Goal: Task Accomplishment & Management: Manage account settings

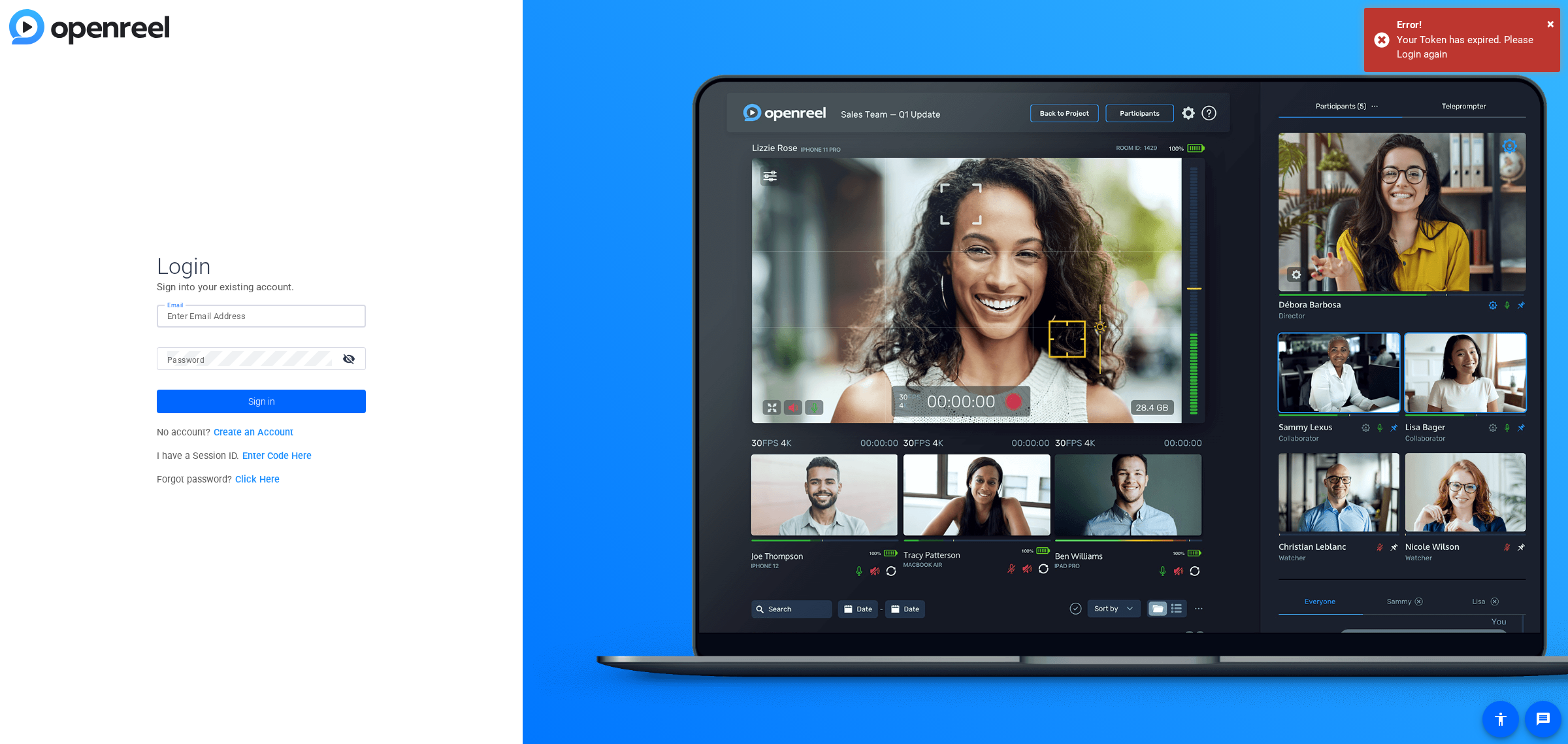
click at [187, 312] on input "Email" at bounding box center [261, 316] width 188 height 16
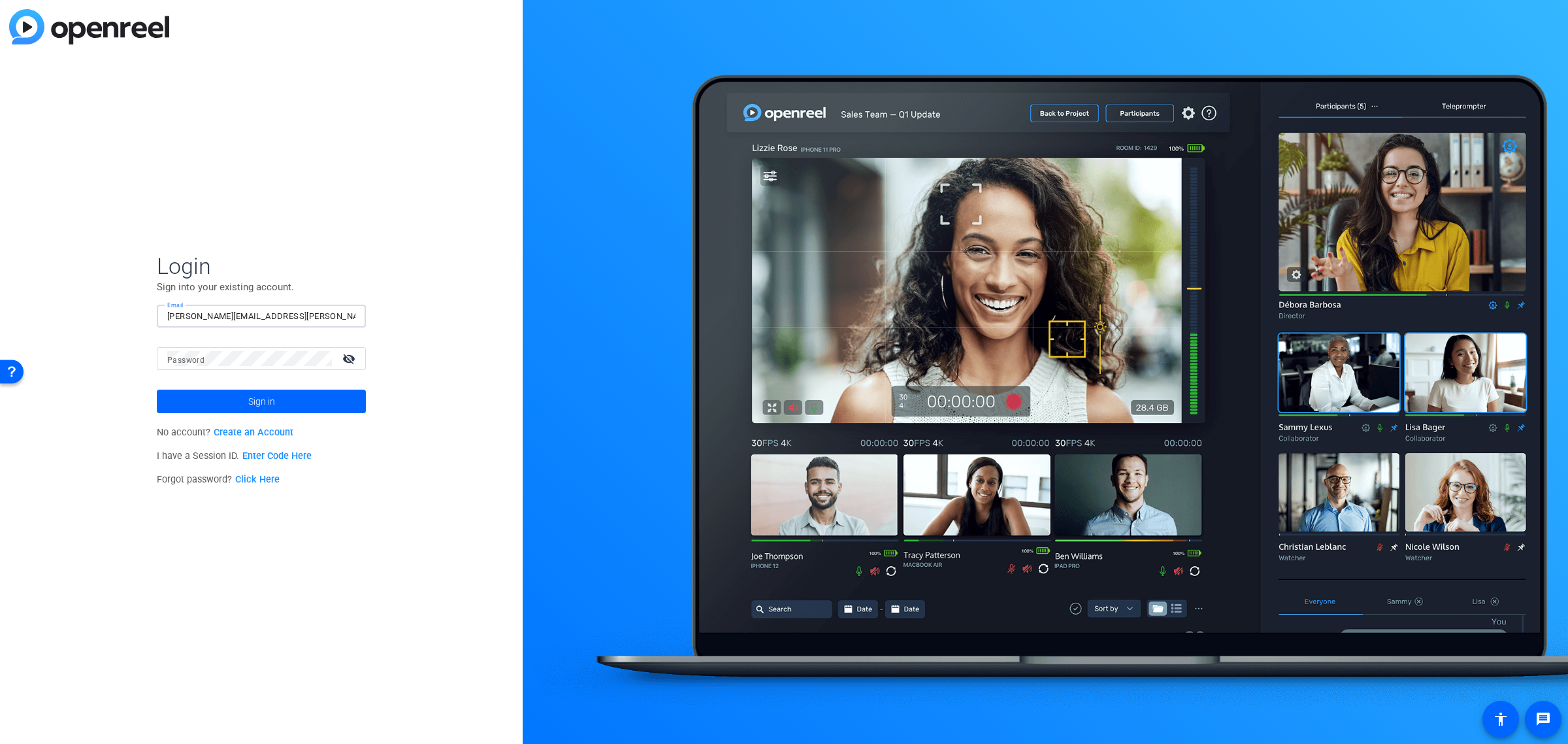
type input "[PERSON_NAME][EMAIL_ADDRESS][PERSON_NAME][DOMAIN_NAME]"
click at [177, 362] on mat-label "Password" at bounding box center [186, 360] width 38 height 9
click at [202, 394] on span at bounding box center [261, 401] width 209 height 31
click at [351, 362] on mat-icon "visibility_off" at bounding box center [350, 358] width 31 height 19
click at [151, 351] on div "Login Sign into your existing account. Email [EMAIL_ADDRESS][PERSON_NAME][DOMAI…" at bounding box center [261, 372] width 523 height 744
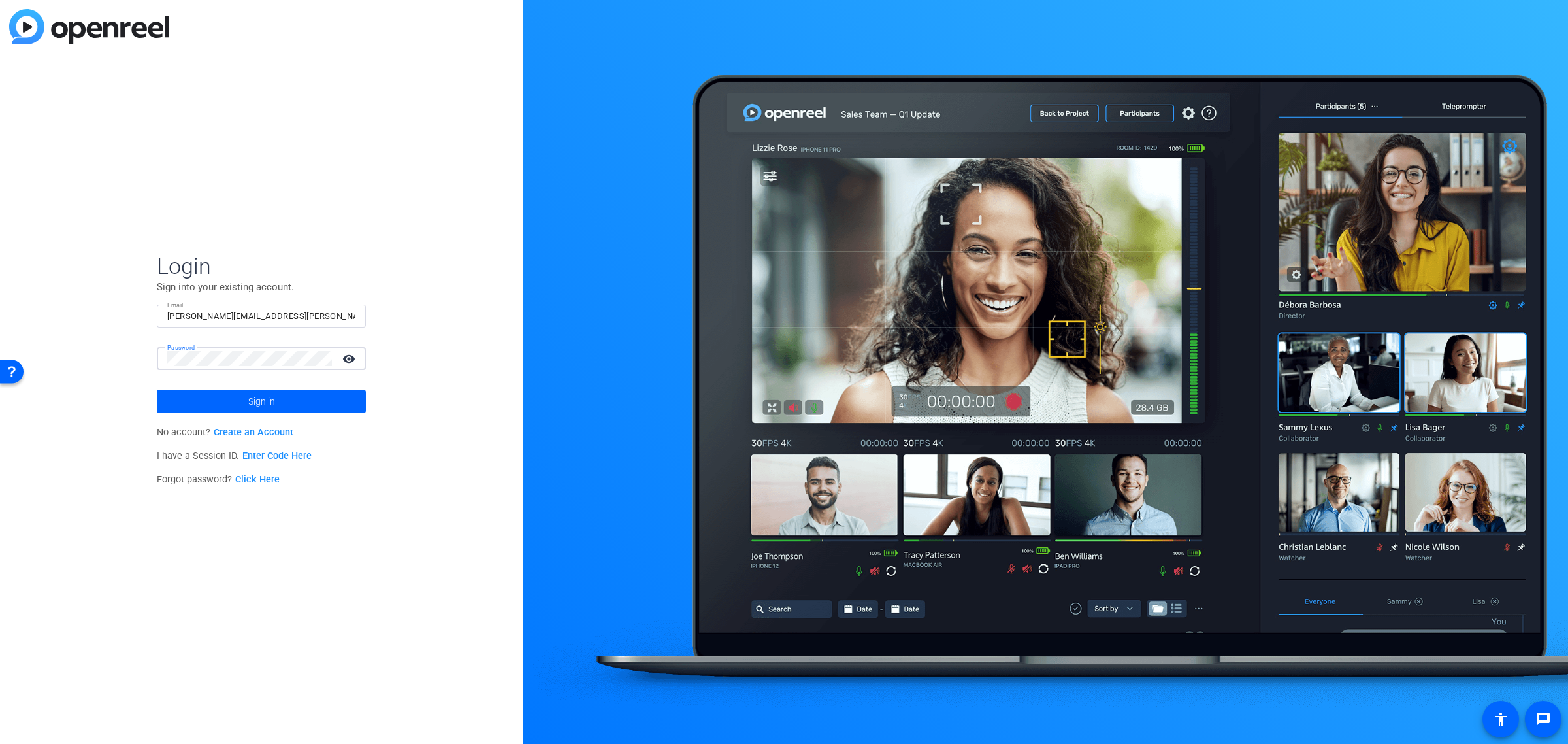
click at [156, 389] on button "Sign in" at bounding box center [261, 401] width 209 height 23
click at [253, 393] on span "Sign in" at bounding box center [262, 401] width 27 height 33
click at [156, 389] on button "Sign in" at bounding box center [261, 401] width 209 height 23
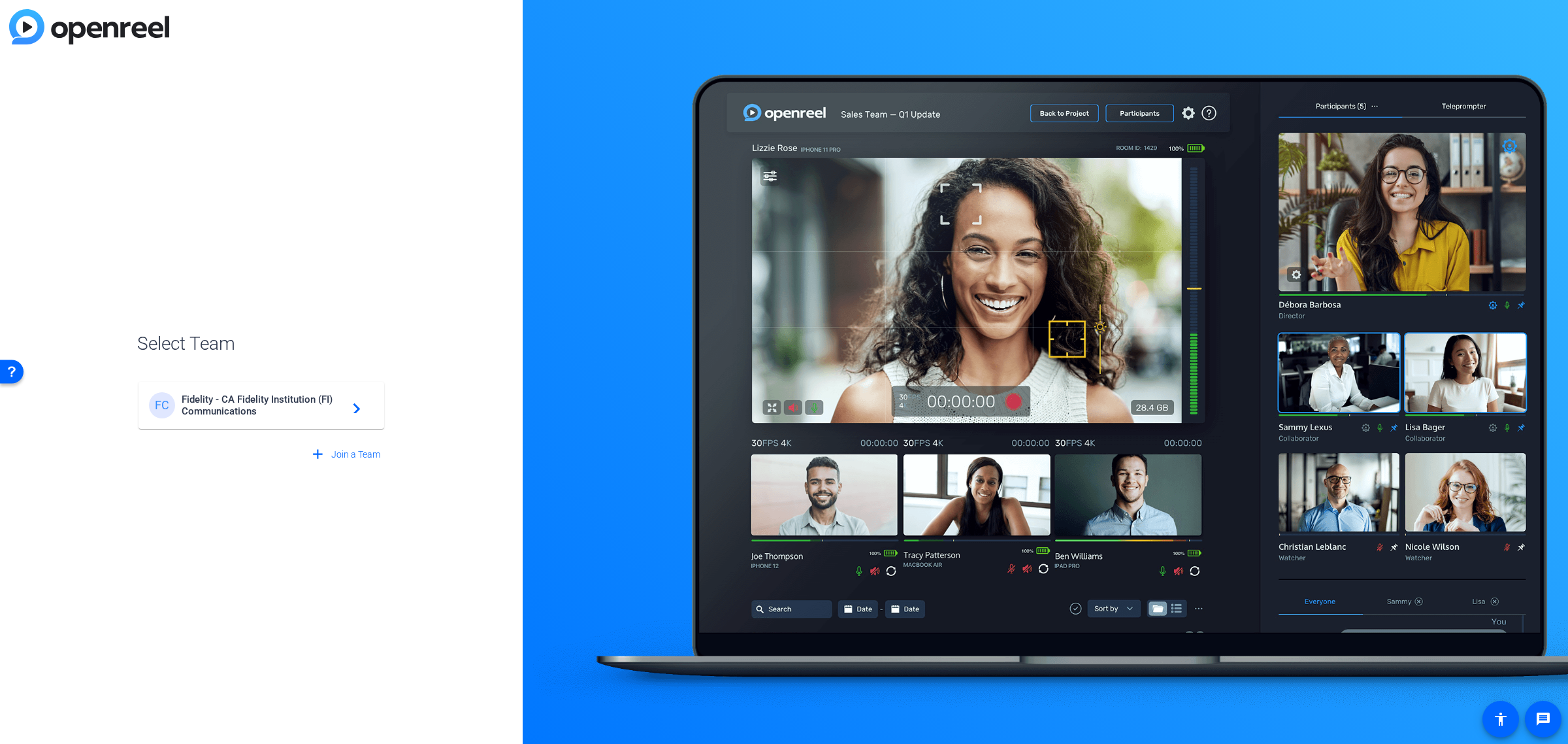
click at [296, 406] on span "Fidelity - CA Fidelity Institution (FI) Communications" at bounding box center [263, 405] width 163 height 23
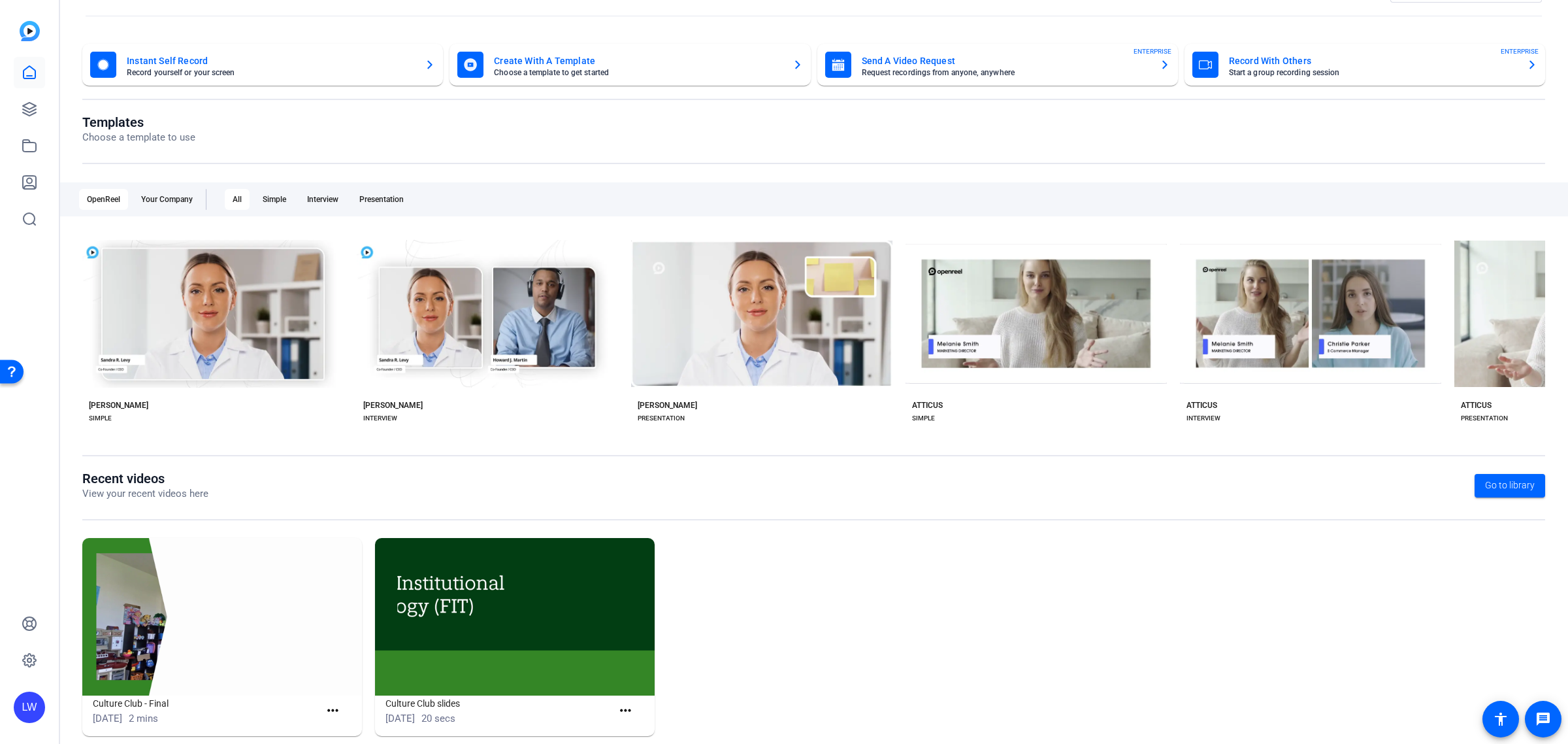
scroll to position [64, 0]
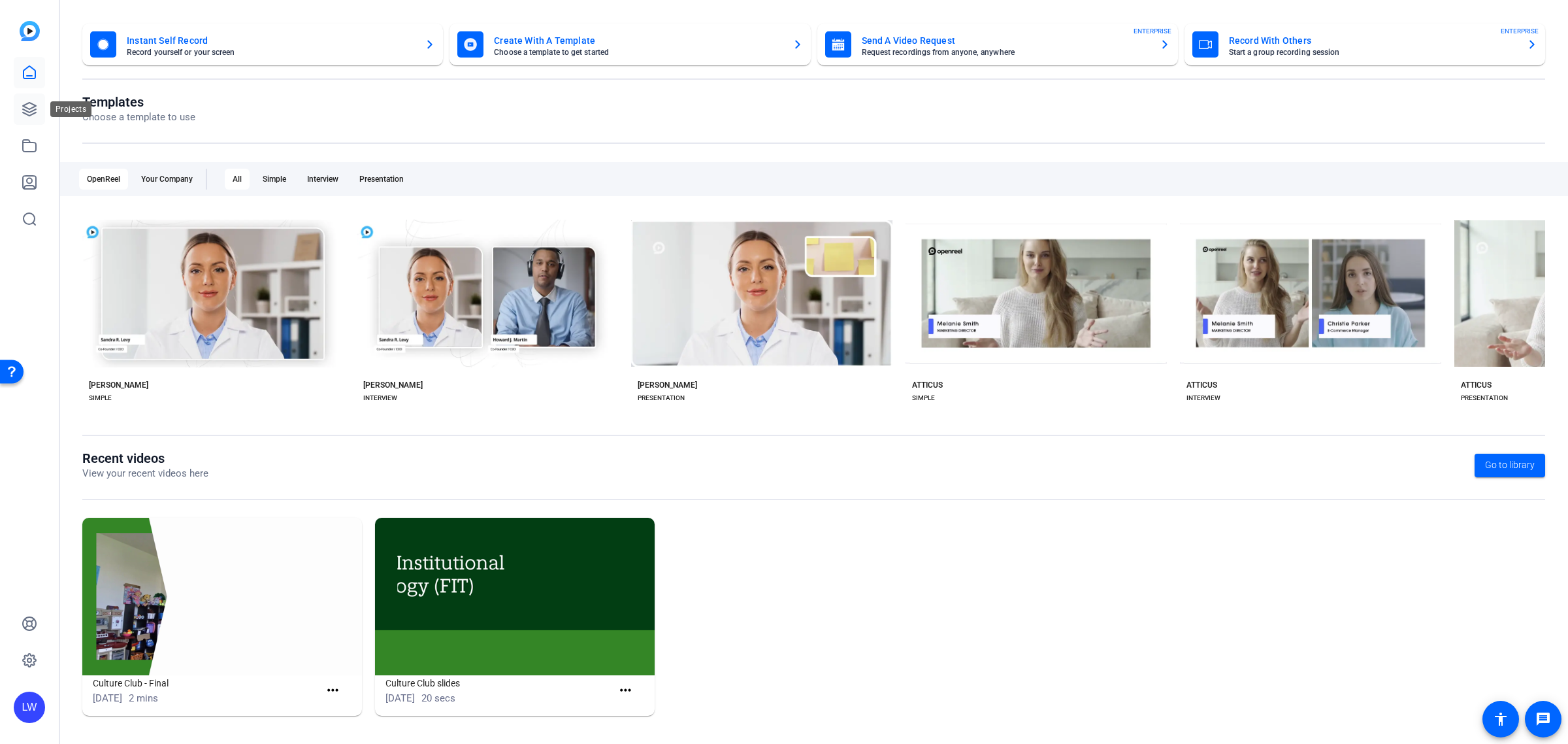
click at [34, 115] on icon at bounding box center [29, 109] width 16 height 16
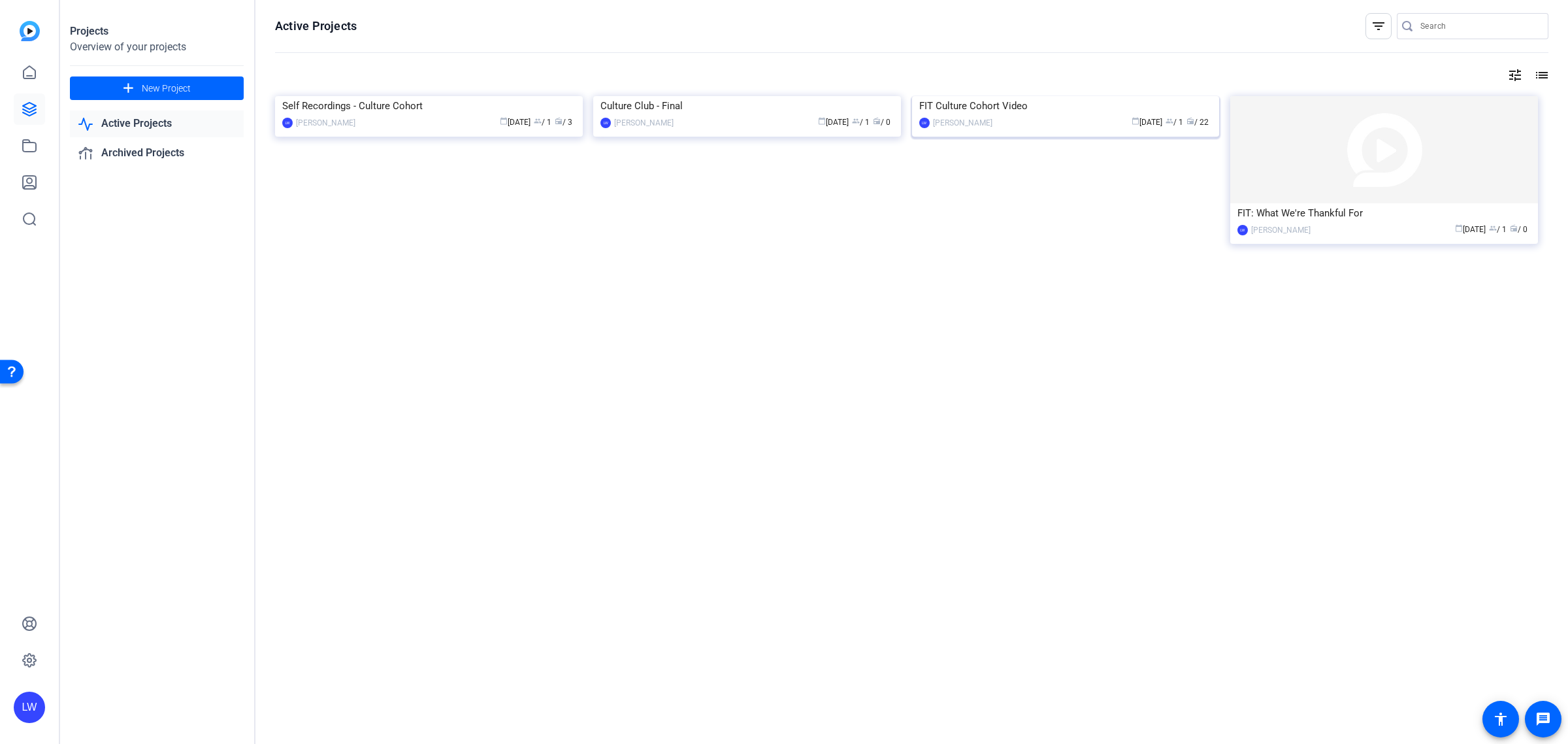
click at [1040, 130] on div "calendar_today [DATE] group / 1 radio / 22" at bounding box center [1105, 122] width 213 height 13
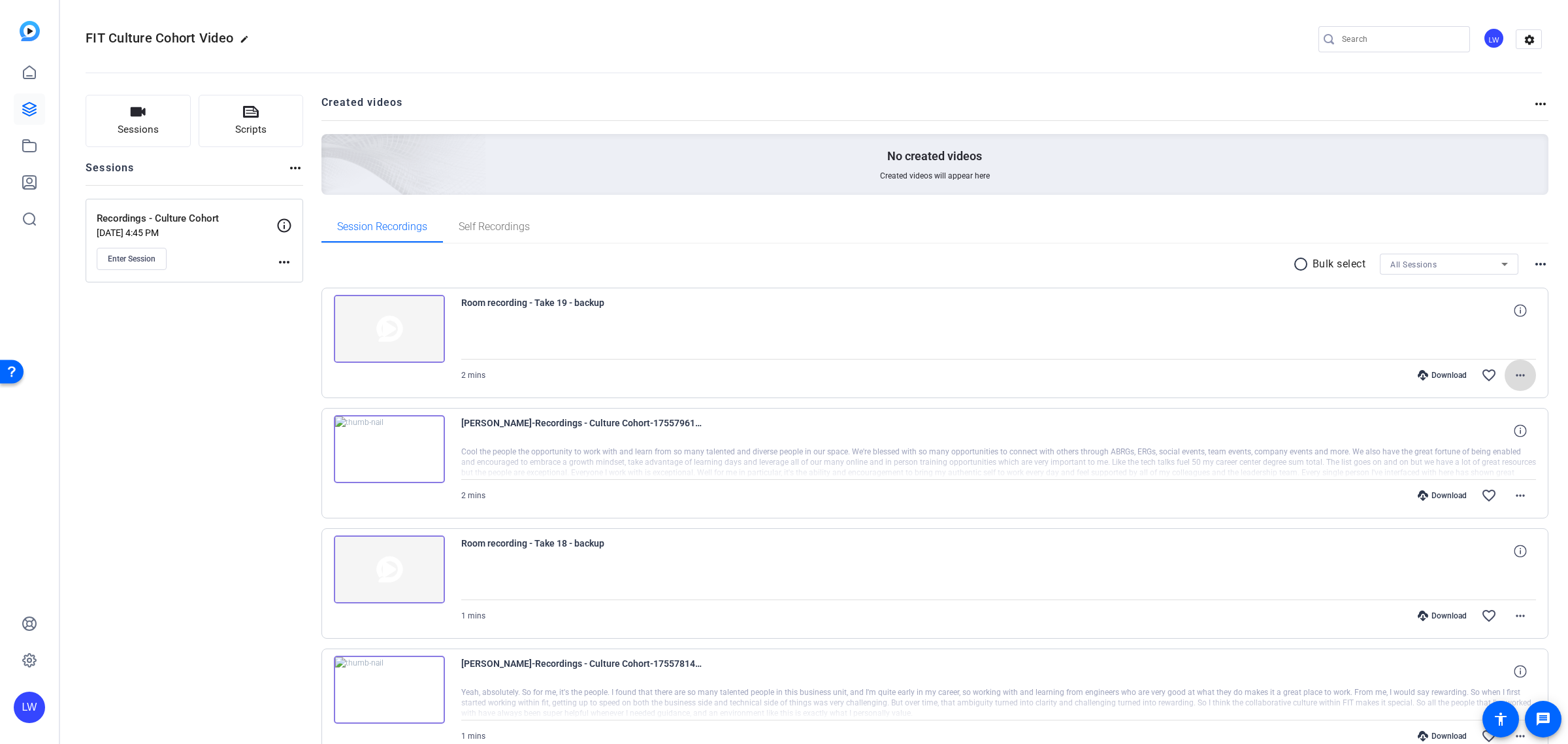
click at [1517, 381] on mat-icon "more_horiz" at bounding box center [1520, 375] width 16 height 16
click at [1500, 456] on span "Delete clip" at bounding box center [1483, 451] width 69 height 16
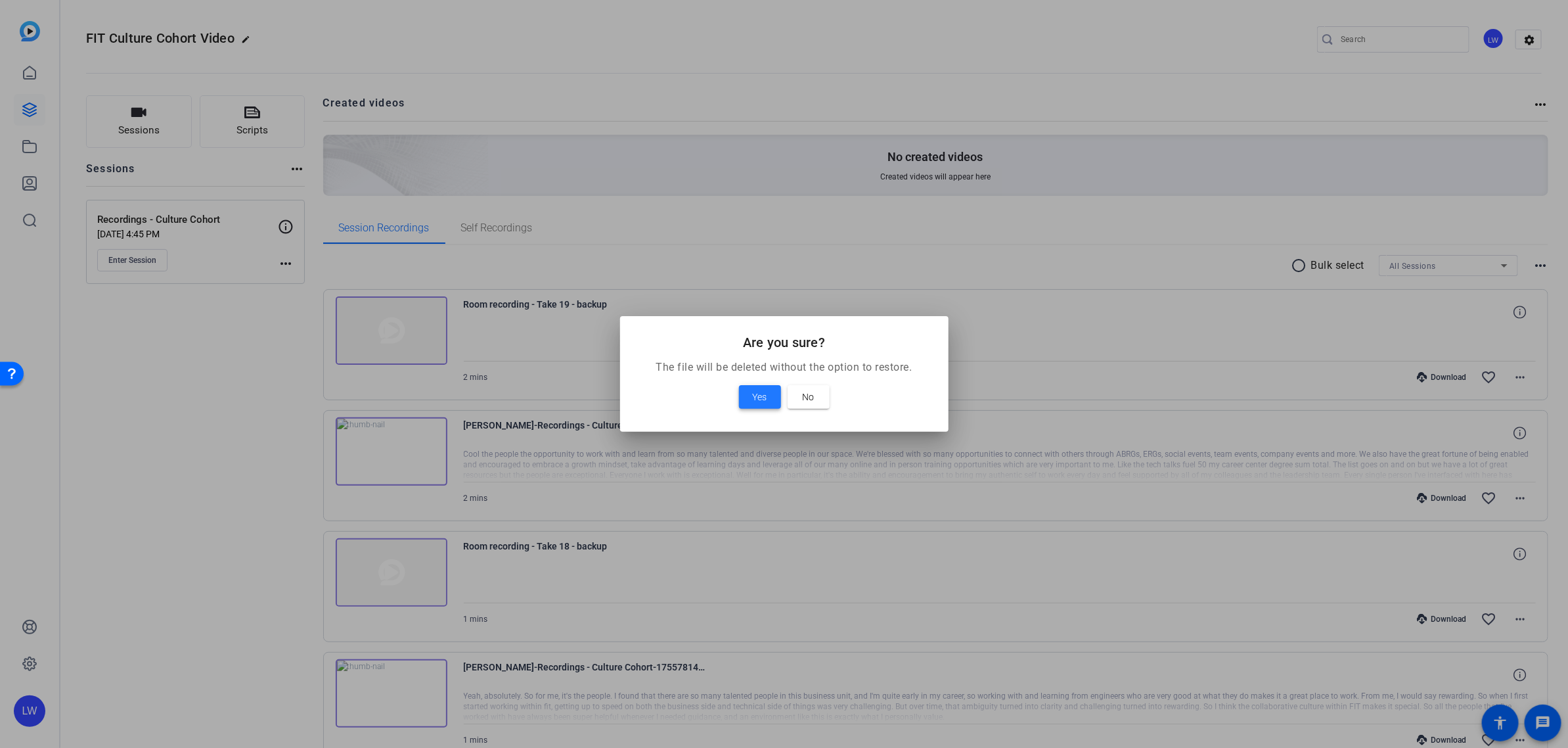
click at [760, 401] on span "Yes" at bounding box center [760, 396] width 14 height 16
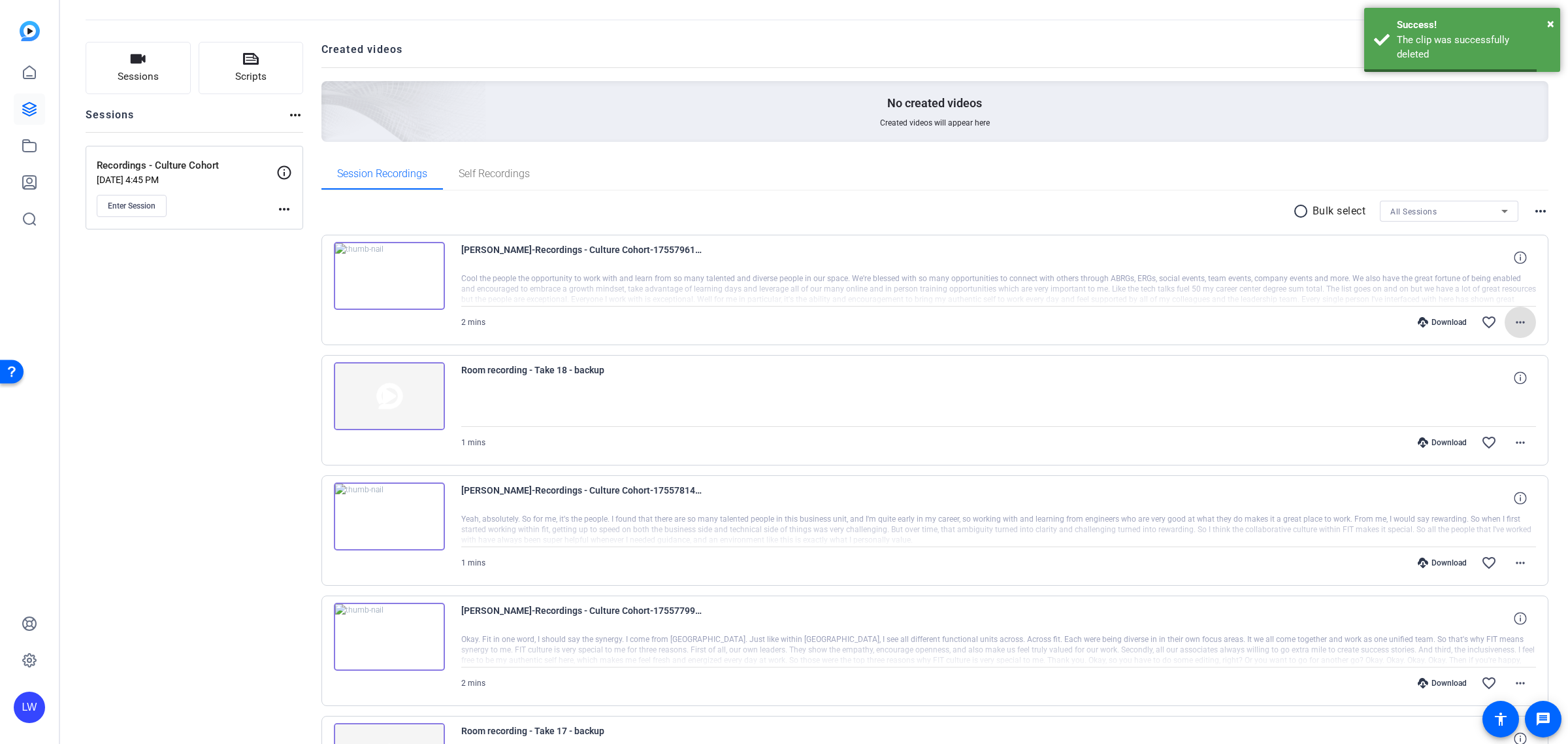
scroll to position [82, 0]
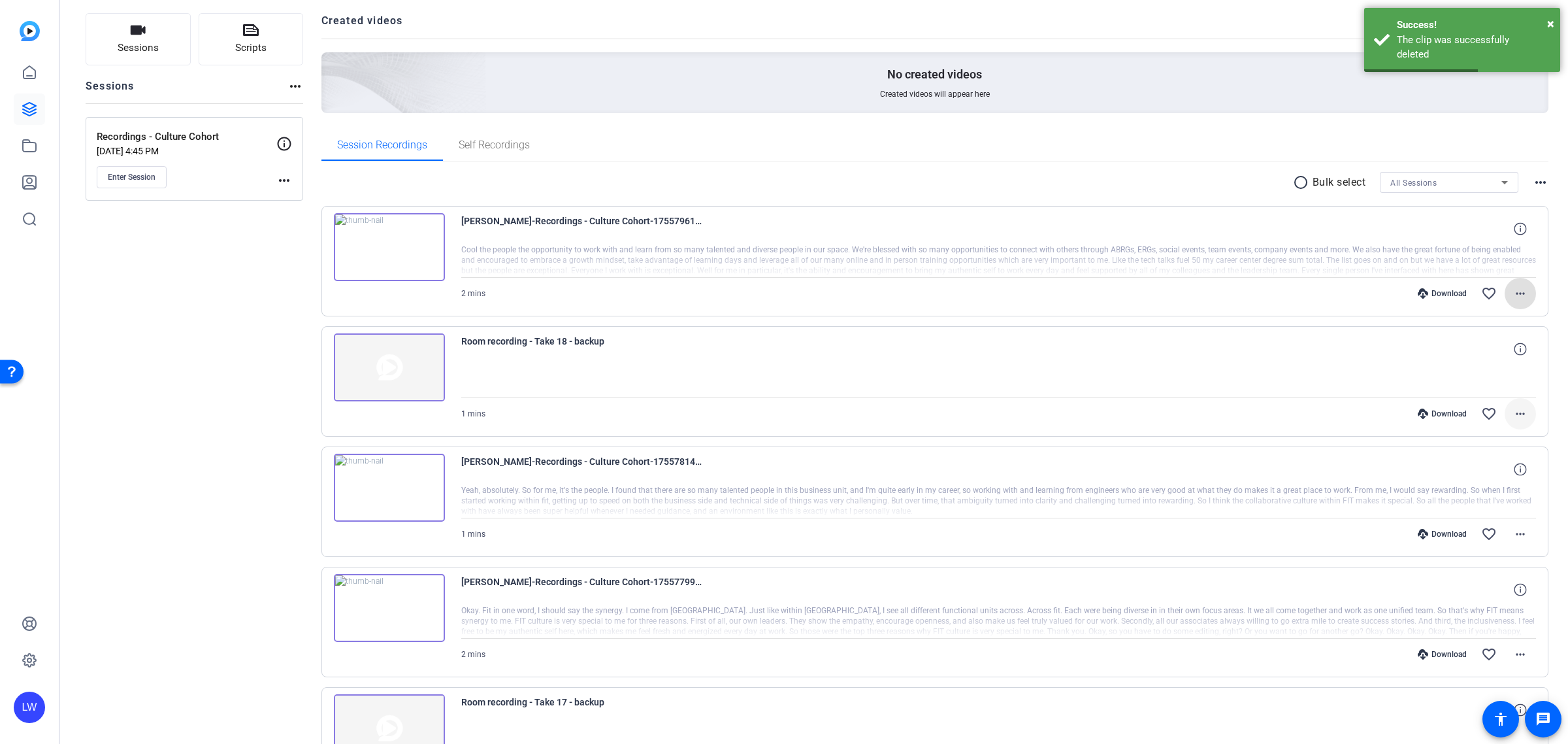
click at [1513, 418] on mat-icon "more_horiz" at bounding box center [1520, 413] width 16 height 16
click at [1458, 495] on span "Delete clip" at bounding box center [1483, 490] width 69 height 16
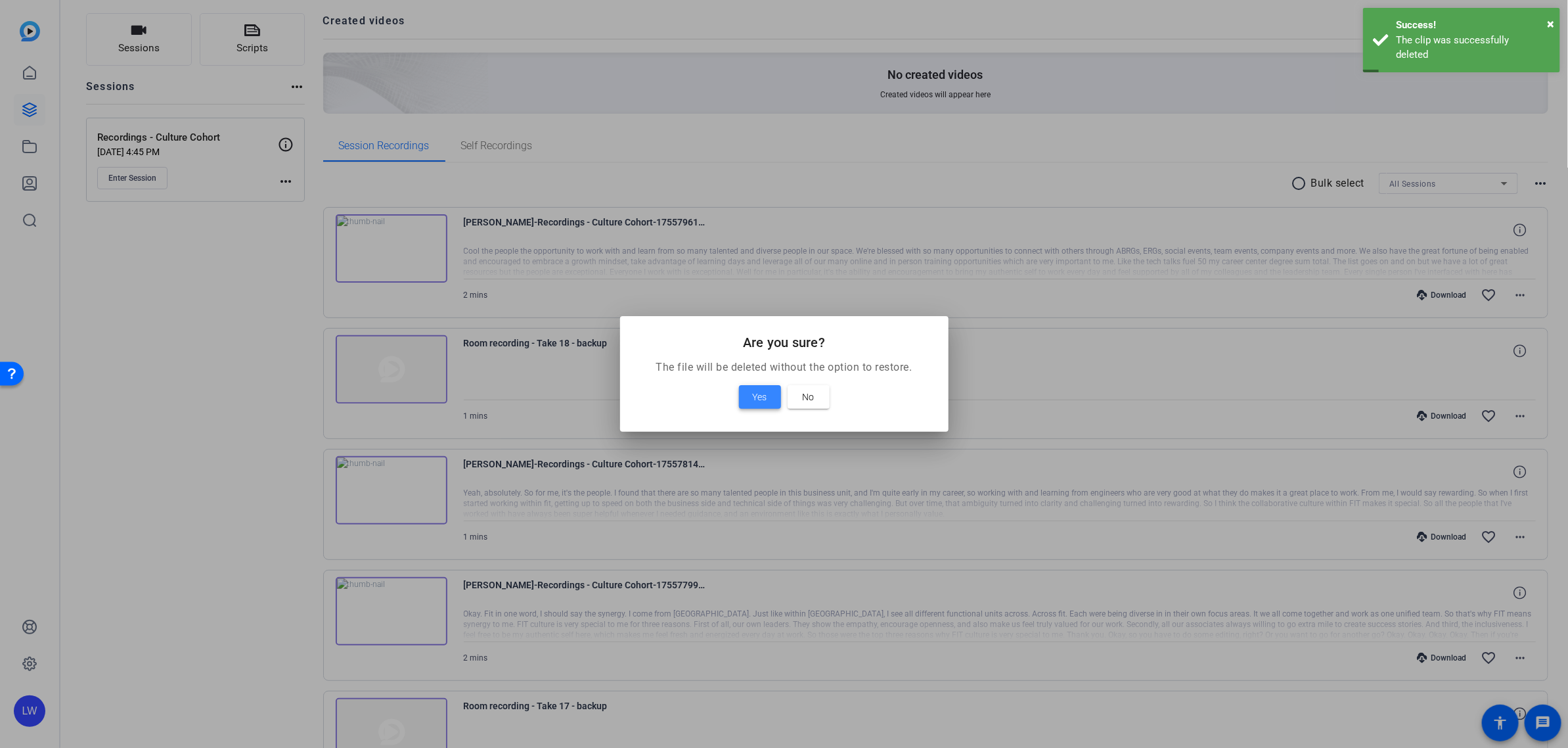
click at [749, 390] on span at bounding box center [760, 396] width 42 height 31
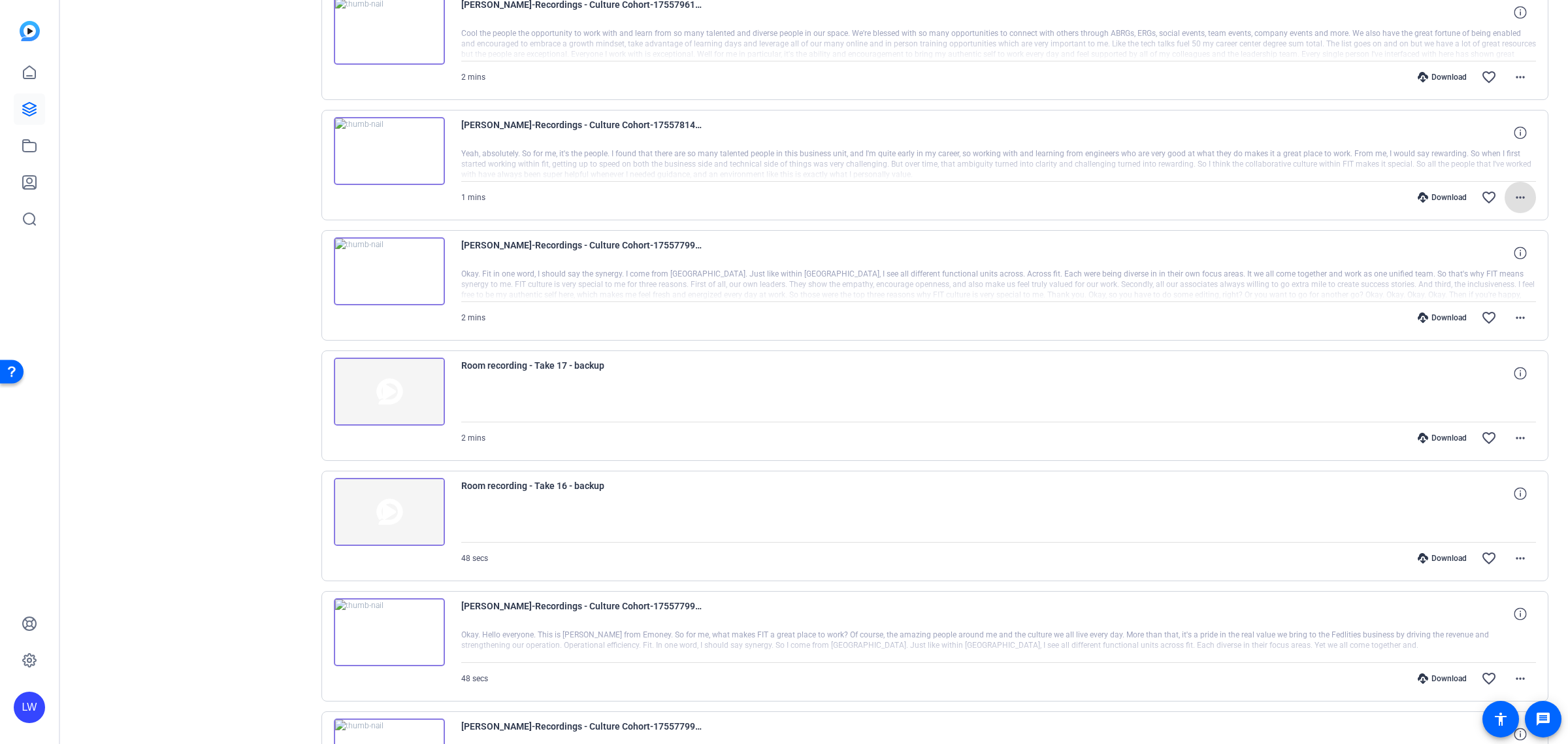
scroll to position [326, 0]
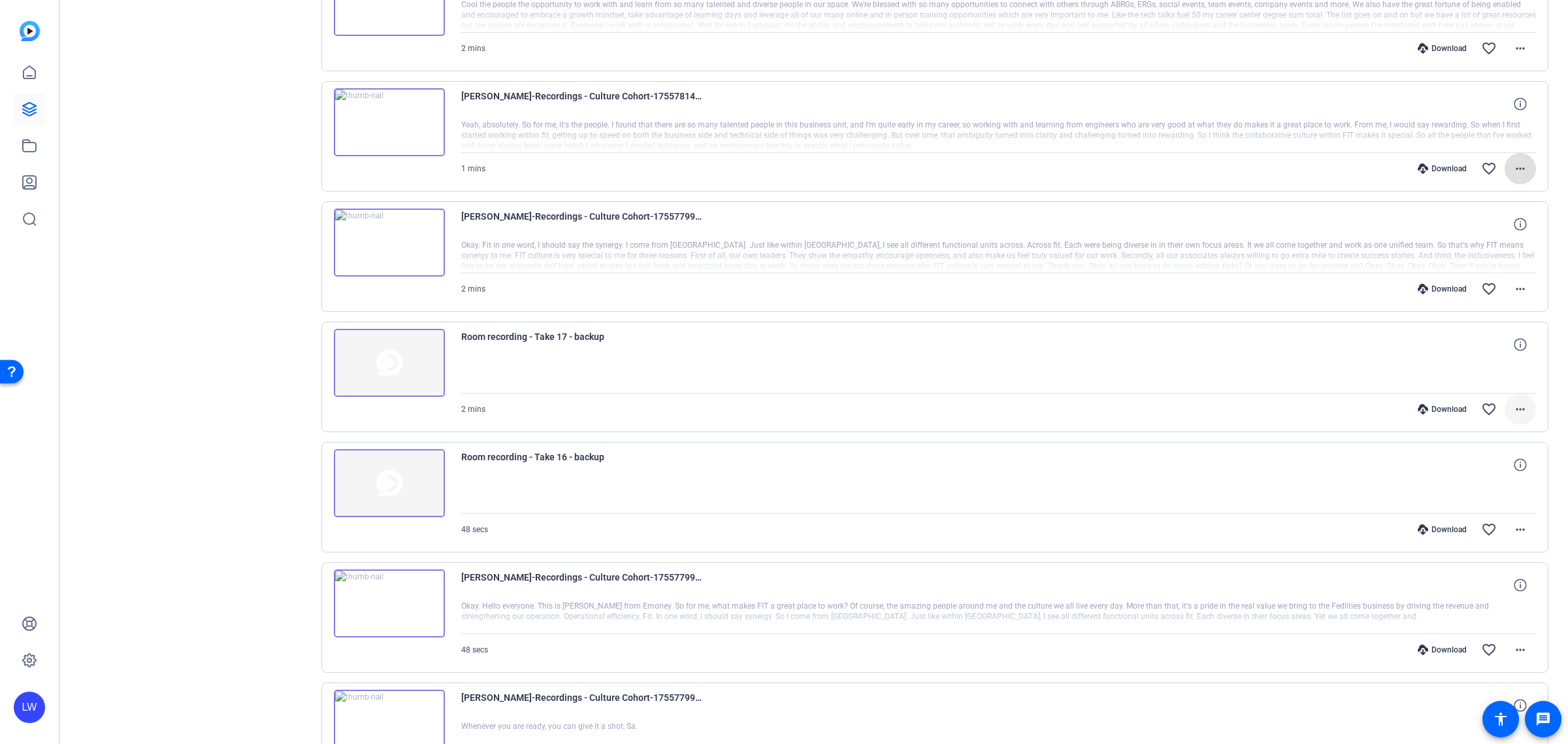
click at [1513, 416] on mat-icon "more_horiz" at bounding box center [1520, 409] width 16 height 16
click at [1480, 488] on span "Delete clip" at bounding box center [1483, 486] width 69 height 16
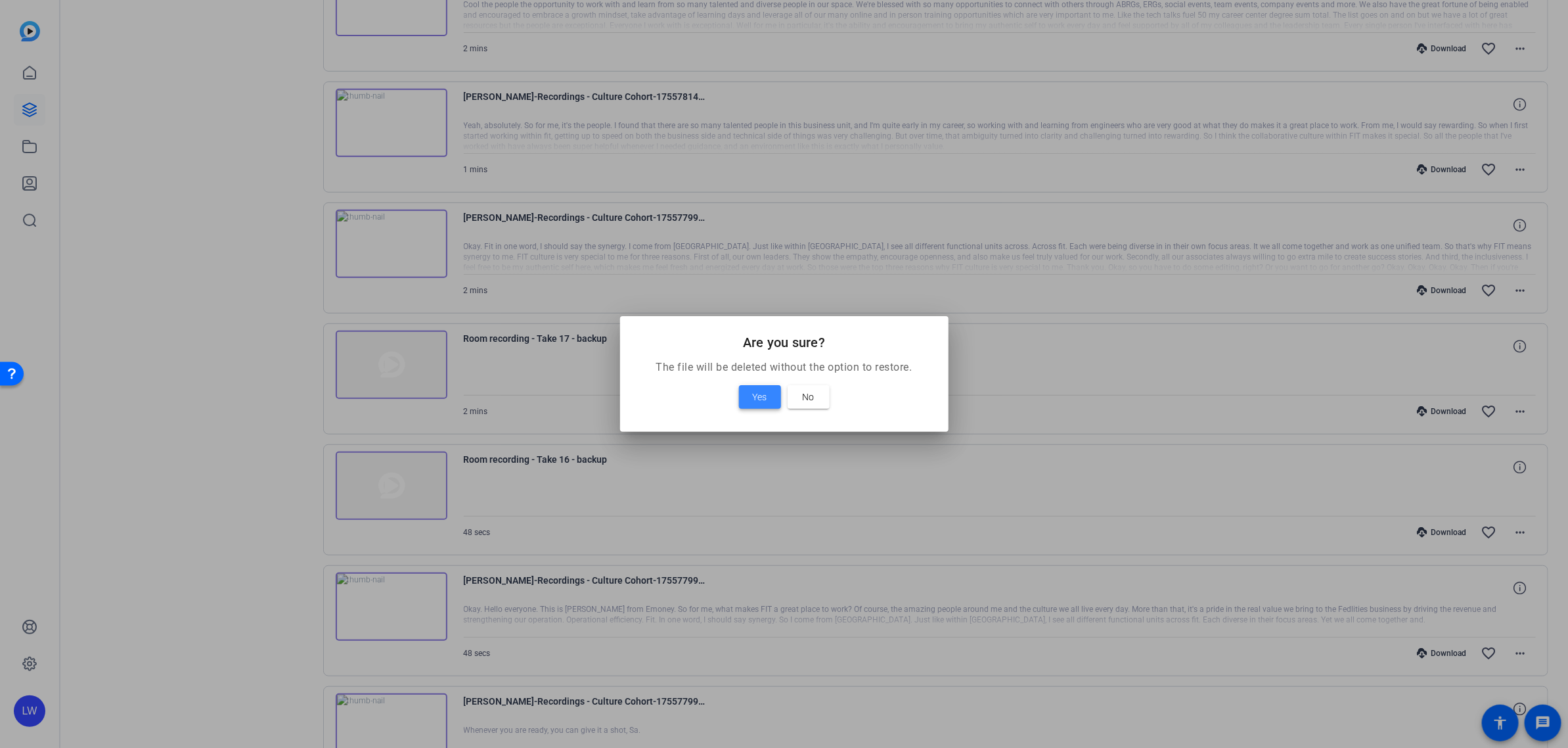
click at [756, 403] on span "Yes" at bounding box center [760, 396] width 14 height 16
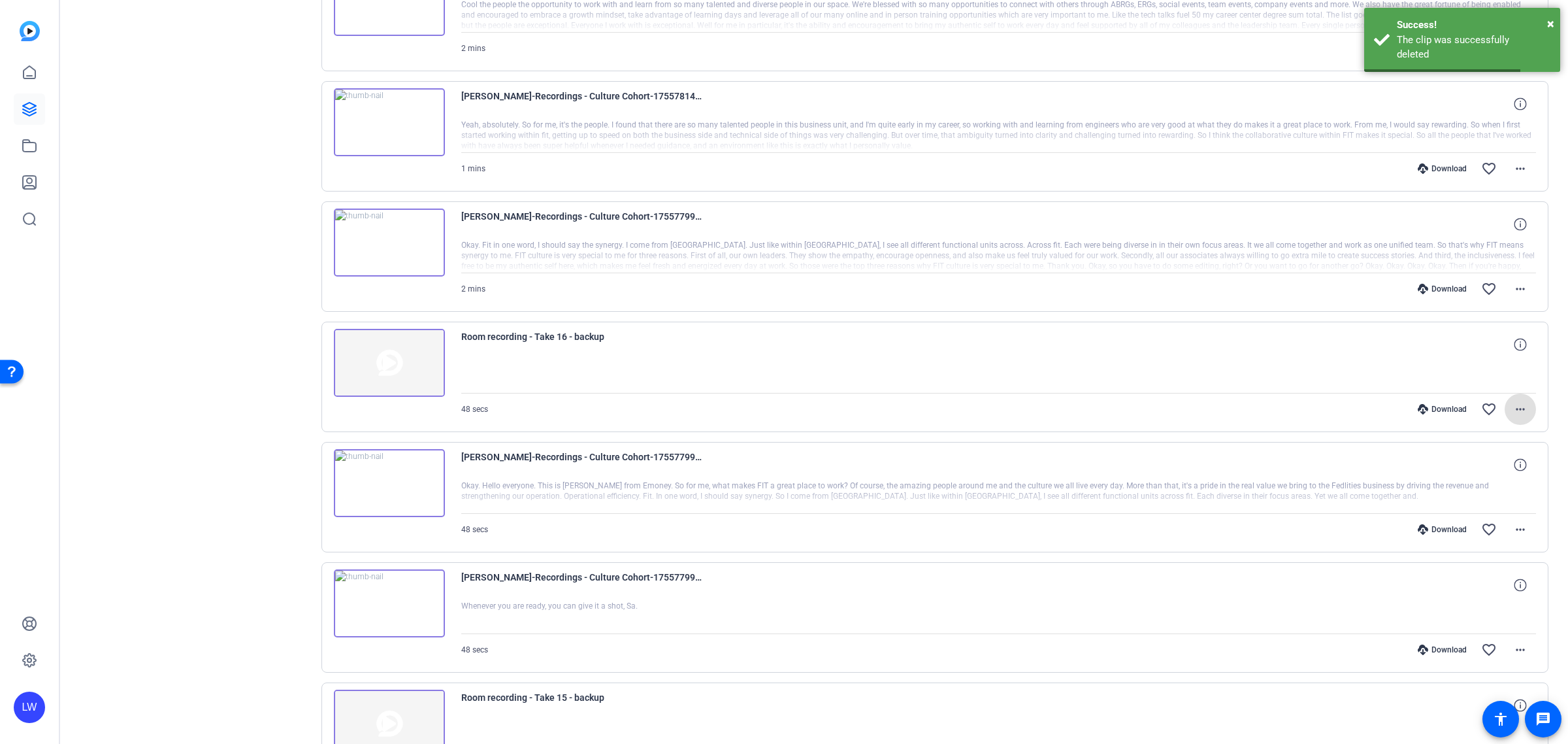
click at [1521, 410] on span at bounding box center [1520, 408] width 31 height 31
click at [1480, 488] on span "Delete clip" at bounding box center [1483, 486] width 69 height 16
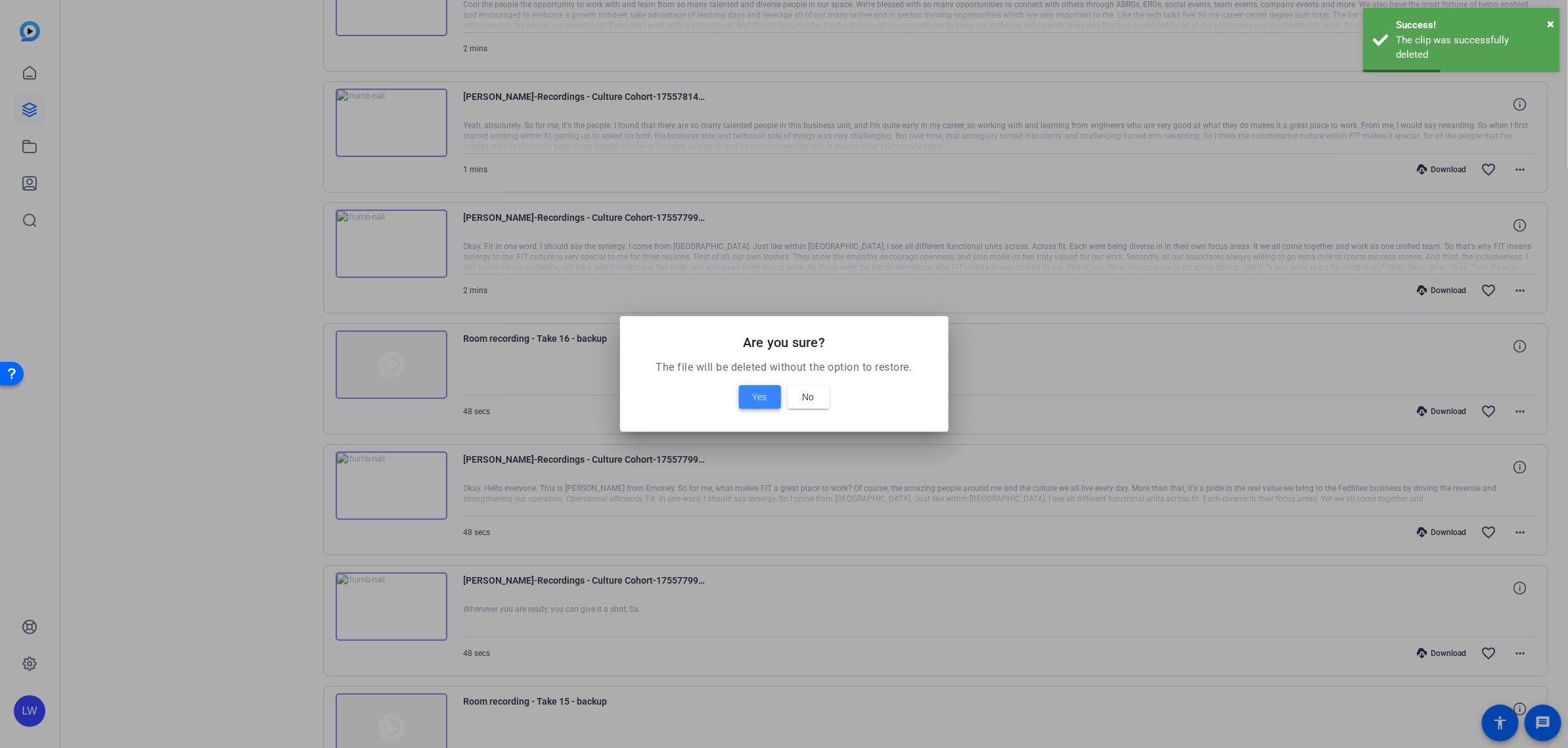
click at [763, 401] on span "Yes" at bounding box center [760, 396] width 14 height 16
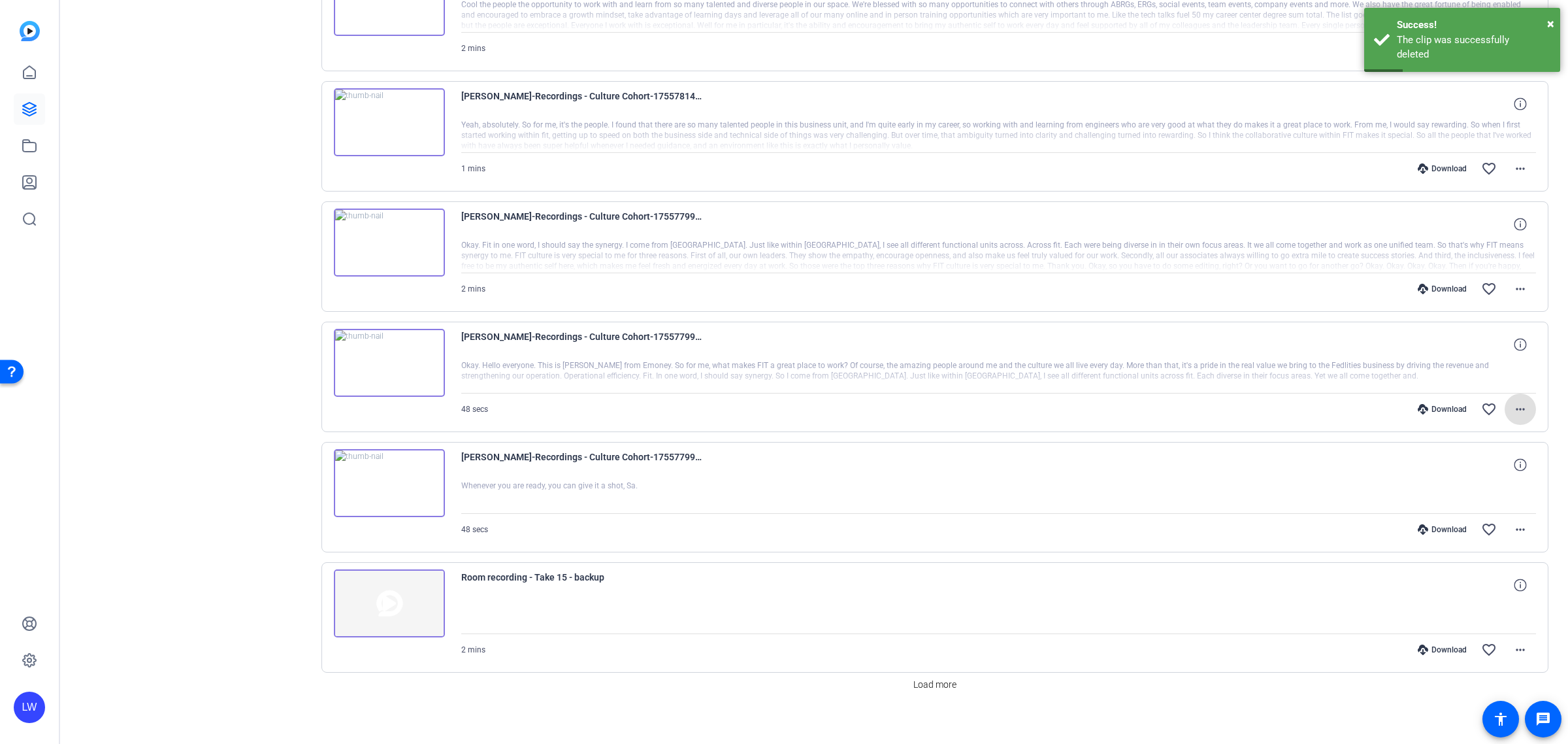
scroll to position [339, 0]
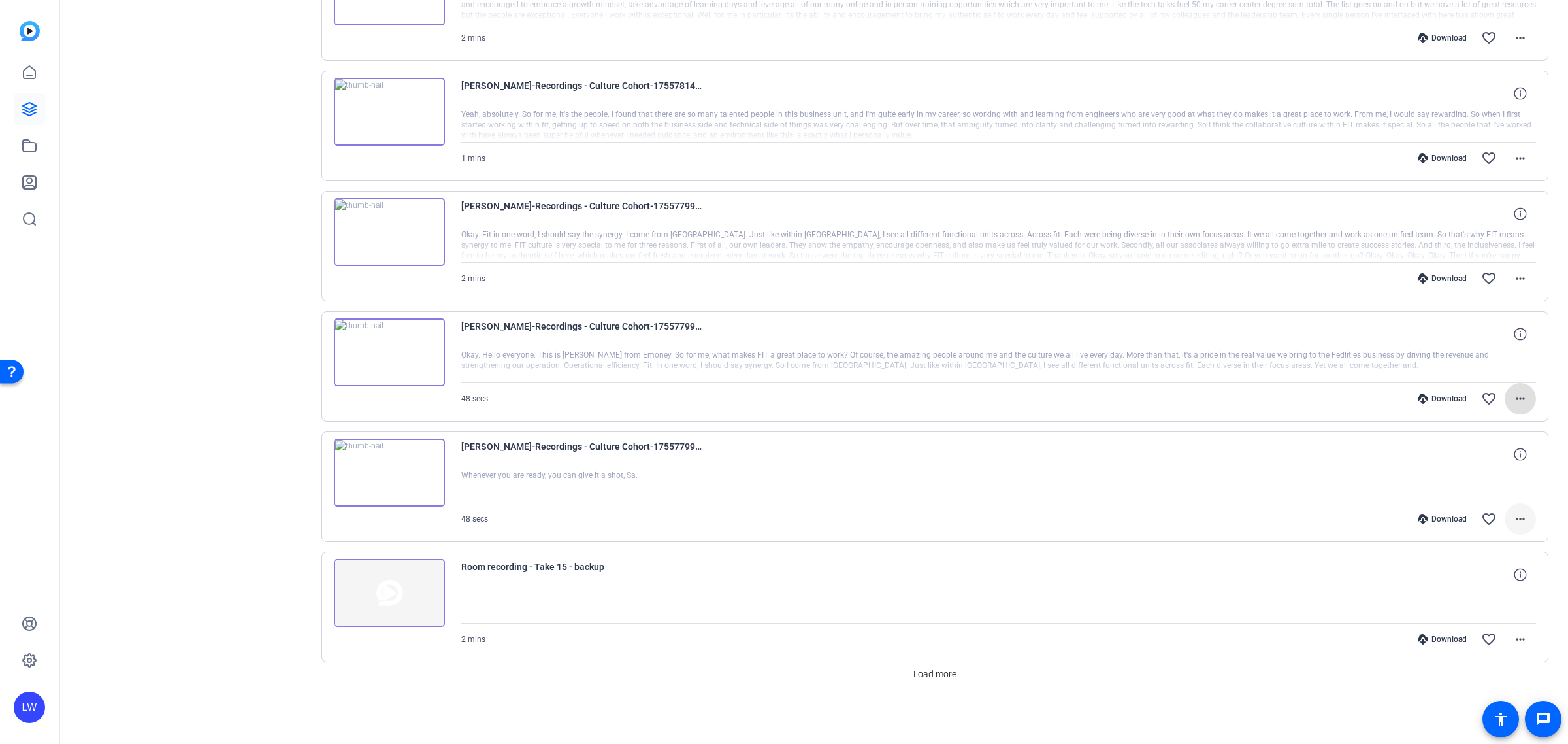
click at [1513, 517] on mat-icon "more_horiz" at bounding box center [1520, 519] width 16 height 16
click at [1461, 675] on span "Delete clip" at bounding box center [1478, 677] width 79 height 16
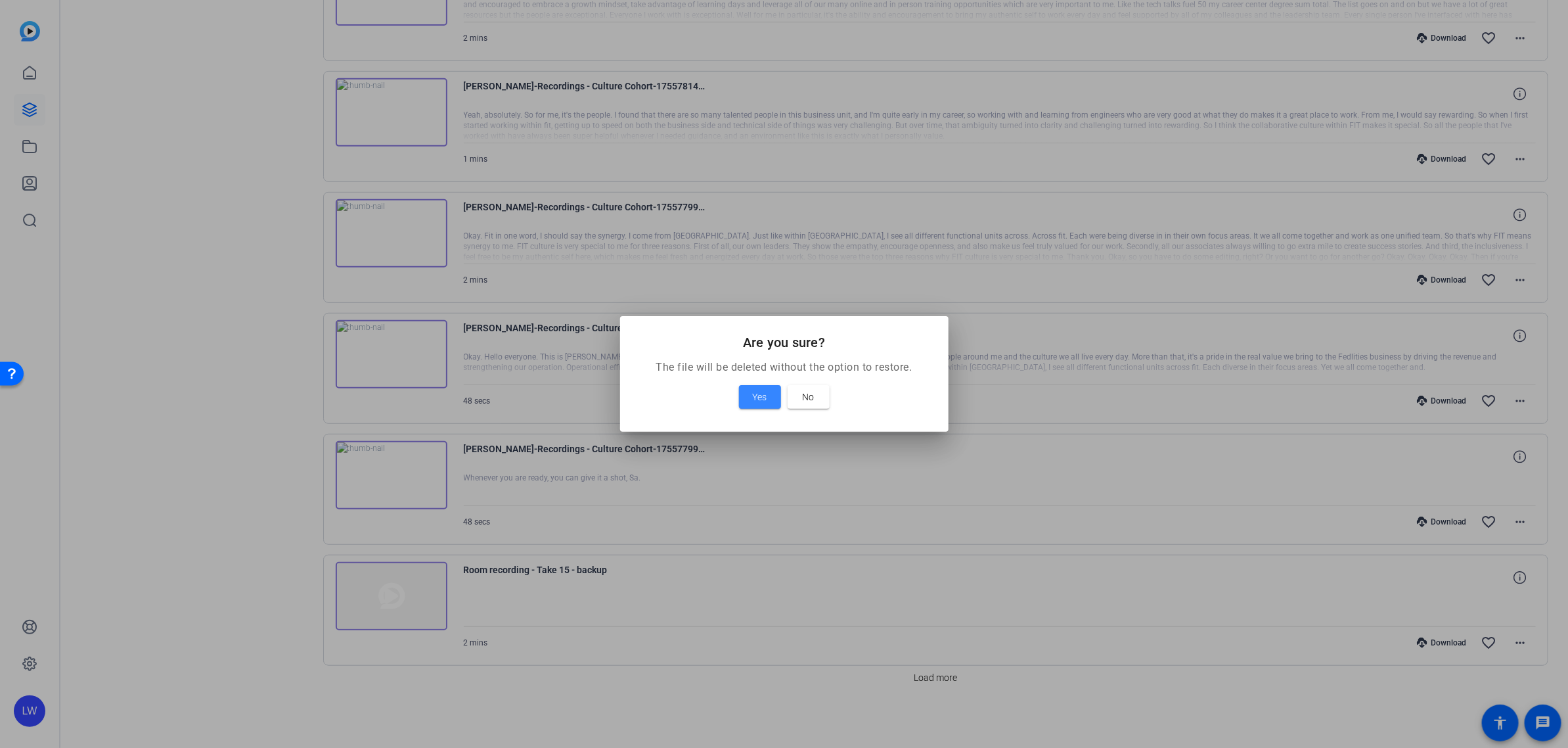
drag, startPoint x: 755, startPoint y: 405, endPoint x: 760, endPoint y: 412, distance: 8.6
click at [757, 406] on button "Yes" at bounding box center [760, 397] width 42 height 24
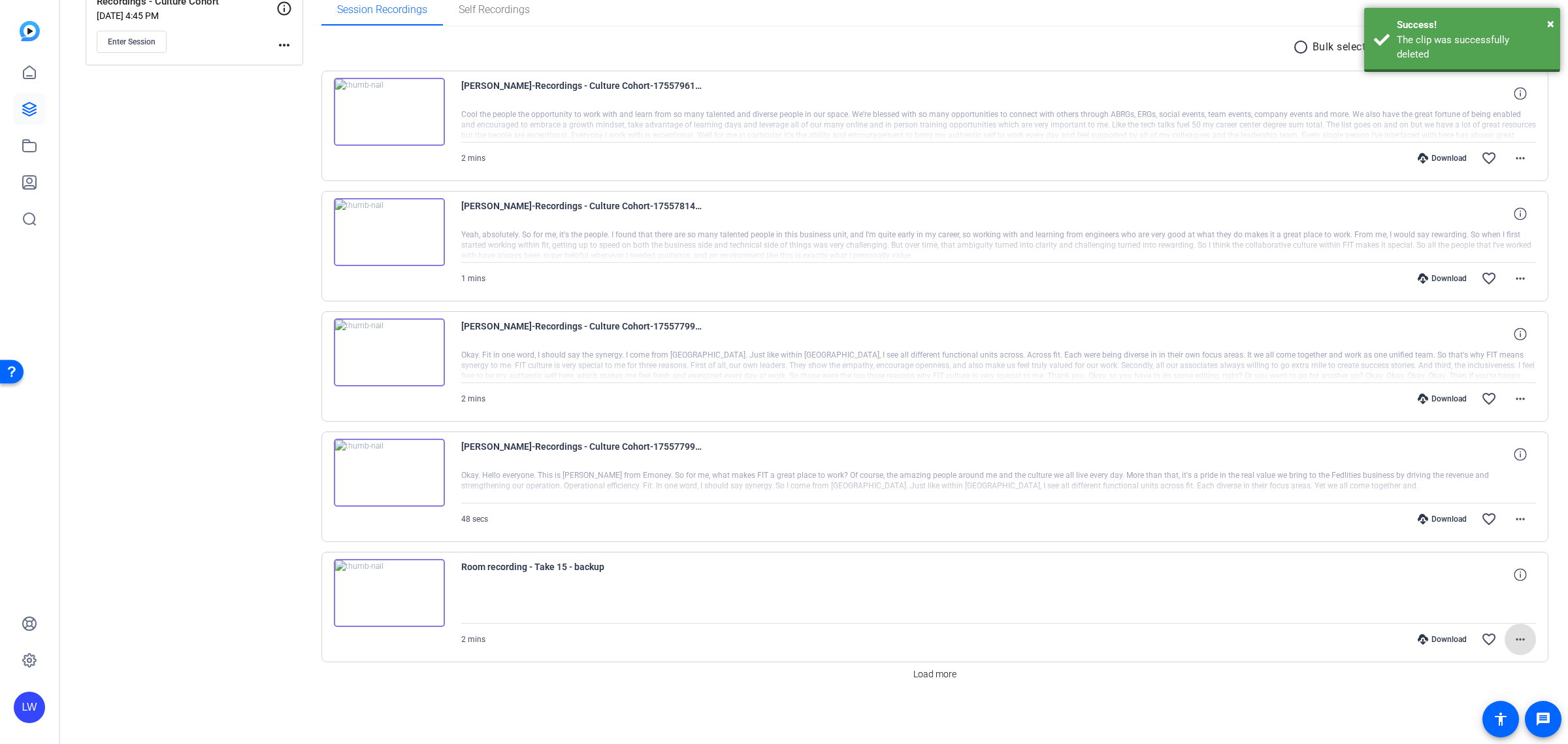
scroll to position [218, 0]
click at [1513, 635] on mat-icon "more_horiz" at bounding box center [1520, 639] width 16 height 16
click at [1478, 718] on span "Delete clip" at bounding box center [1483, 716] width 69 height 16
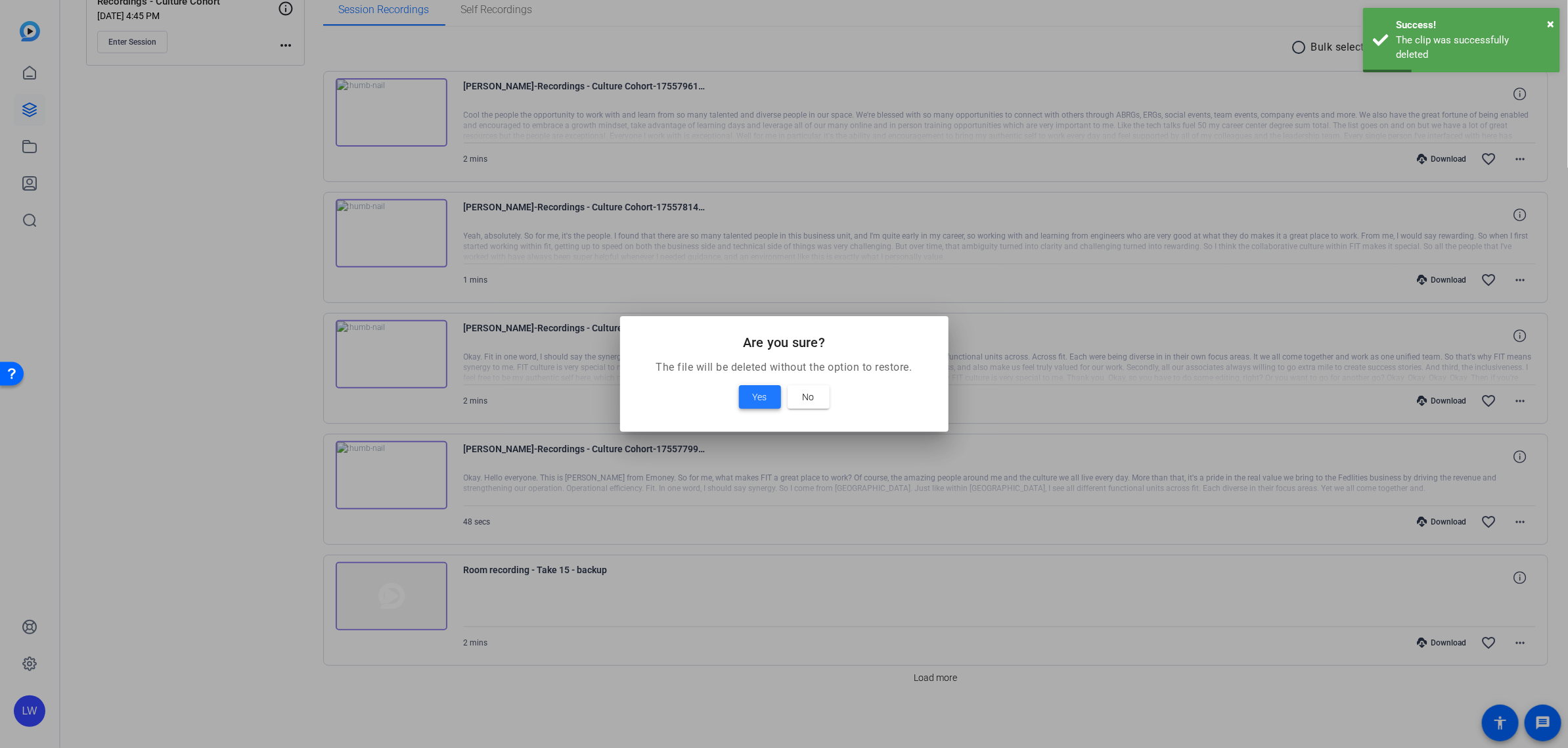
click at [769, 397] on span at bounding box center [760, 396] width 42 height 31
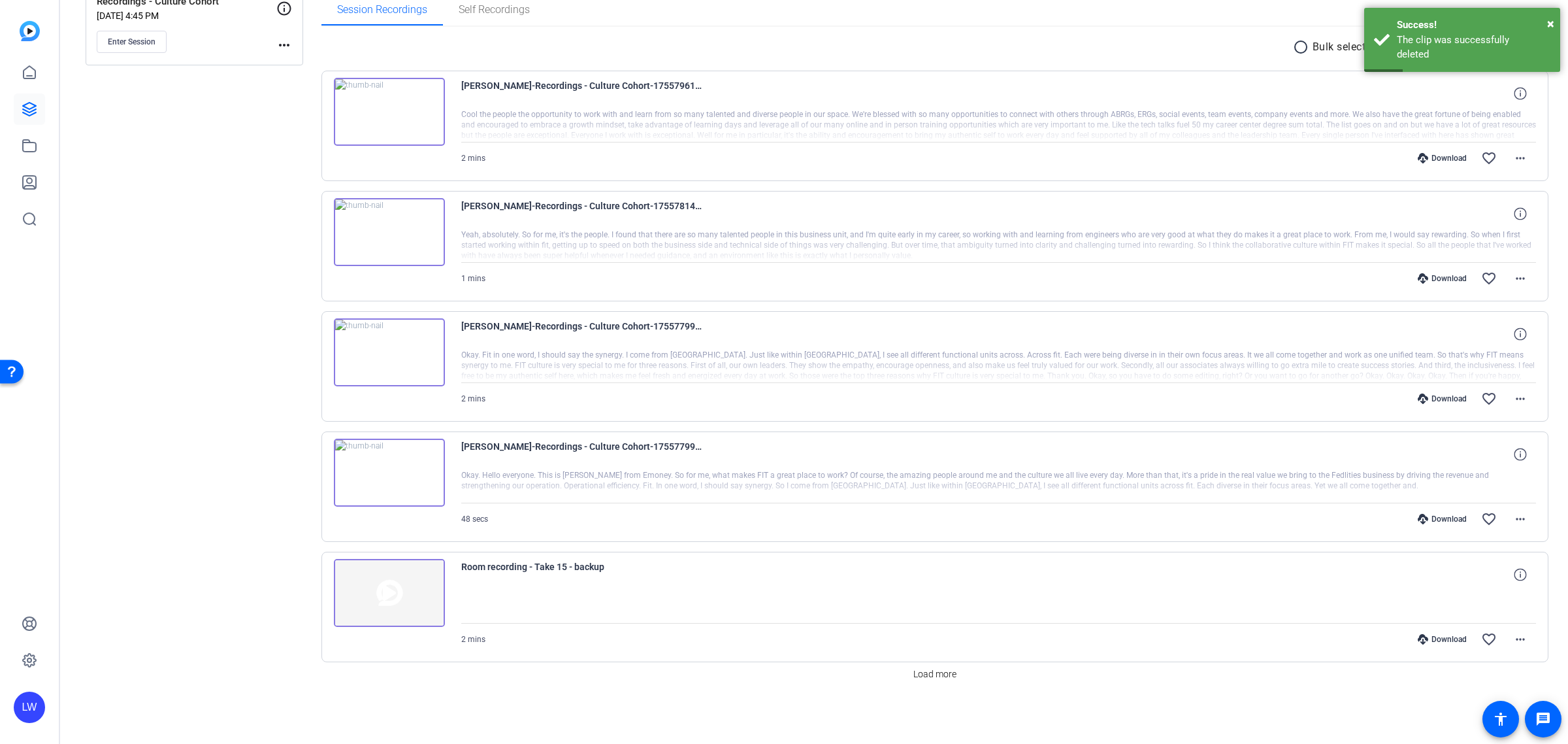
scroll to position [98, 0]
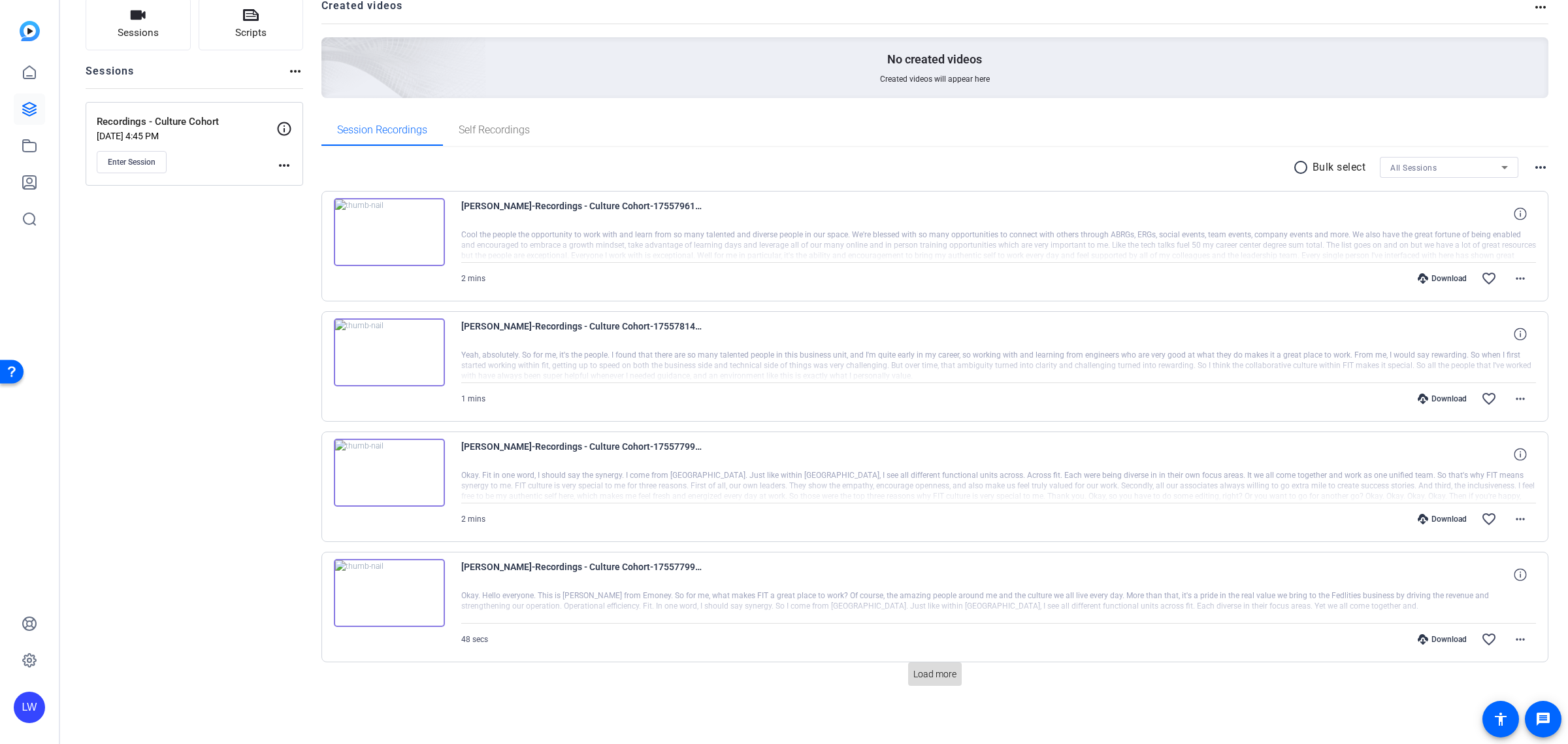
click at [931, 679] on span "Load more" at bounding box center [935, 674] width 44 height 13
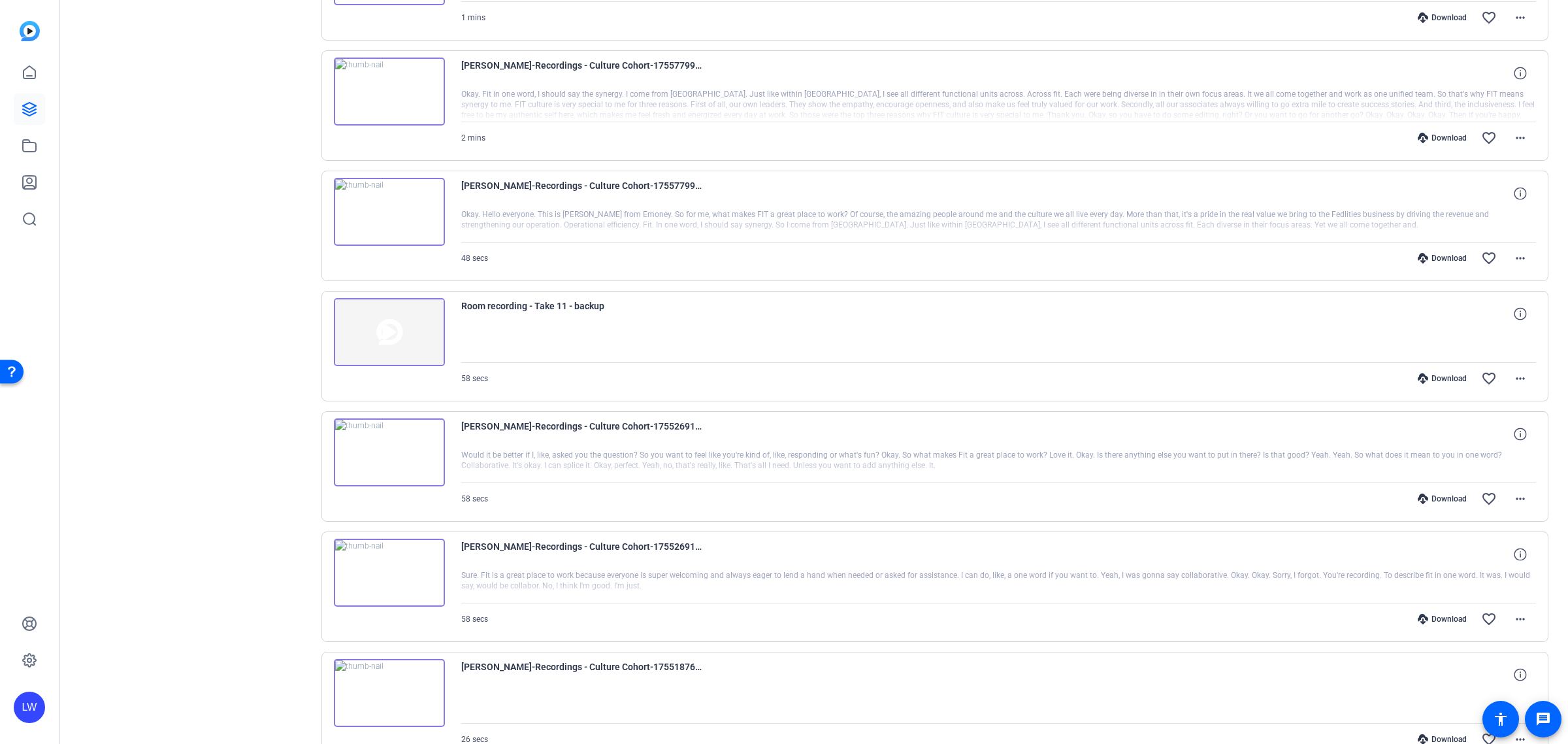
scroll to position [588, 0]
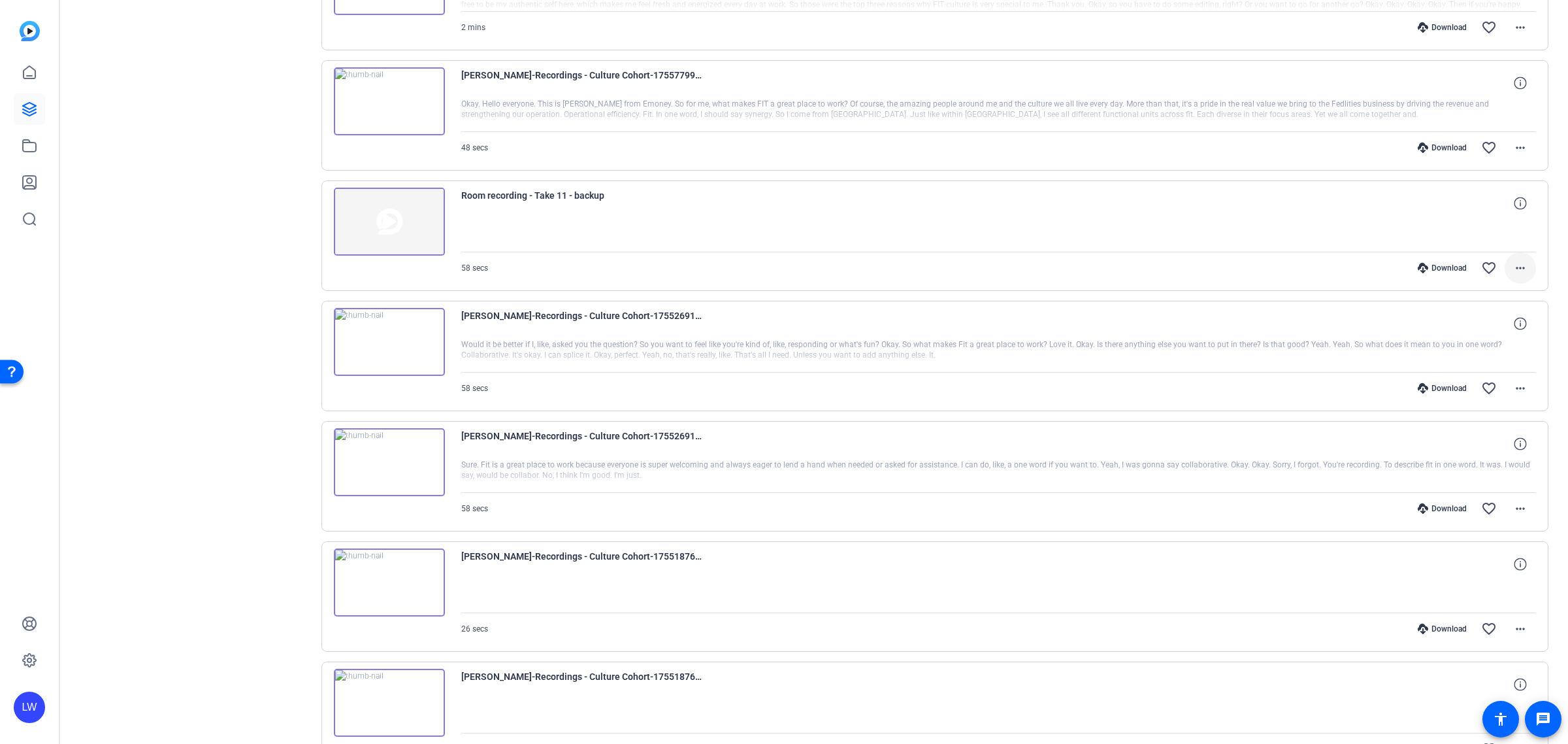
click at [1520, 268] on span at bounding box center [1520, 267] width 31 height 31
click at [1490, 341] on span "Delete clip" at bounding box center [1483, 346] width 69 height 16
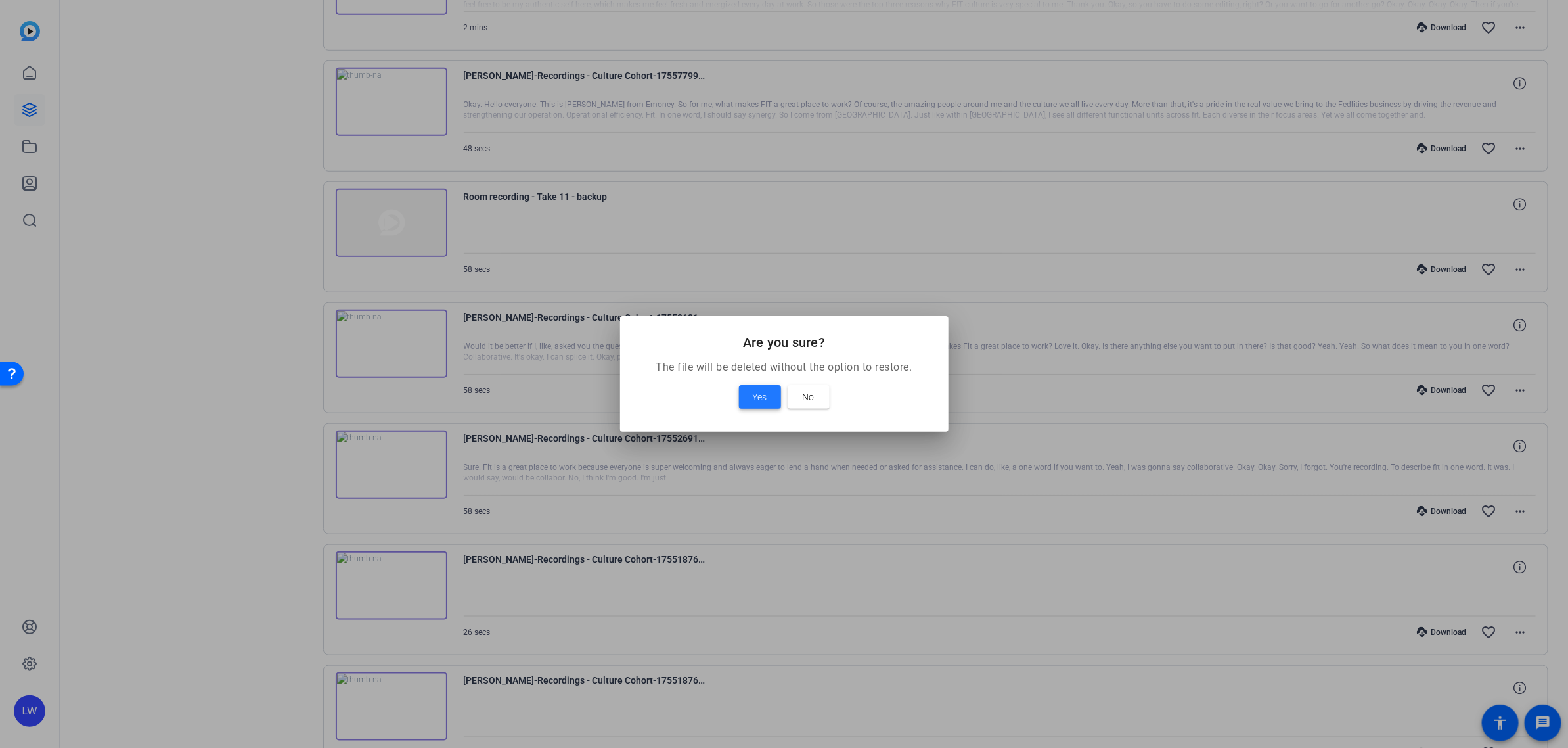
click at [739, 392] on span at bounding box center [760, 396] width 42 height 31
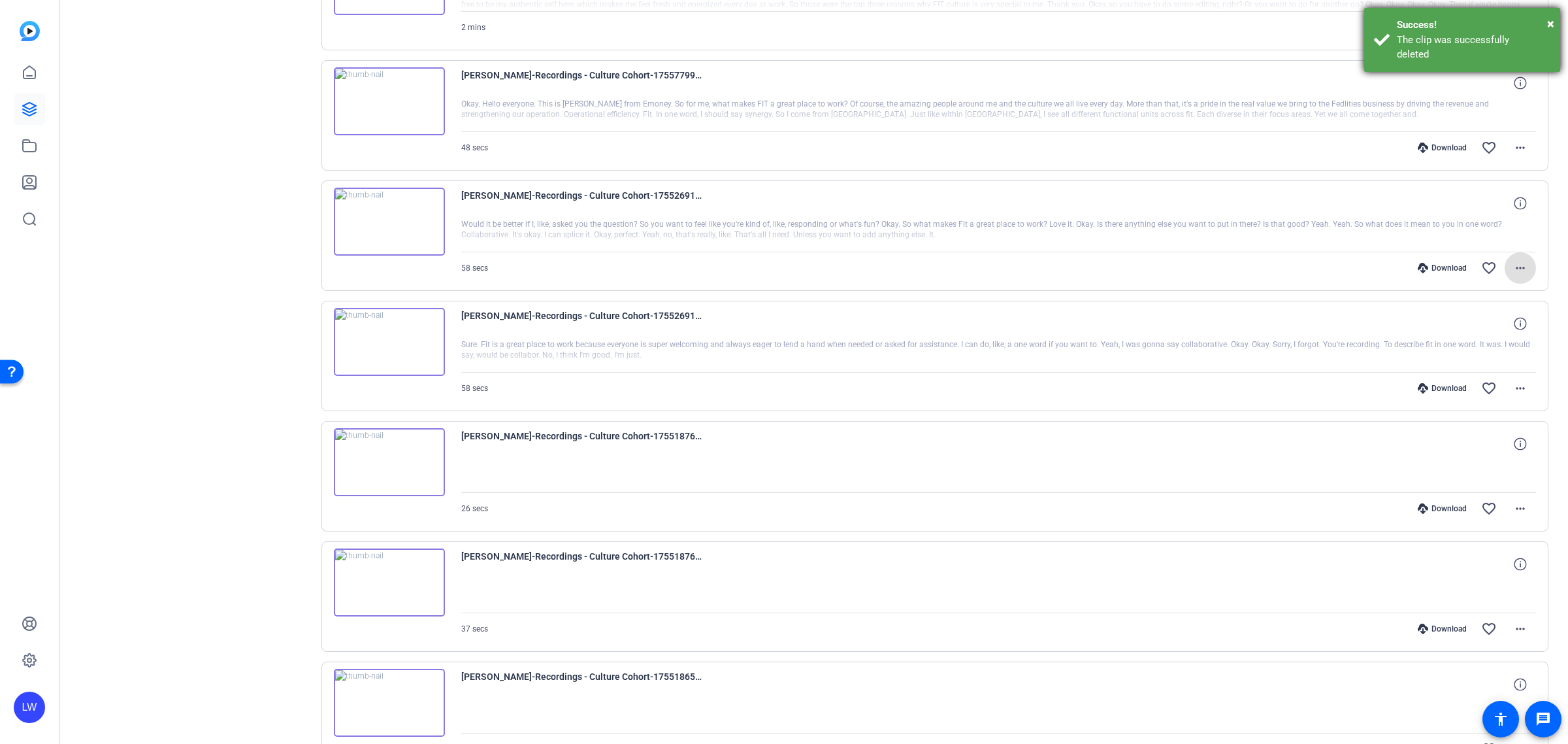
drag, startPoint x: 1439, startPoint y: 49, endPoint x: 1442, endPoint y: 55, distance: 6.7
click at [1442, 54] on div "× Success! The clip was successfully deleted" at bounding box center [1463, 39] width 196 height 64
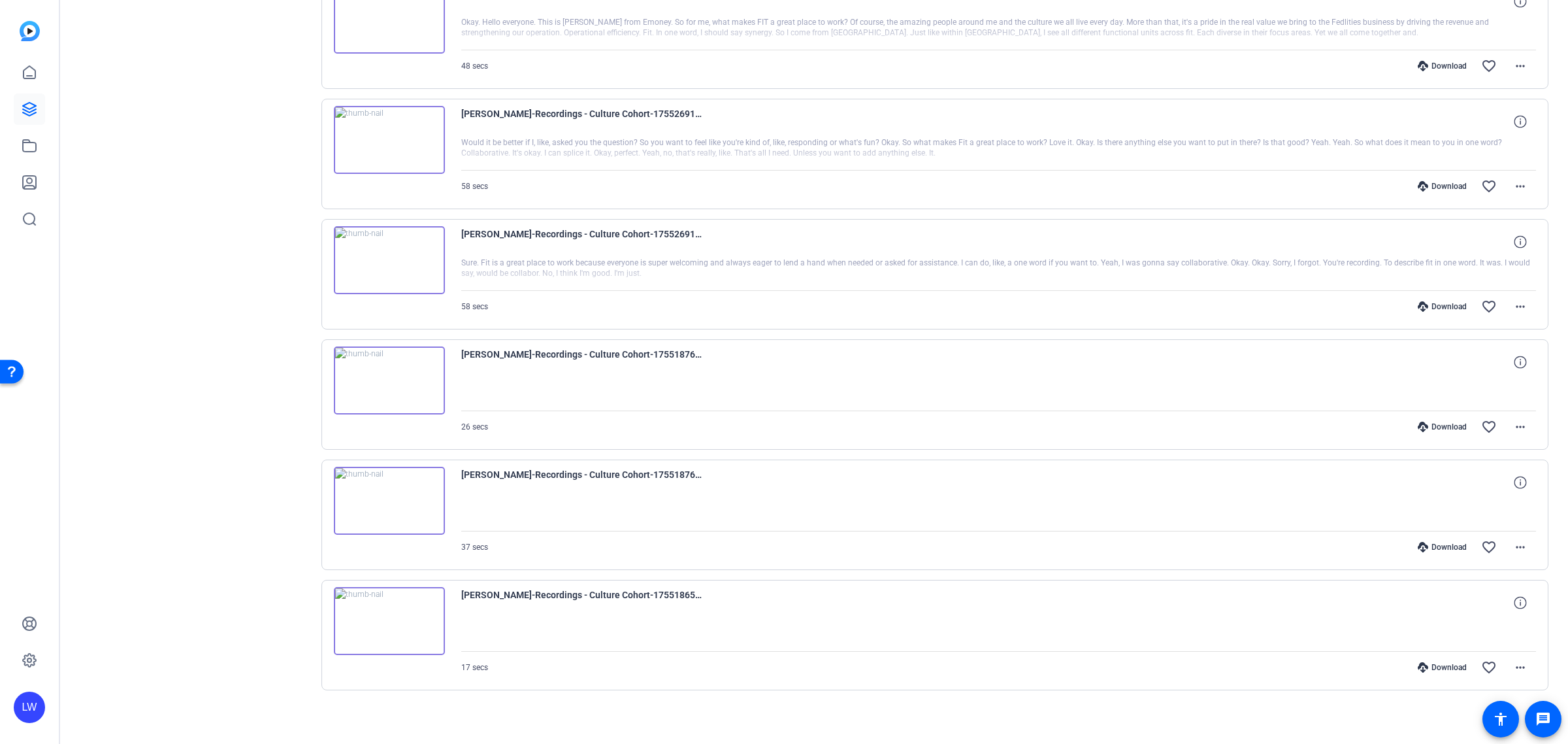
scroll to position [678, 0]
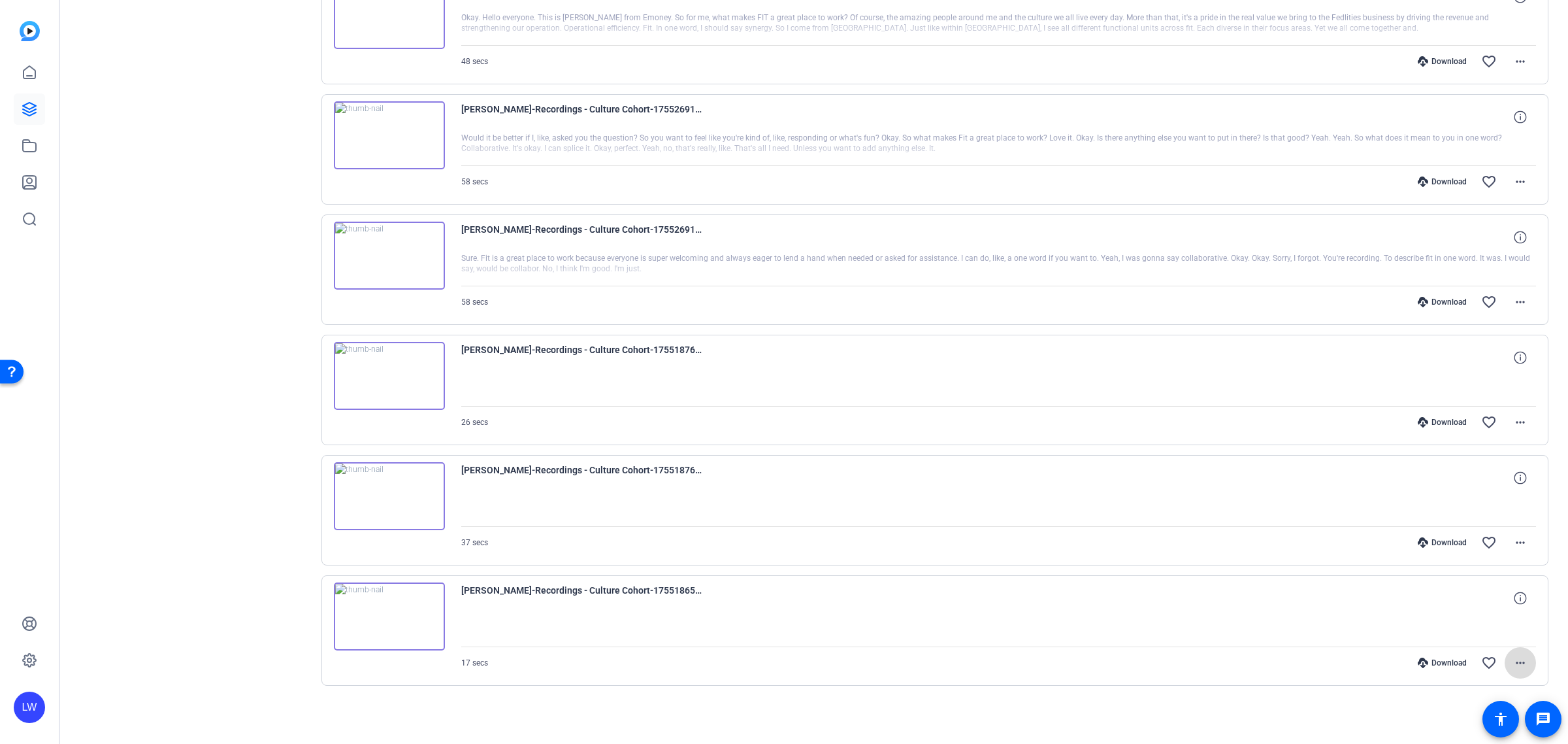
click at [1516, 664] on mat-icon "more_horiz" at bounding box center [1520, 663] width 16 height 16
click at [1449, 634] on span "Delete clip" at bounding box center [1471, 636] width 92 height 16
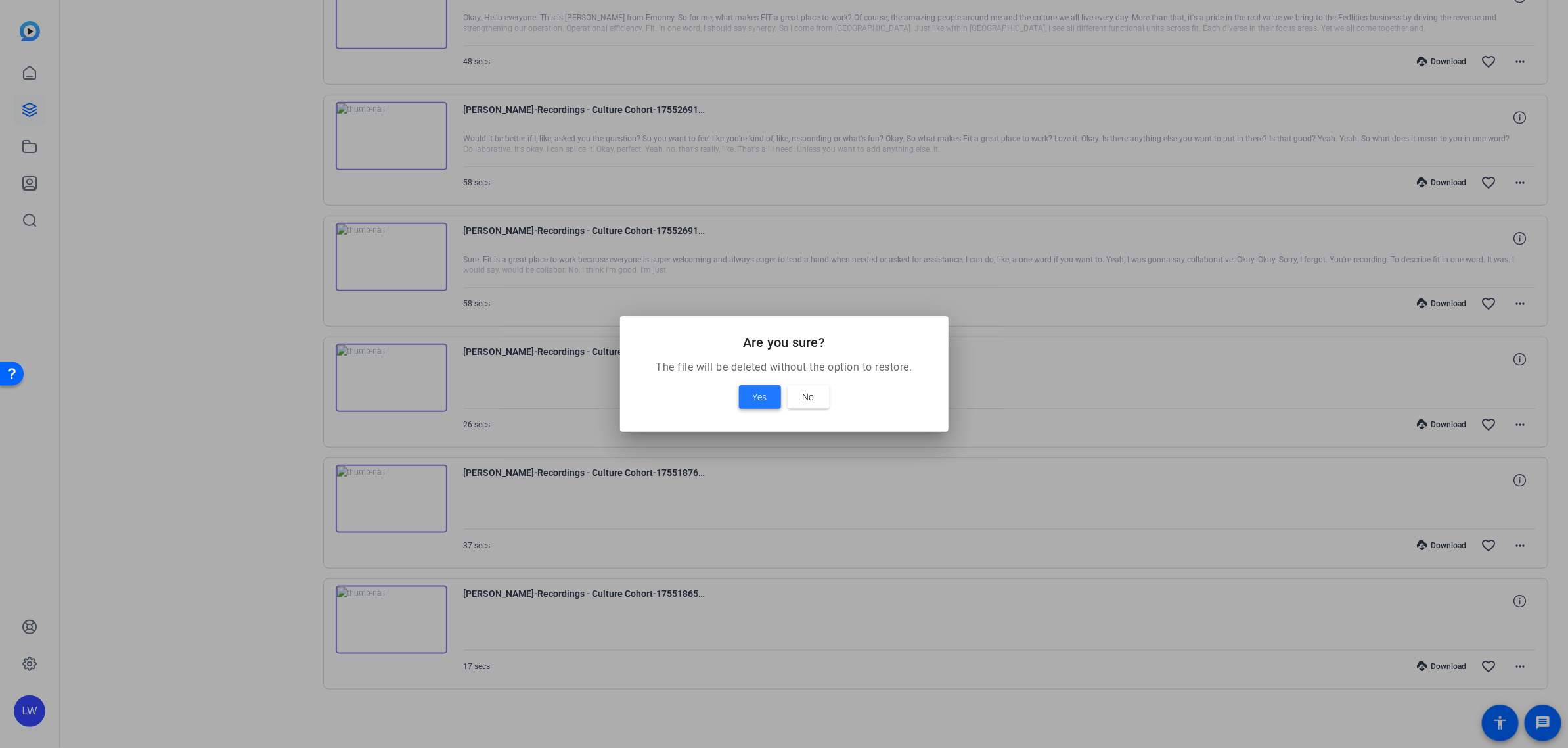
click at [760, 389] on span "Yes" at bounding box center [760, 396] width 14 height 16
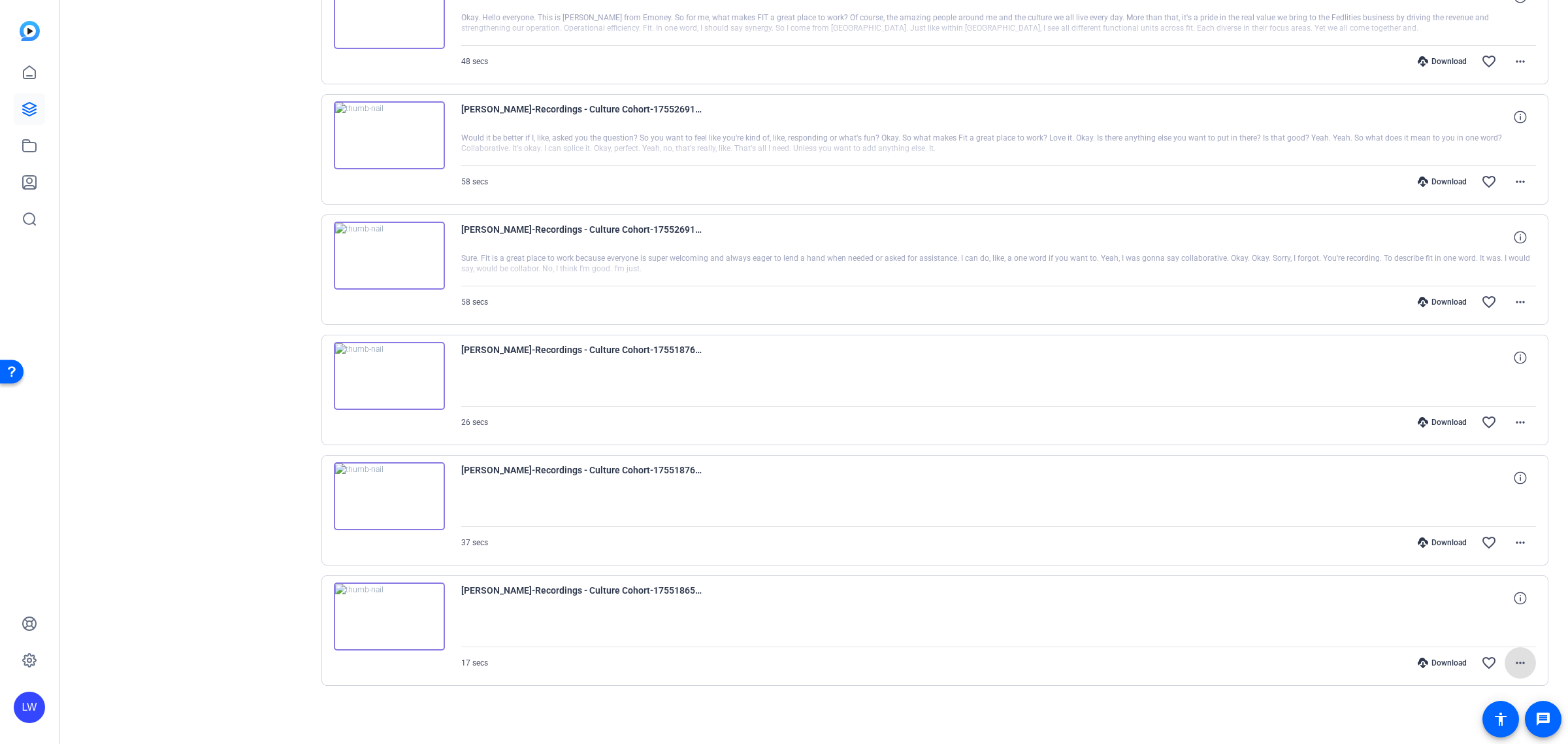
scroll to position [557, 0]
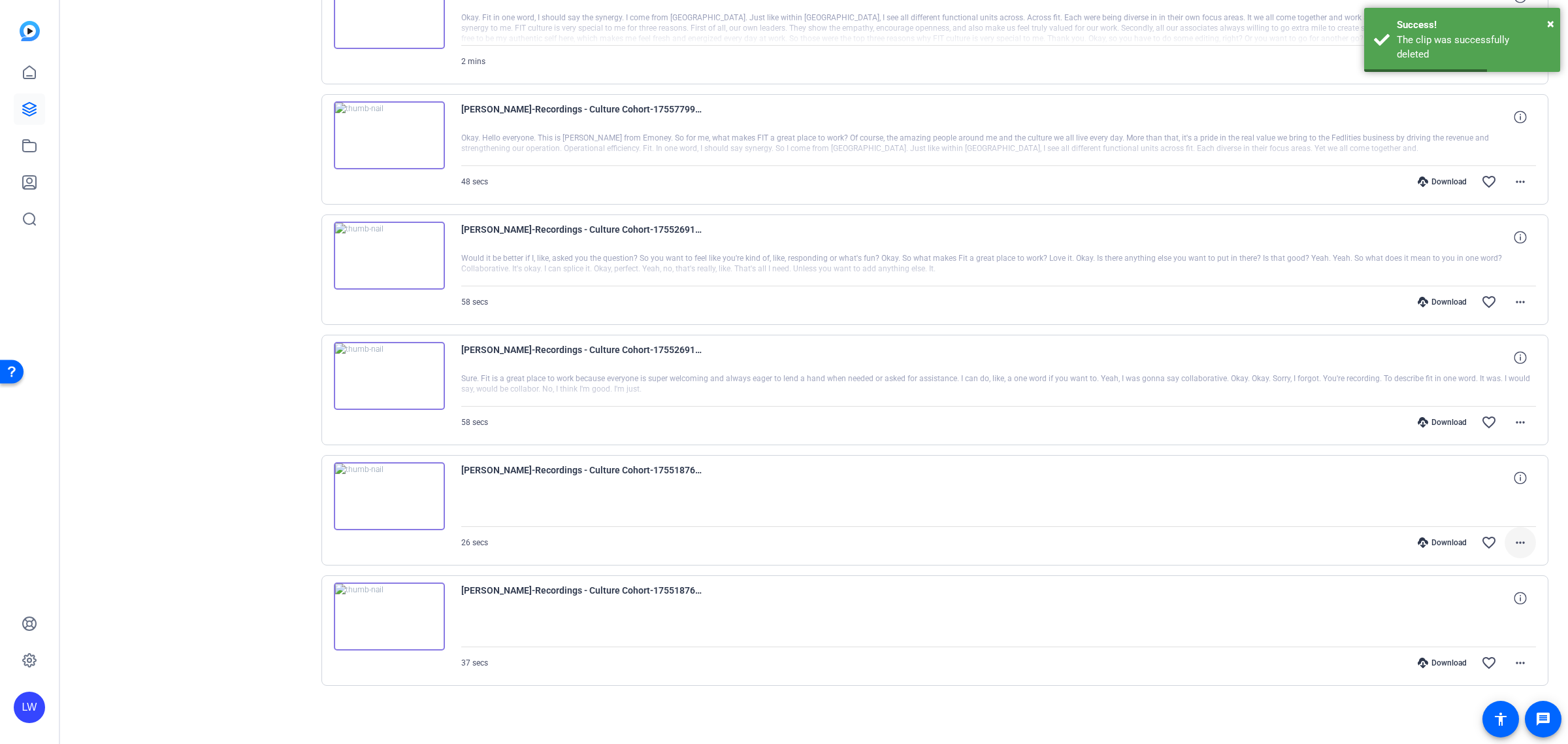
click at [1514, 546] on mat-icon "more_horiz" at bounding box center [1520, 542] width 16 height 16
click at [1468, 703] on span "Delete clip" at bounding box center [1471, 700] width 92 height 16
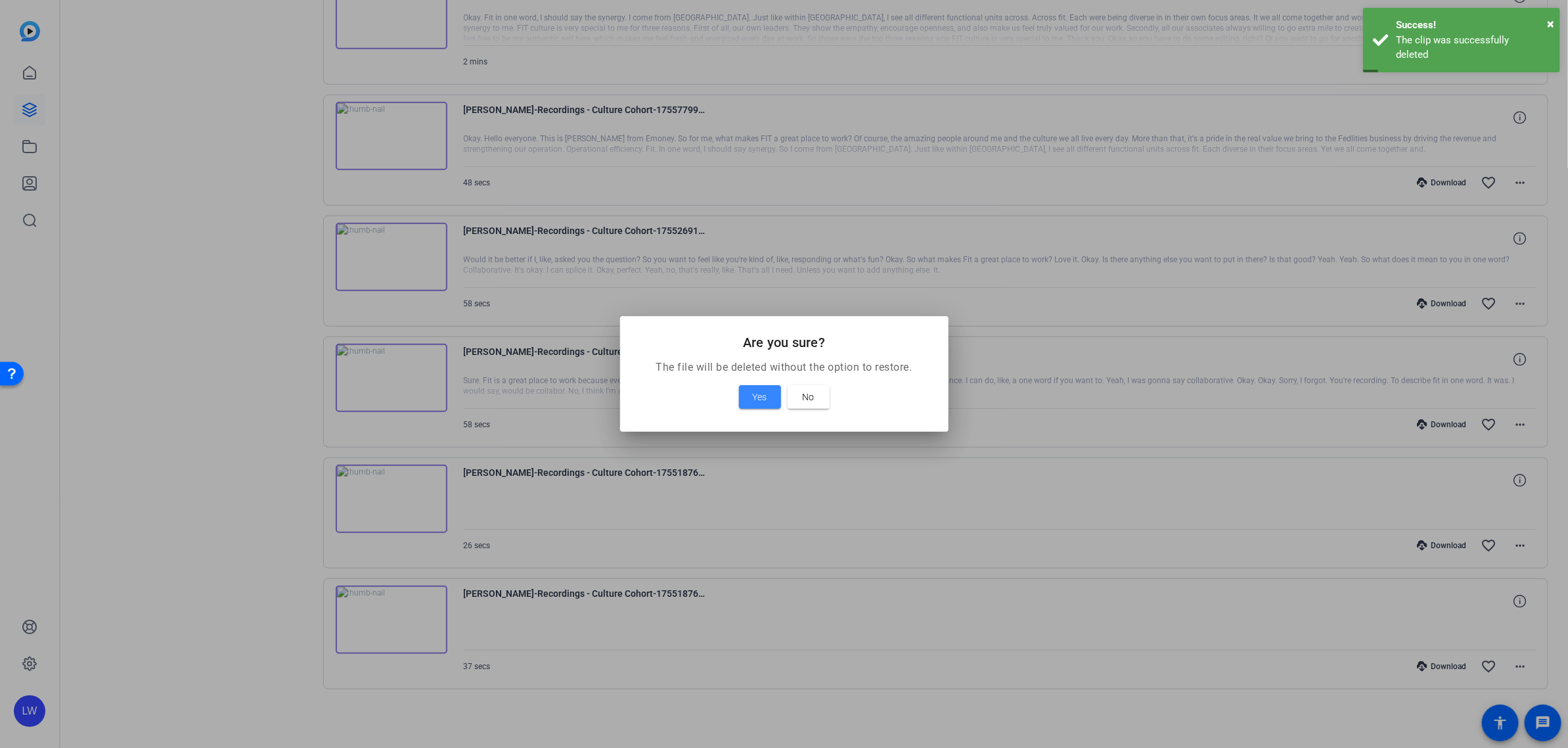
drag, startPoint x: 754, startPoint y: 395, endPoint x: 777, endPoint y: 409, distance: 26.9
click at [755, 397] on span "Yes" at bounding box center [760, 396] width 14 height 16
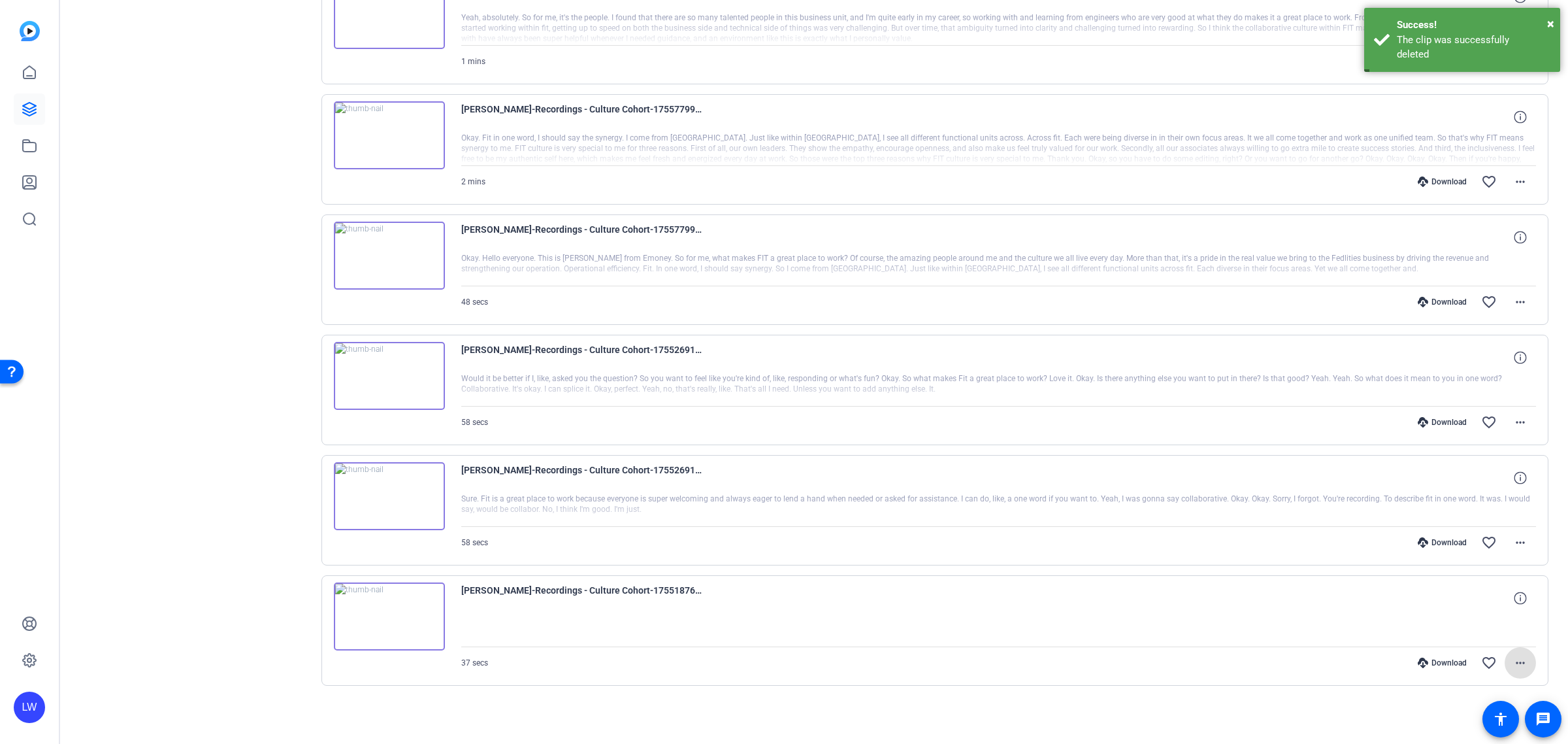
scroll to position [436, 0]
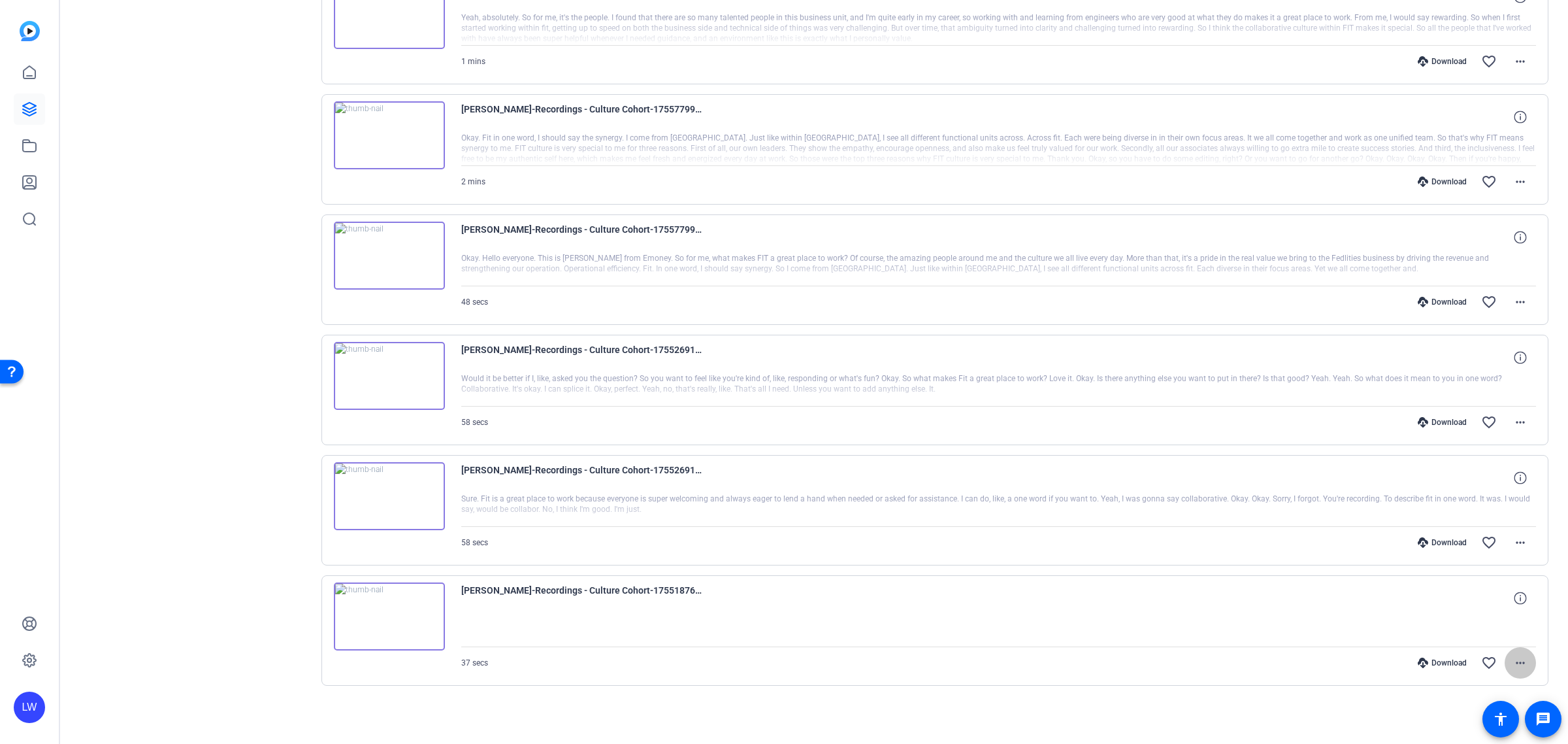
click at [1513, 662] on mat-icon "more_horiz" at bounding box center [1520, 663] width 16 height 16
click at [1490, 639] on span "Delete clip" at bounding box center [1471, 636] width 92 height 16
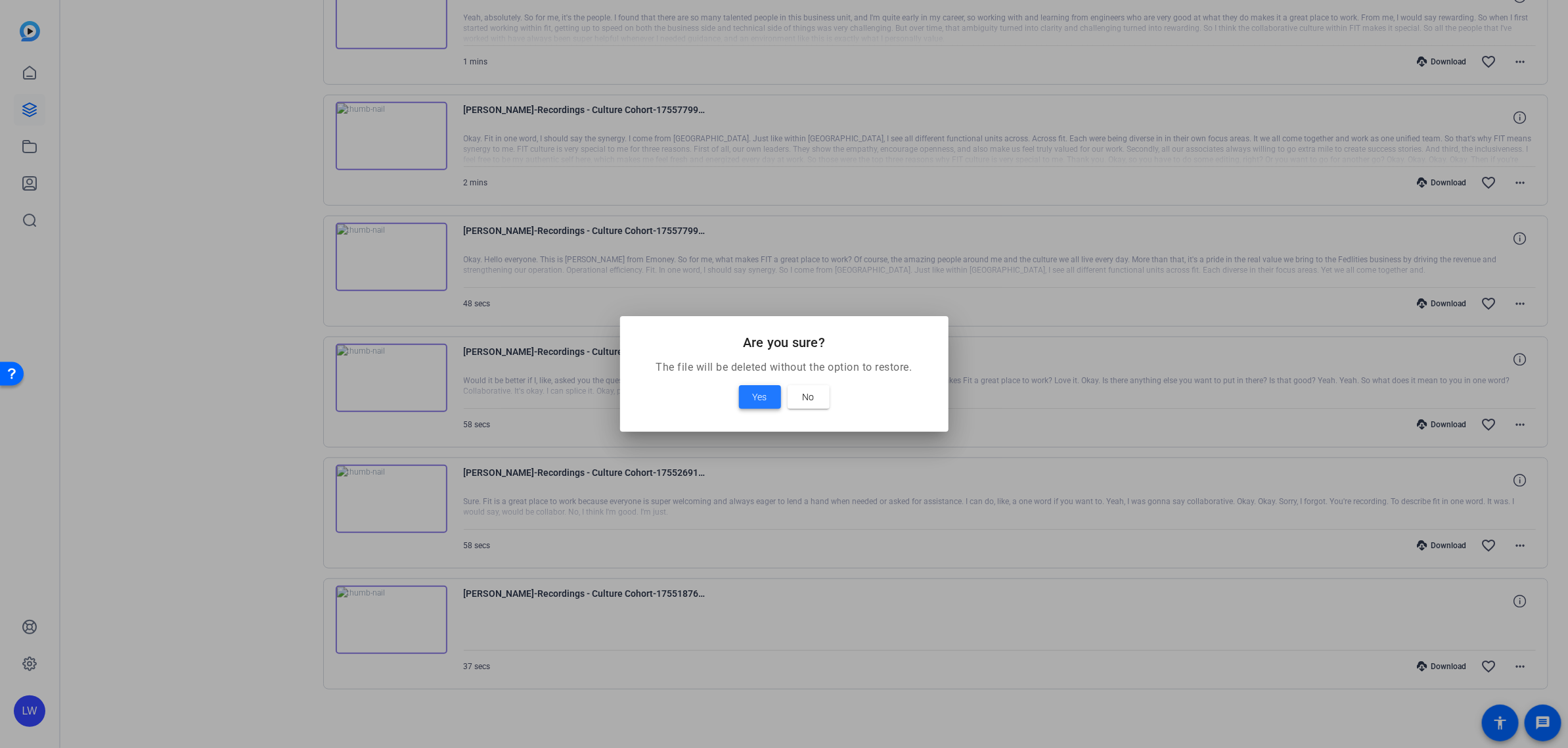
click at [766, 393] on span "Yes" at bounding box center [760, 396] width 14 height 16
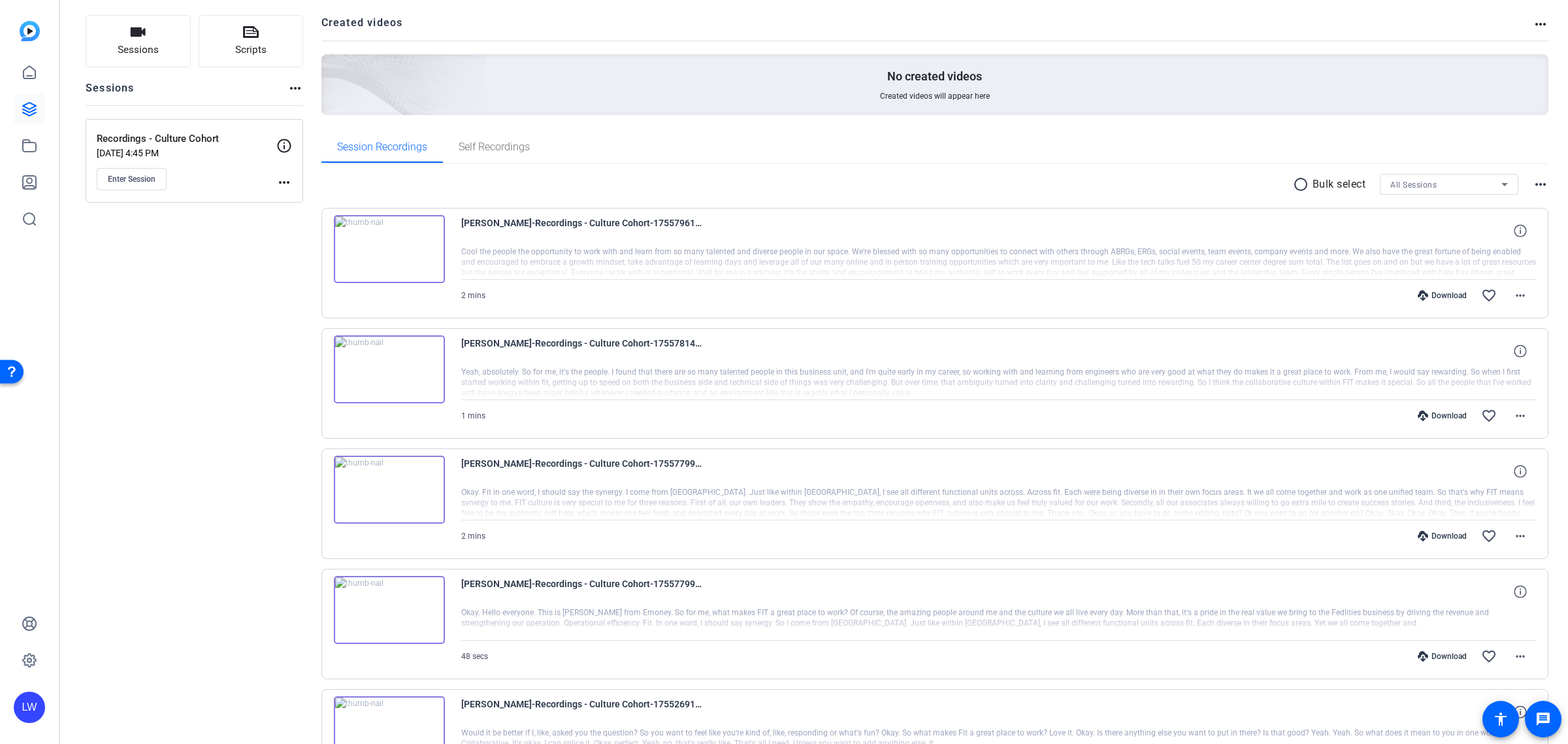
scroll to position [0, 0]
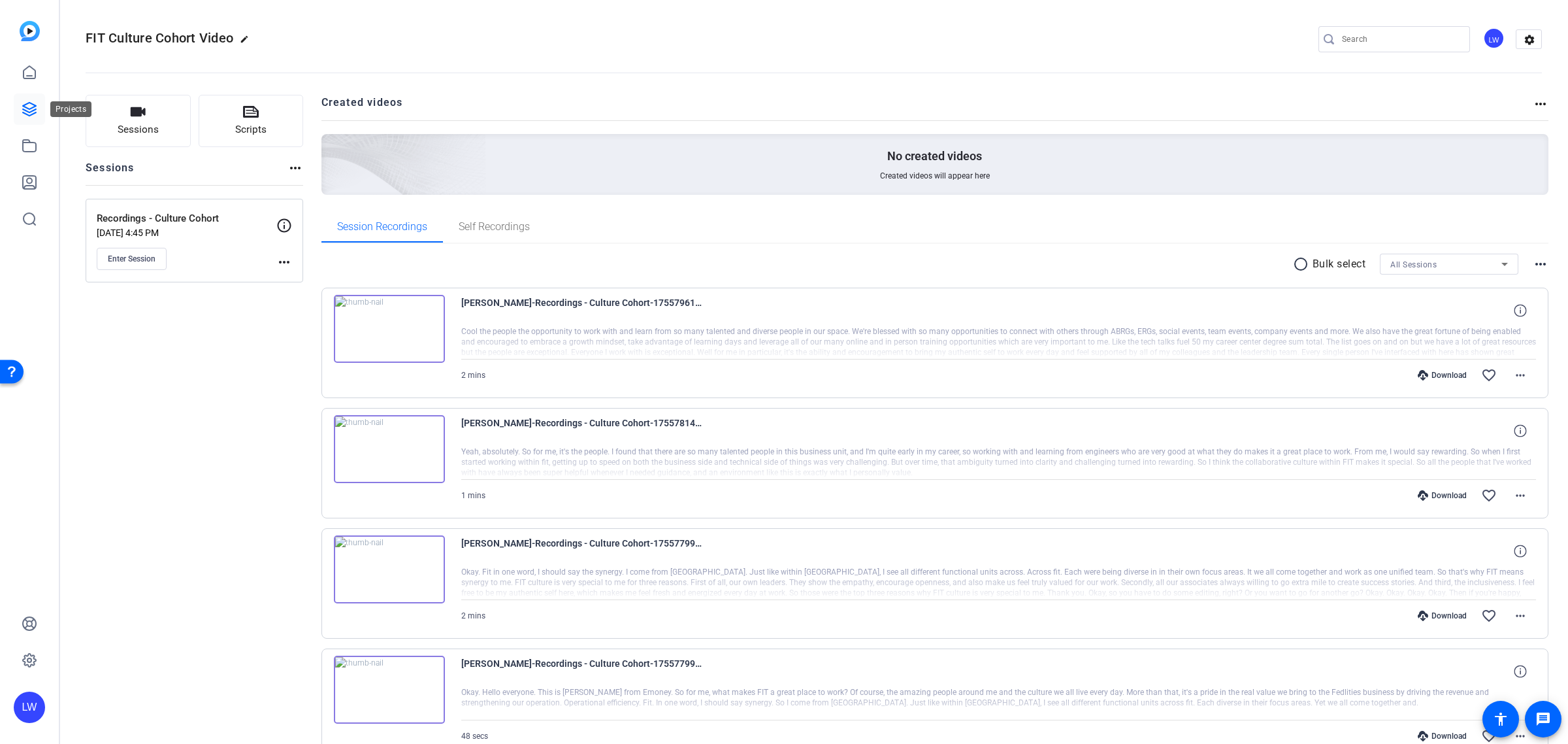
click at [22, 103] on icon at bounding box center [29, 109] width 16 height 16
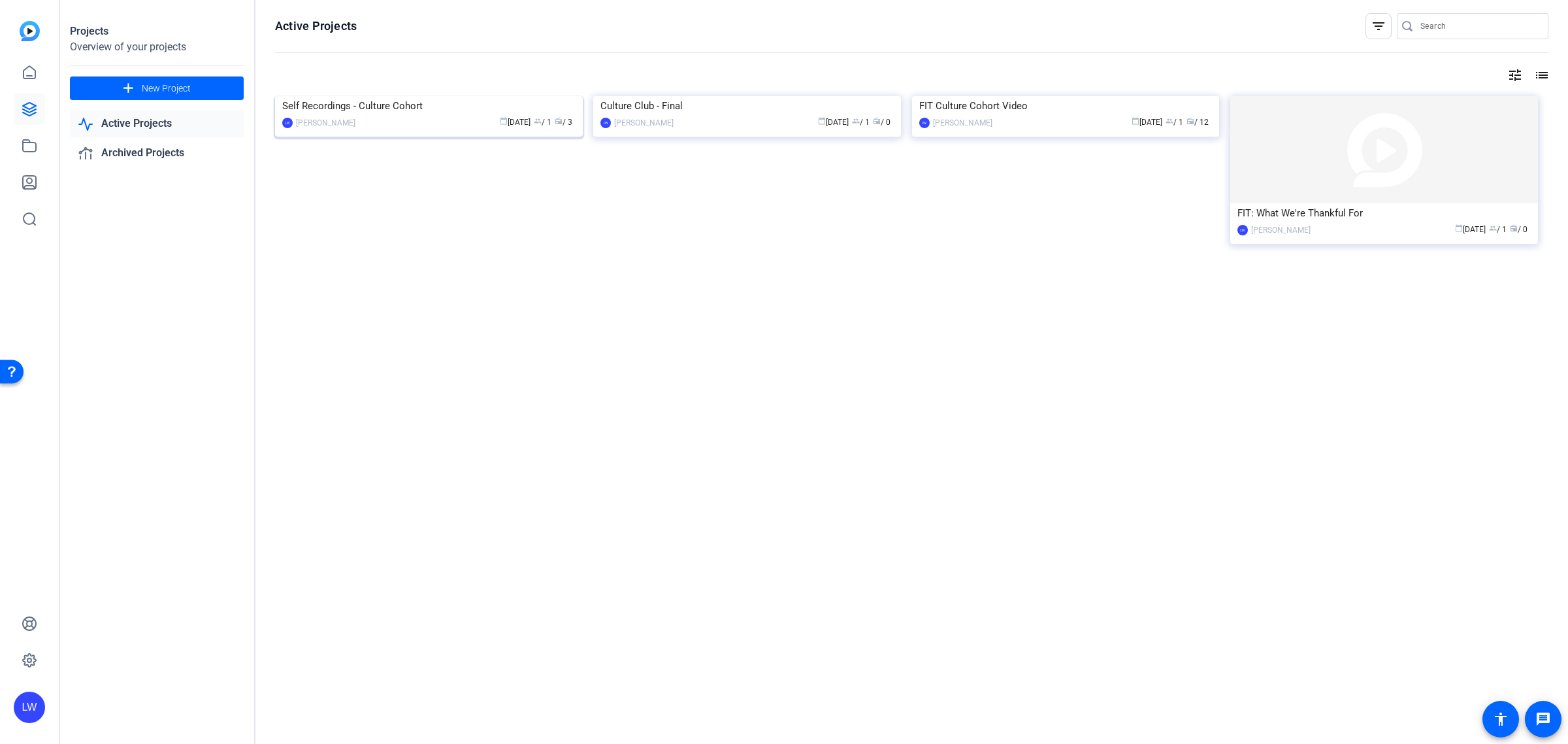
click at [389, 115] on div "Self Recordings - Culture Cohort" at bounding box center [428, 105] width 294 height 19
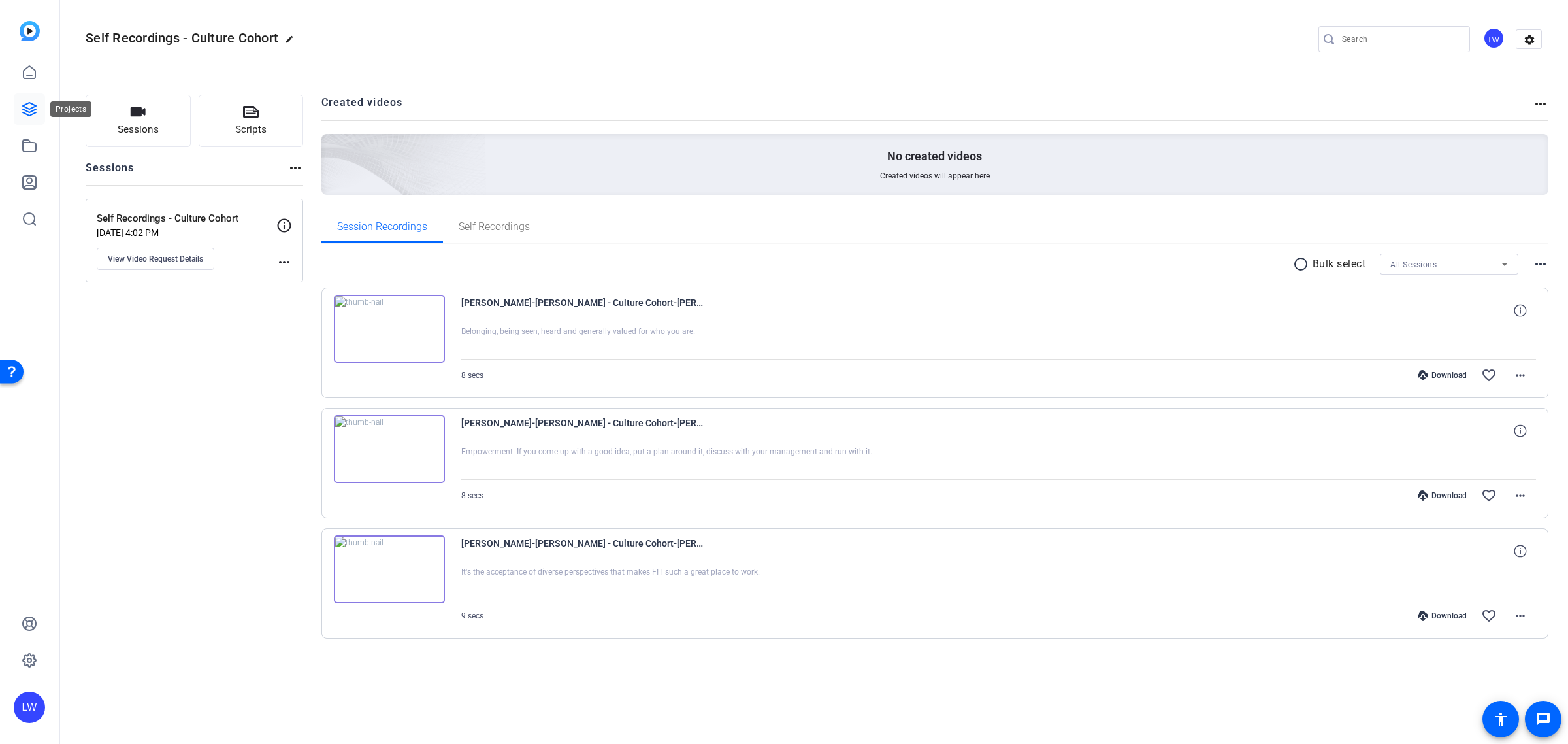
click at [27, 105] on icon at bounding box center [29, 109] width 16 height 16
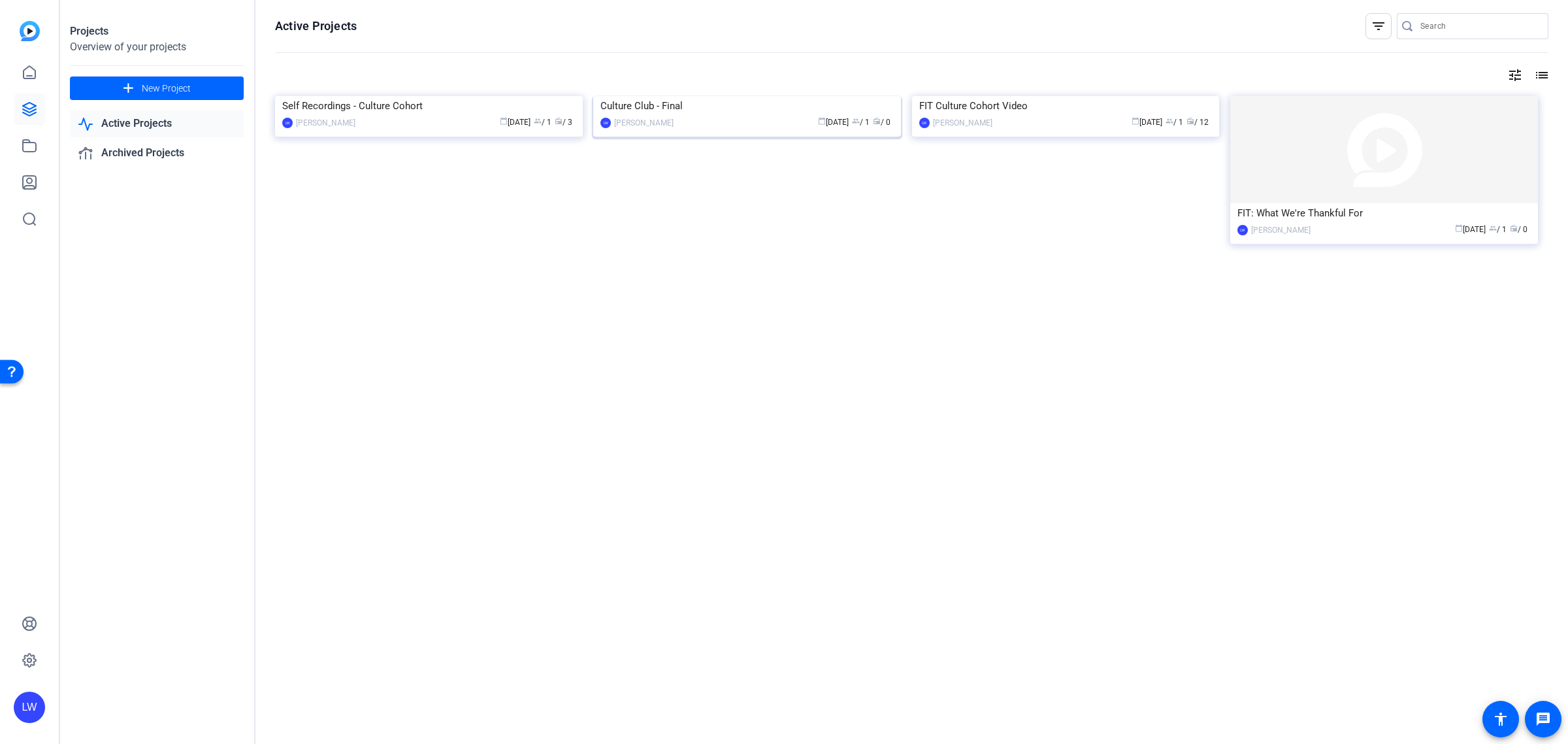
click at [756, 96] on img at bounding box center [747, 96] width 308 height 0
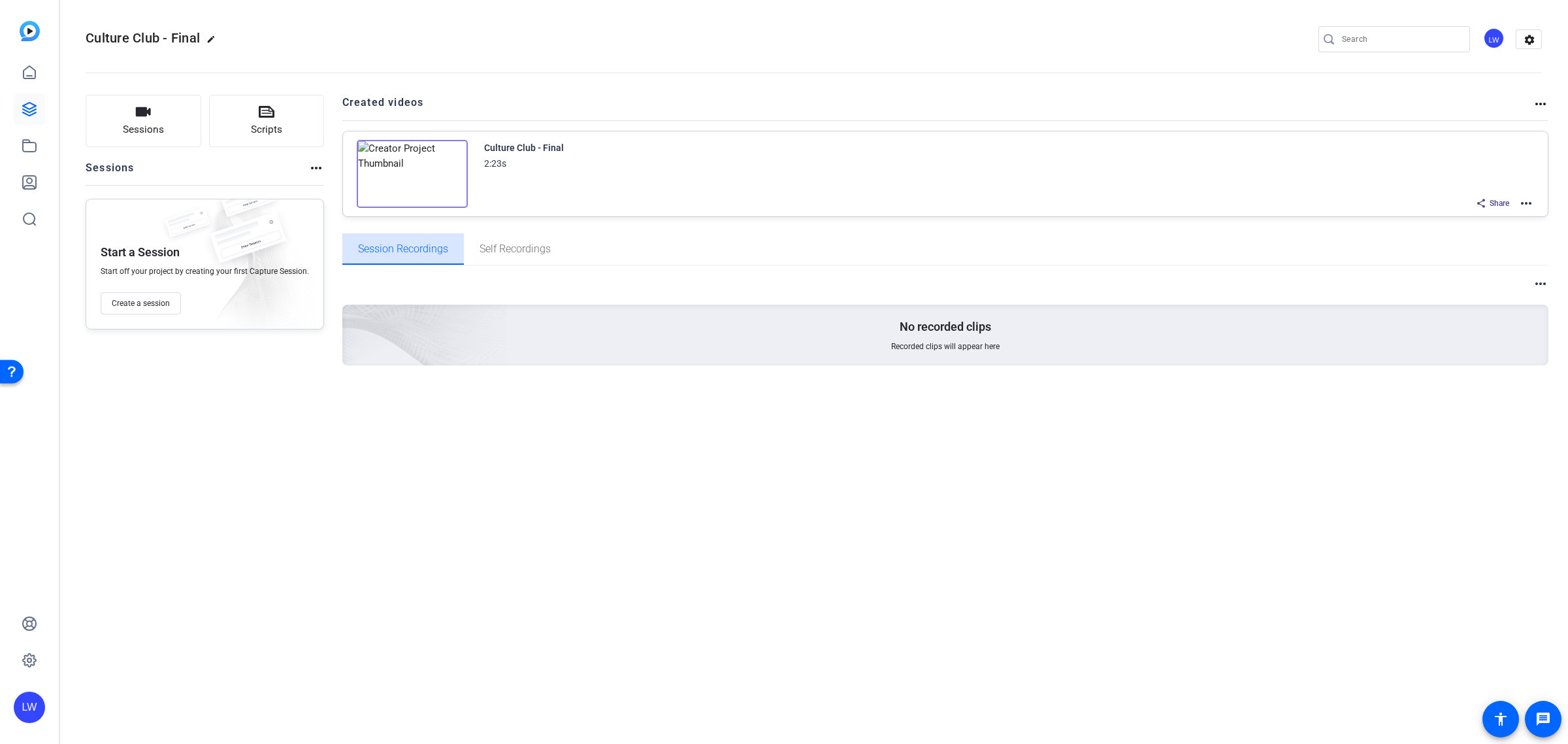
click at [393, 254] on span "Session Recordings" at bounding box center [403, 249] width 90 height 31
click at [40, 69] on link at bounding box center [28, 72] width 31 height 31
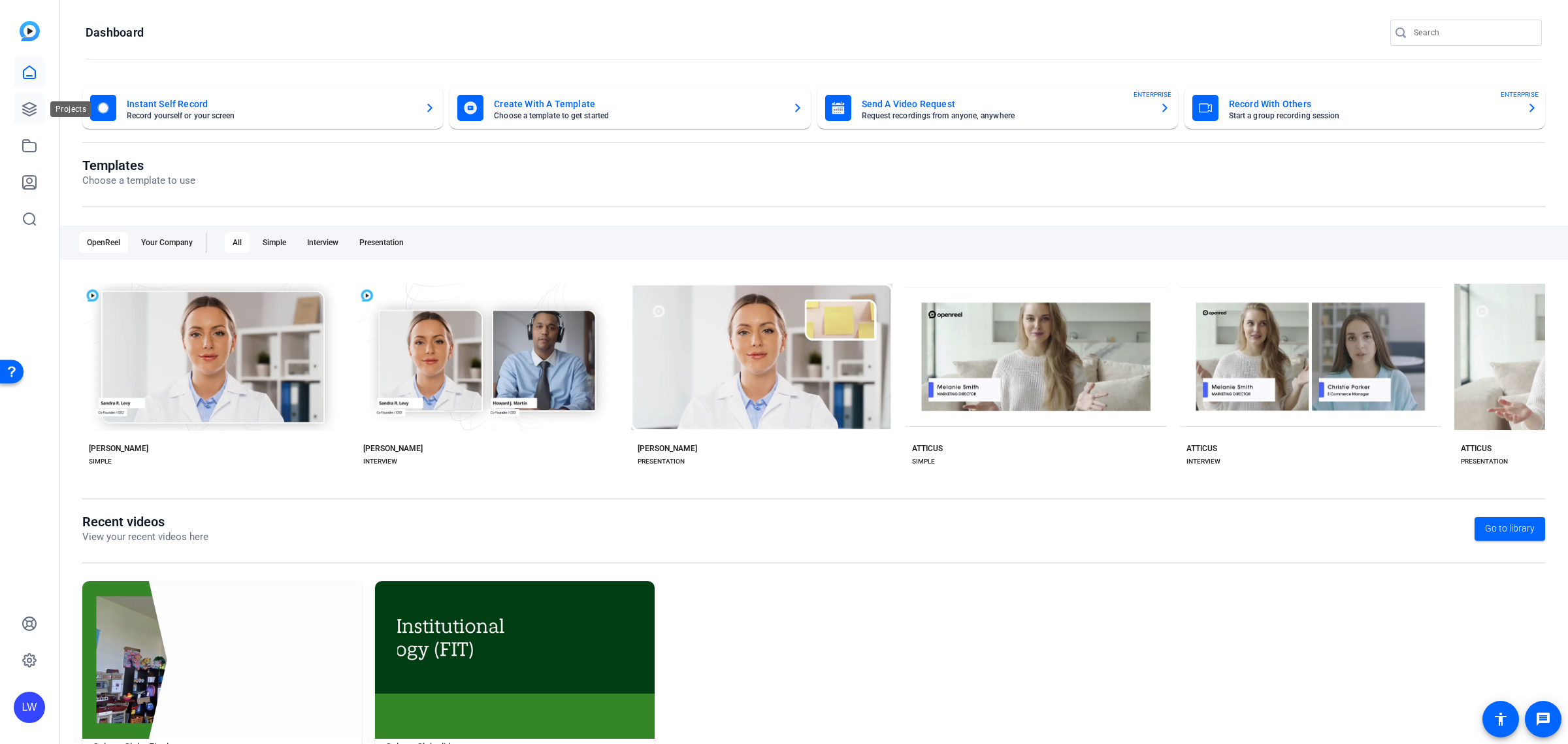
click at [33, 105] on icon at bounding box center [29, 110] width 13 height 13
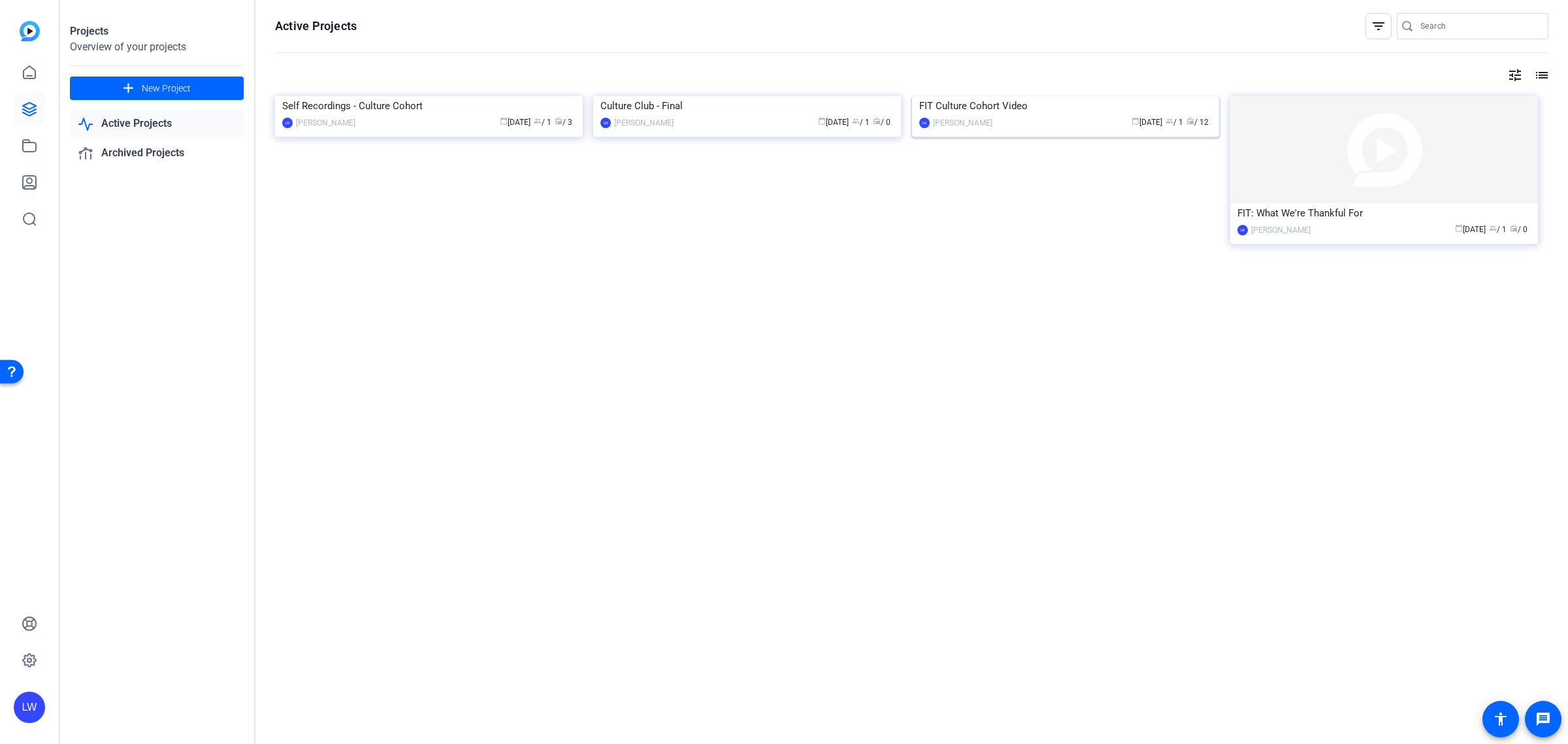
click at [999, 130] on div "calendar_today [DATE] group / 1 radio / 12" at bounding box center [1105, 122] width 213 height 13
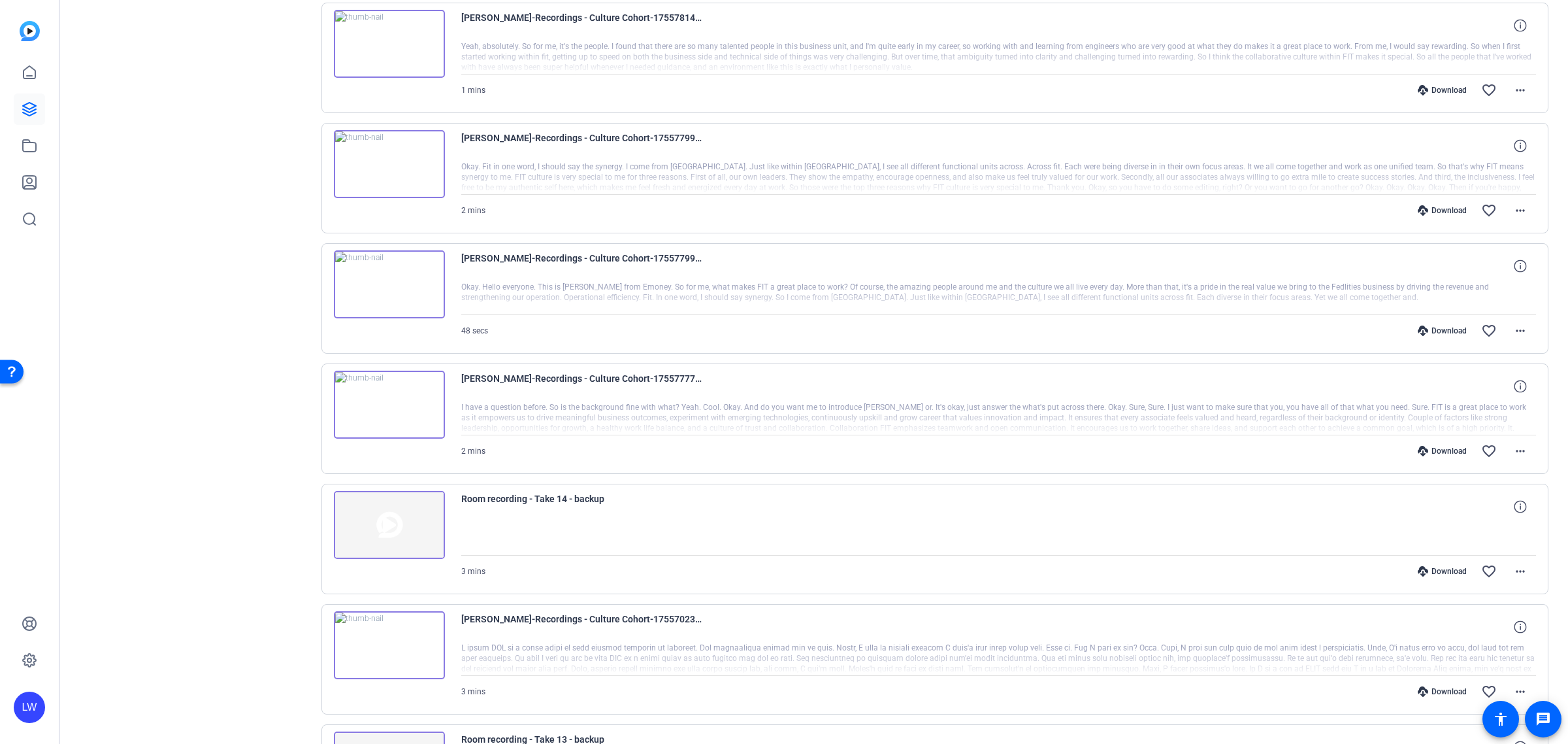
scroll to position [408, 0]
click at [461, 444] on span "2 mins" at bounding box center [473, 448] width 24 height 9
click at [1506, 458] on span at bounding box center [1520, 447] width 31 height 31
click at [1335, 468] on div at bounding box center [784, 372] width 1568 height 744
click at [1524, 454] on span at bounding box center [1520, 447] width 31 height 31
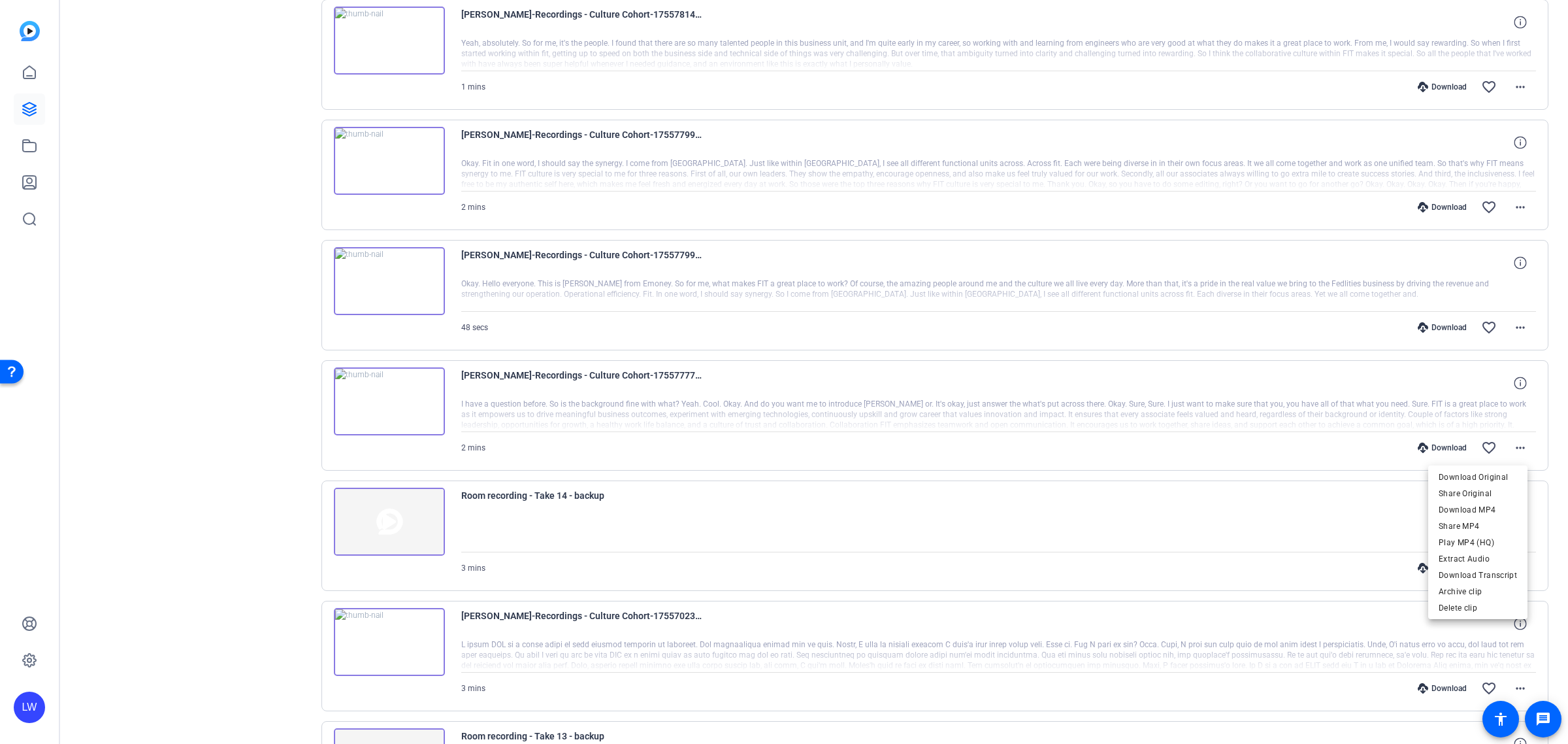
click at [715, 444] on div at bounding box center [784, 372] width 1568 height 744
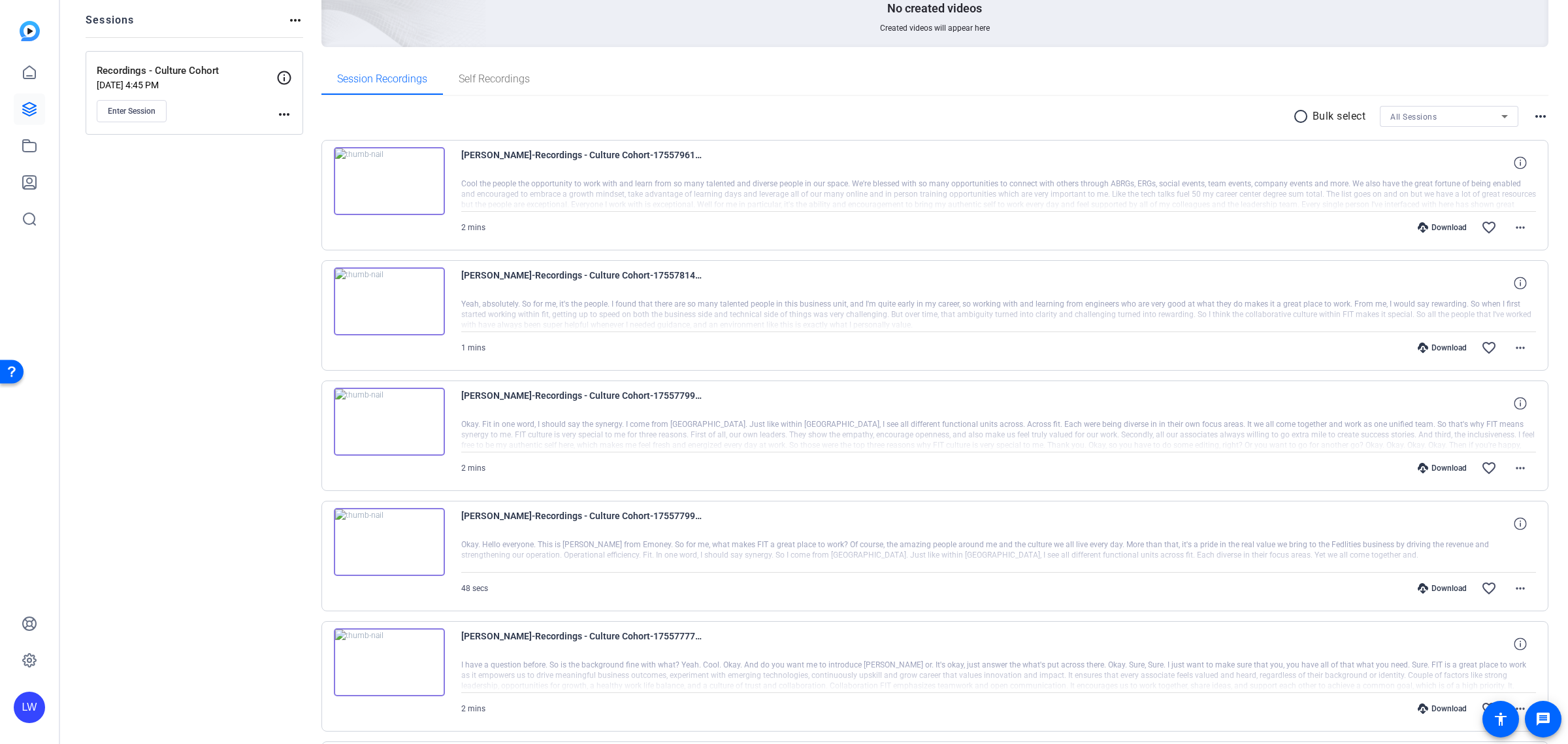
scroll to position [0, 0]
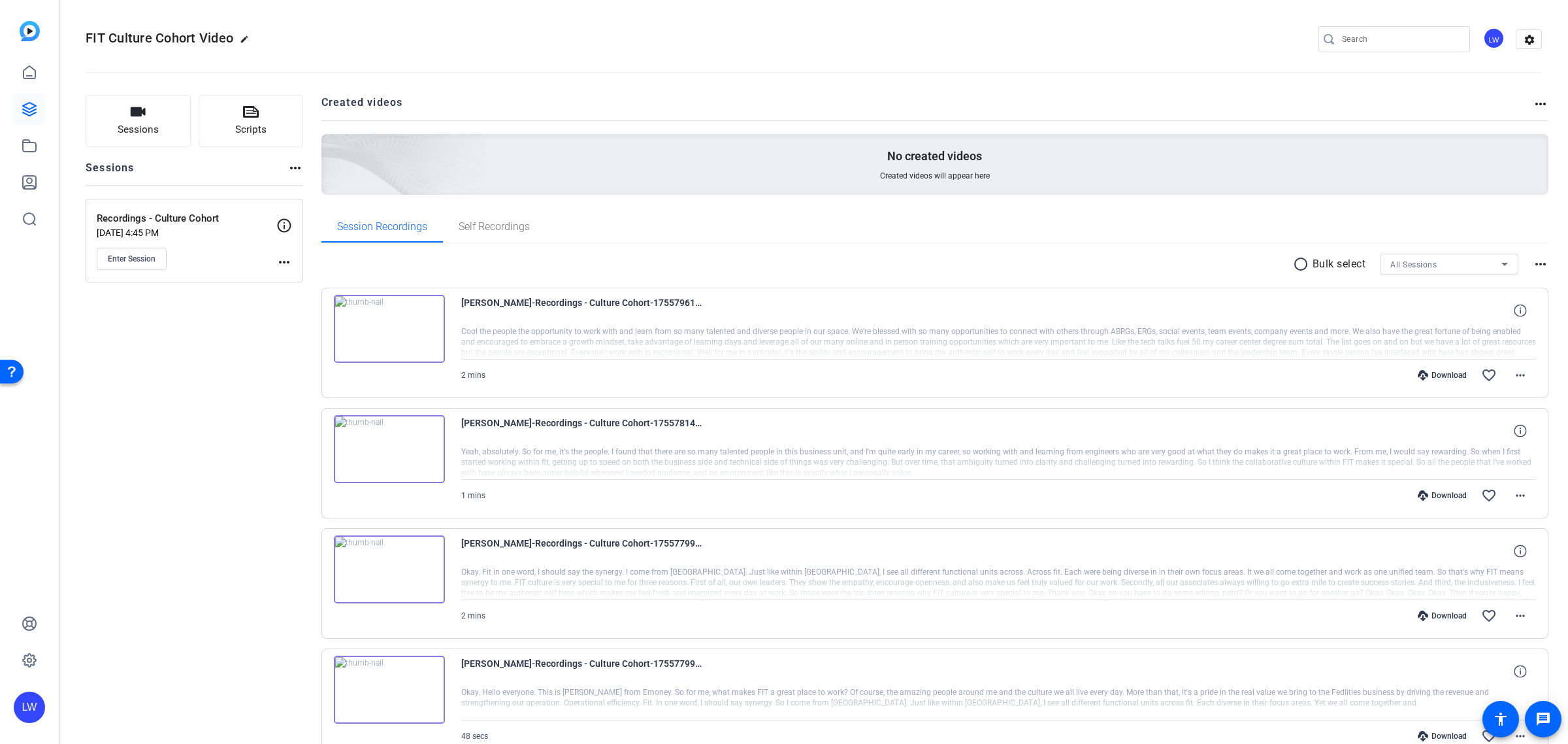
click at [1533, 98] on mat-icon "more_horiz" at bounding box center [1540, 104] width 16 height 16
click at [1517, 21] on div at bounding box center [784, 372] width 1568 height 744
click at [1517, 37] on mat-icon "settings" at bounding box center [1530, 39] width 26 height 19
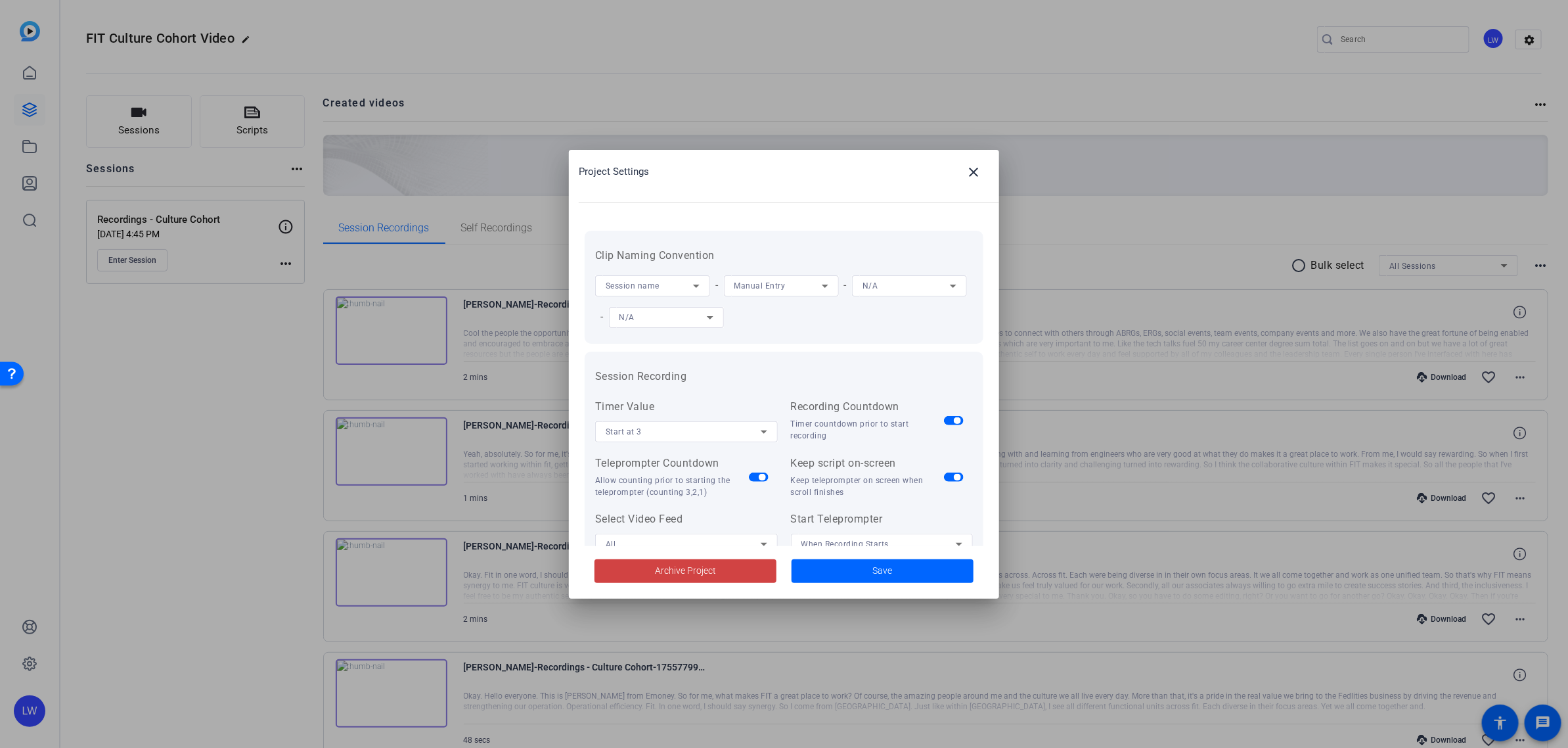
click at [1099, 83] on div at bounding box center [784, 374] width 1568 height 748
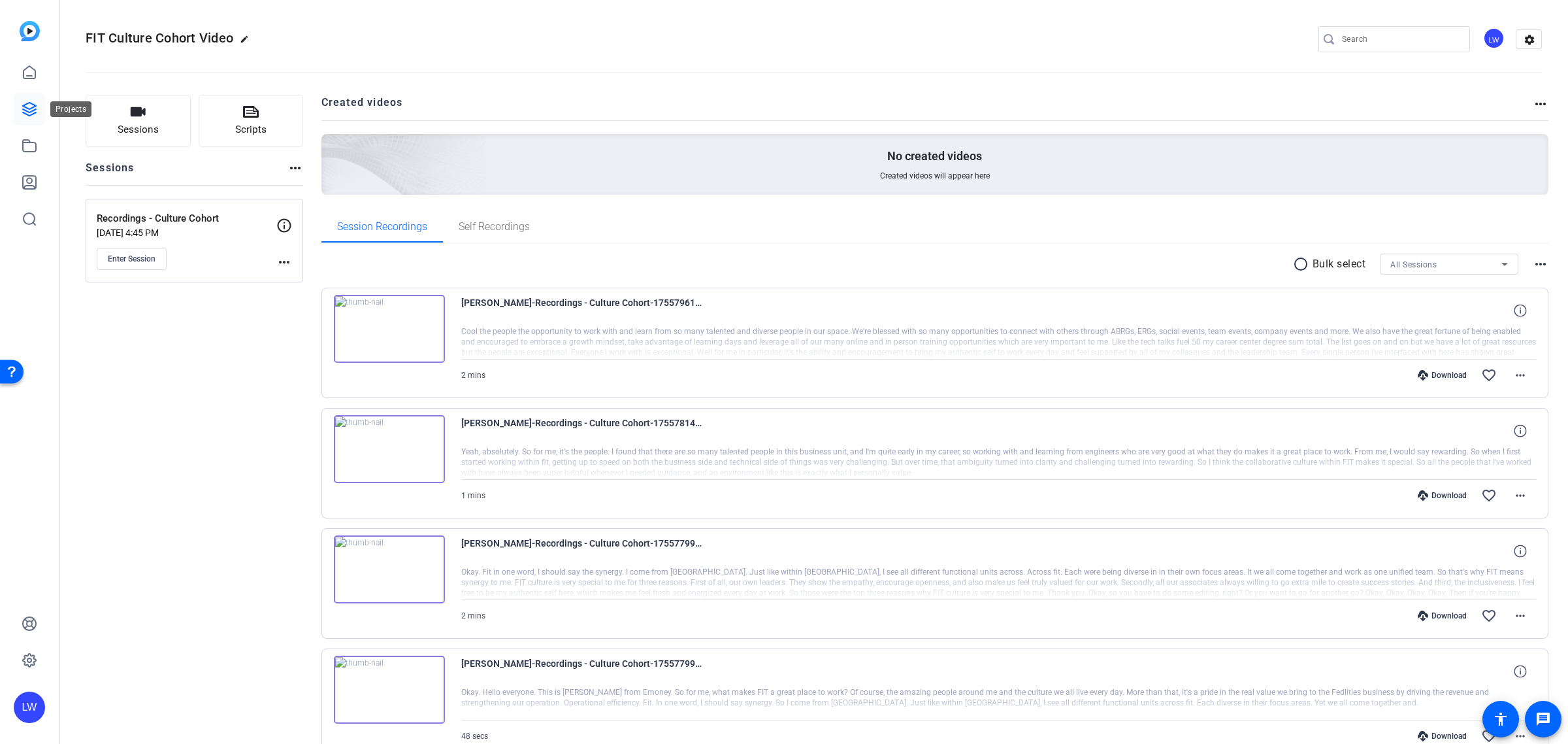
click at [23, 113] on icon at bounding box center [29, 109] width 16 height 16
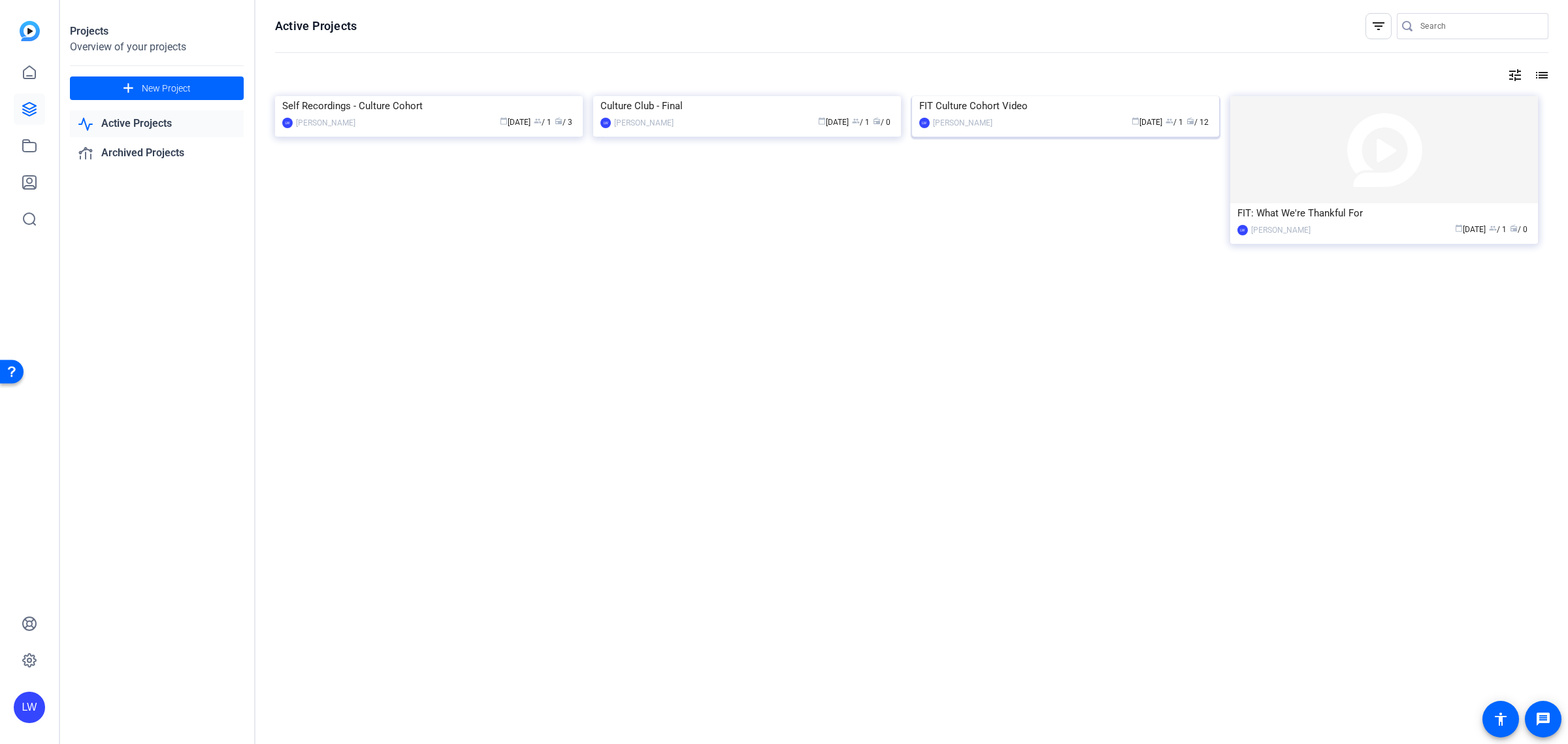
click at [1195, 115] on div "FIT Culture Cohort Video" at bounding box center [1066, 105] width 294 height 19
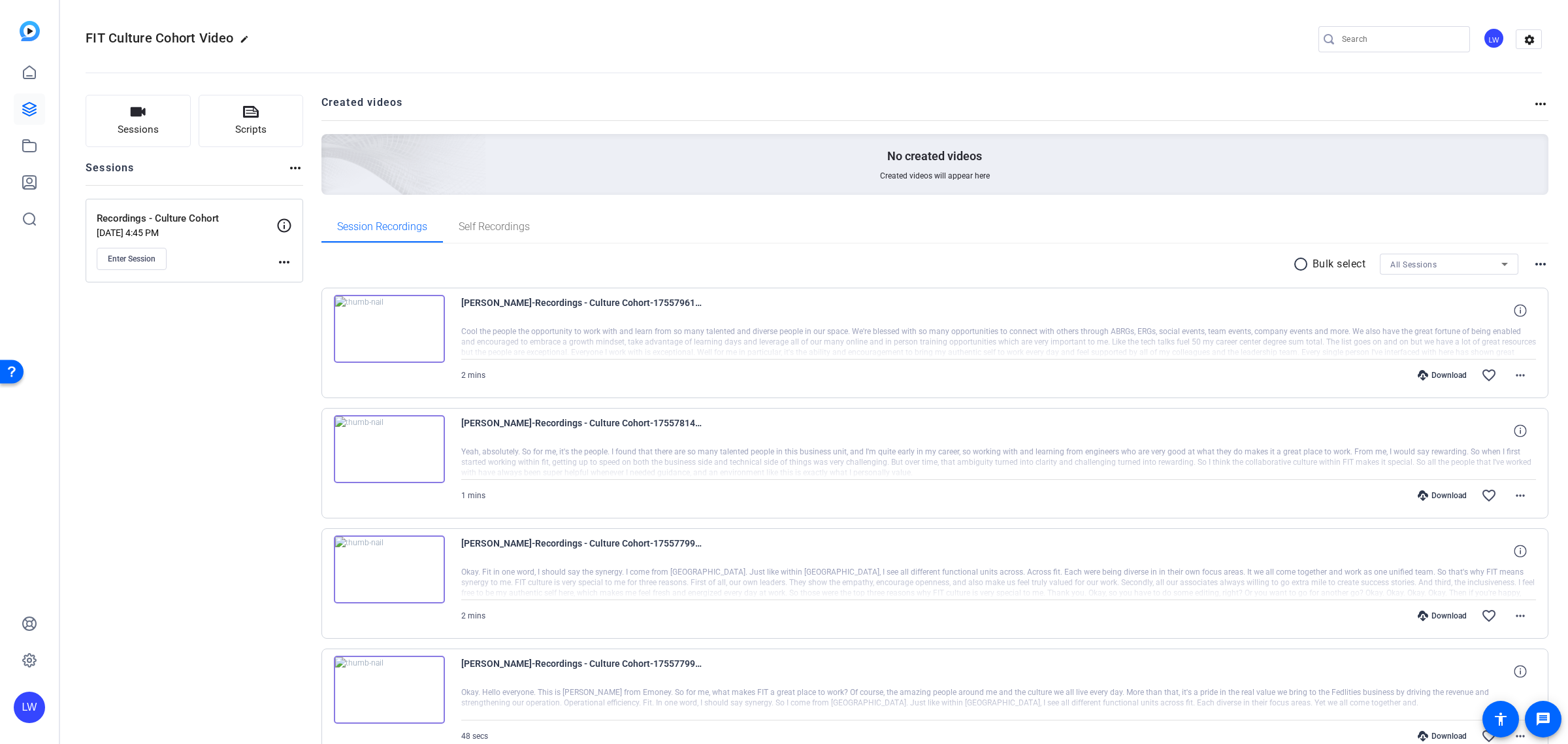
click at [291, 165] on mat-icon "more_horiz" at bounding box center [295, 167] width 16 height 16
click at [1459, 69] on div at bounding box center [784, 372] width 1568 height 744
click at [1520, 31] on mat-icon "settings" at bounding box center [1530, 39] width 26 height 19
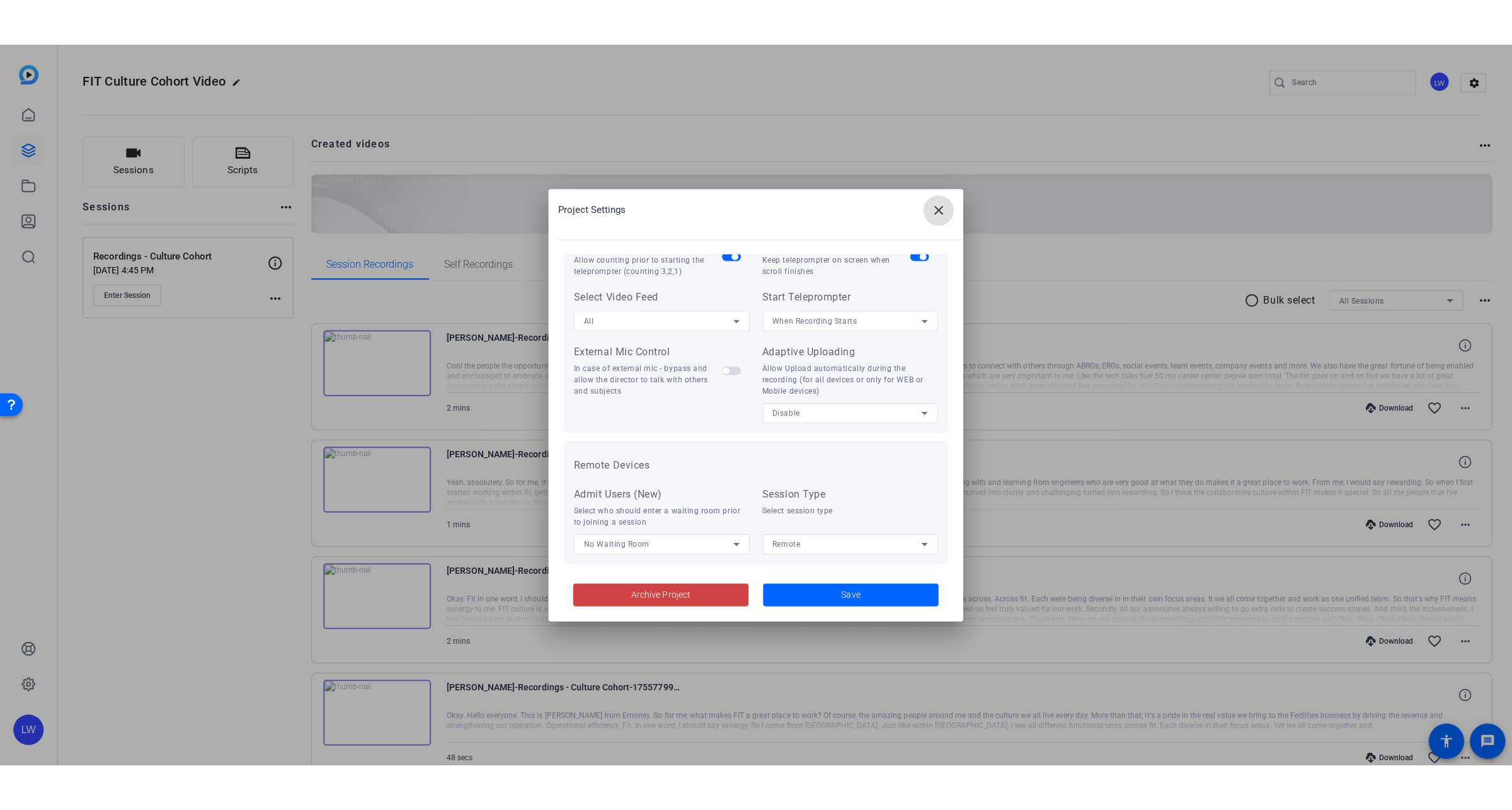
scroll to position [260, 0]
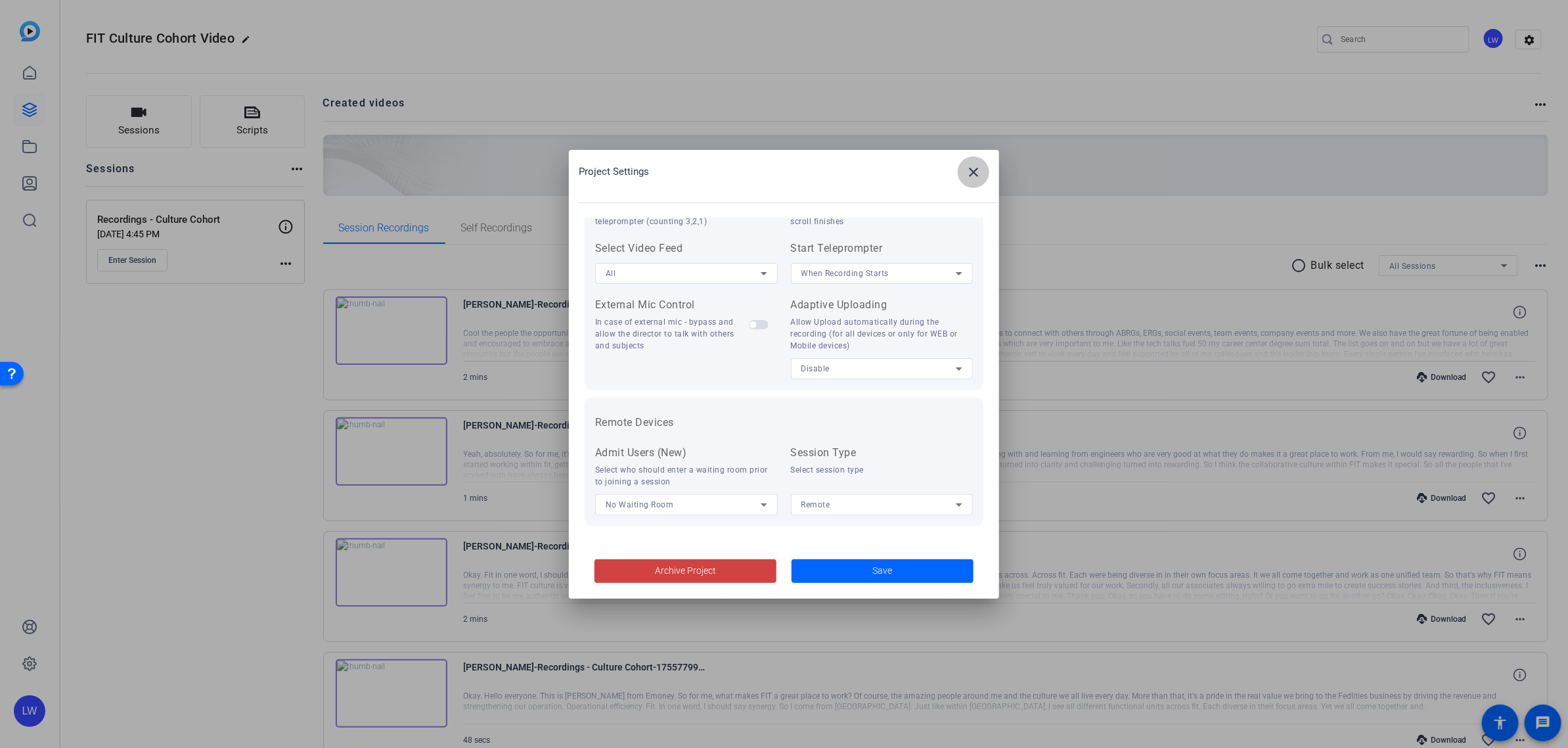
click at [958, 172] on span at bounding box center [973, 172] width 31 height 31
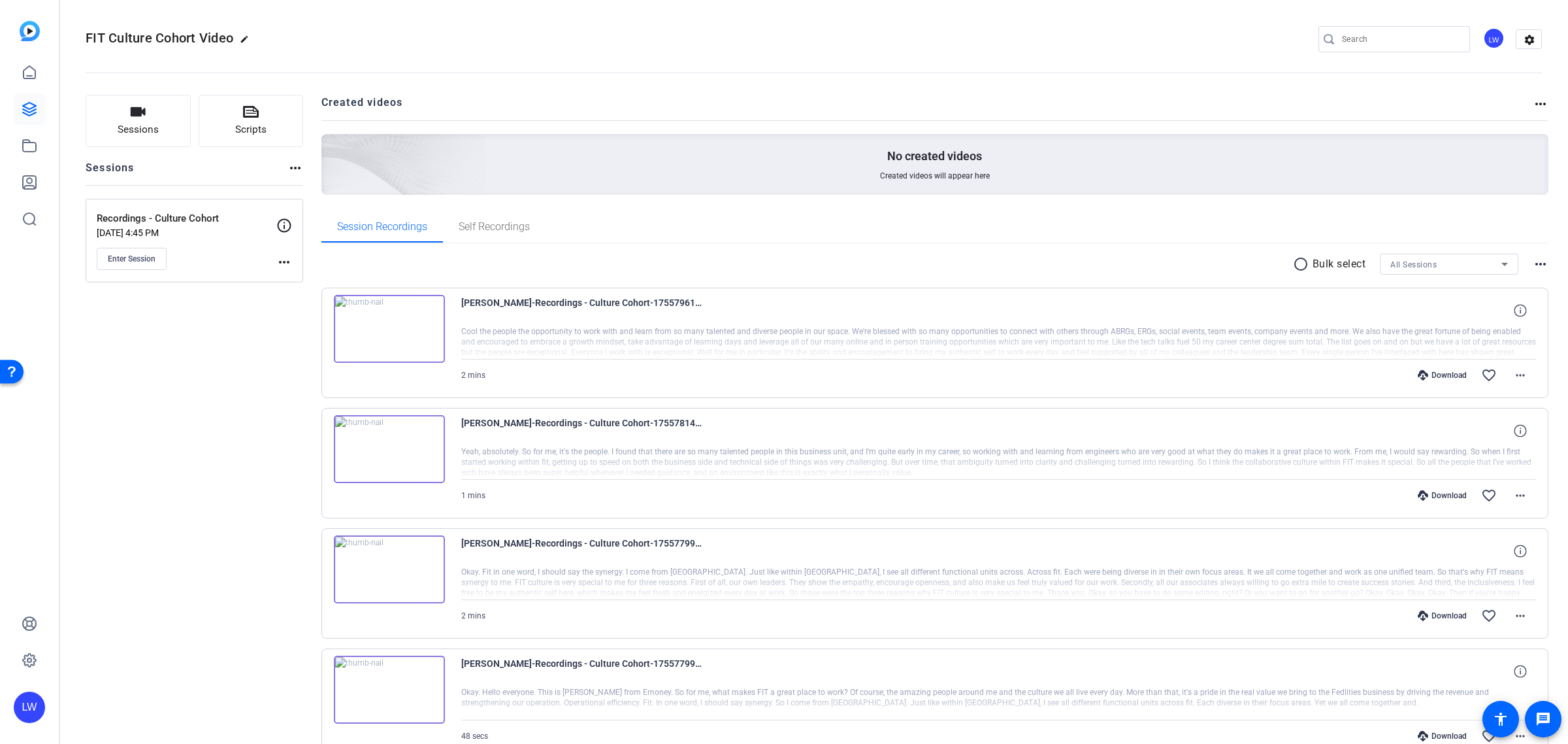
click at [1539, 101] on mat-icon "more_horiz" at bounding box center [1540, 104] width 16 height 16
click at [12, 360] on div "Open Resource Center" at bounding box center [12, 372] width 23 height 23
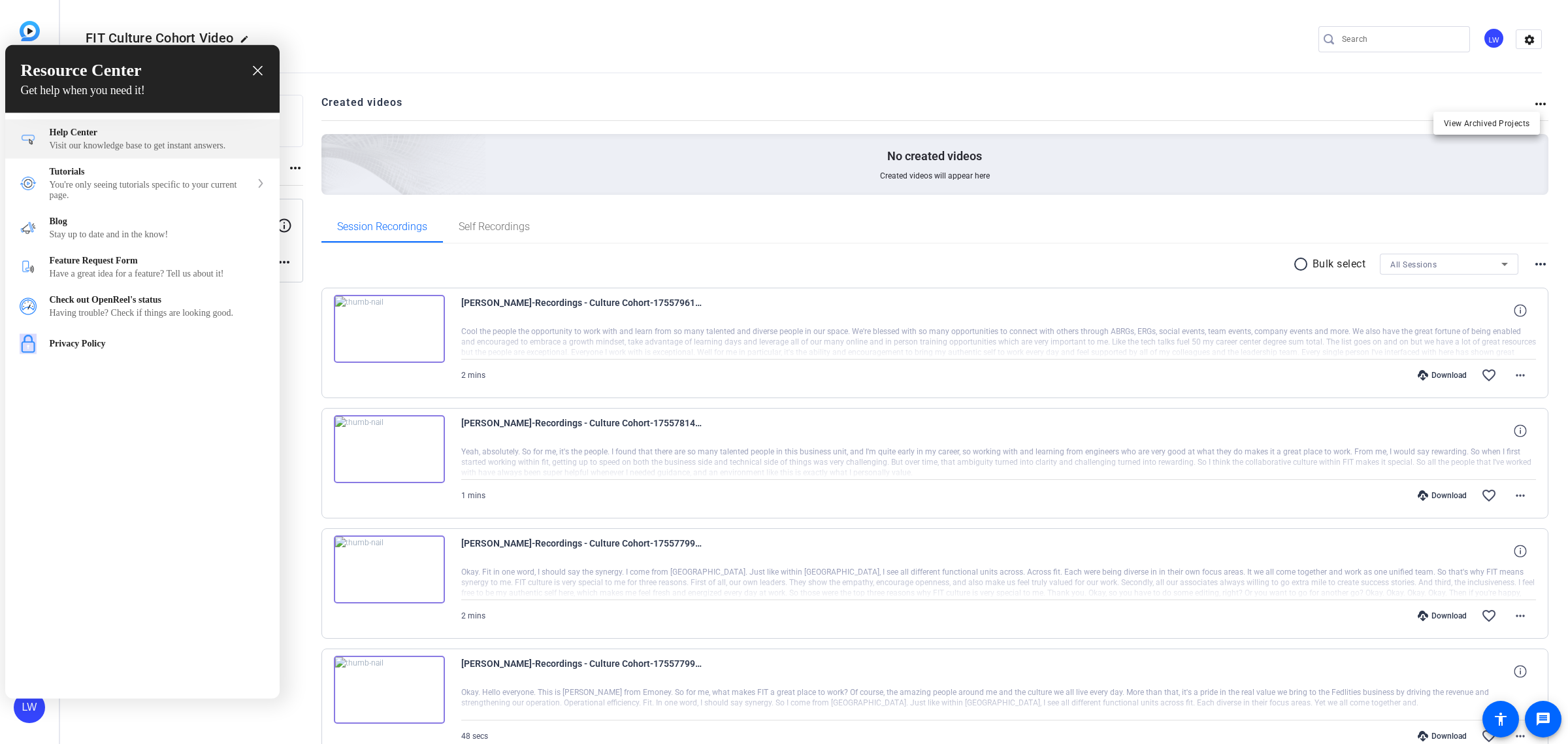
click at [141, 151] on div "Visit our knowledge base to get instant answers." at bounding box center [157, 146] width 216 height 10
click at [1487, 43] on div at bounding box center [784, 372] width 1568 height 744
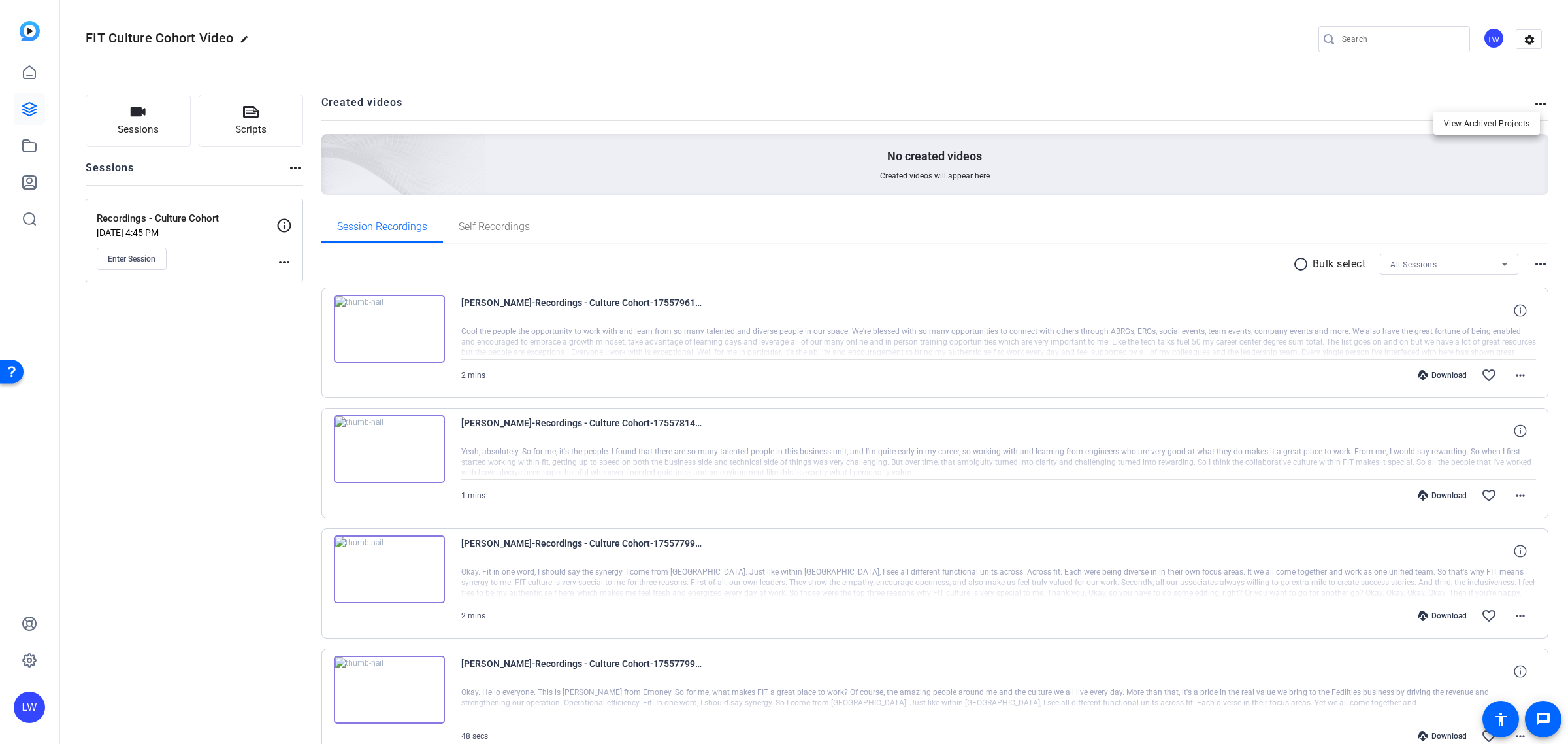
click at [1481, 37] on div at bounding box center [784, 372] width 1568 height 744
click at [1488, 33] on div "LW" at bounding box center [1494, 38] width 22 height 22
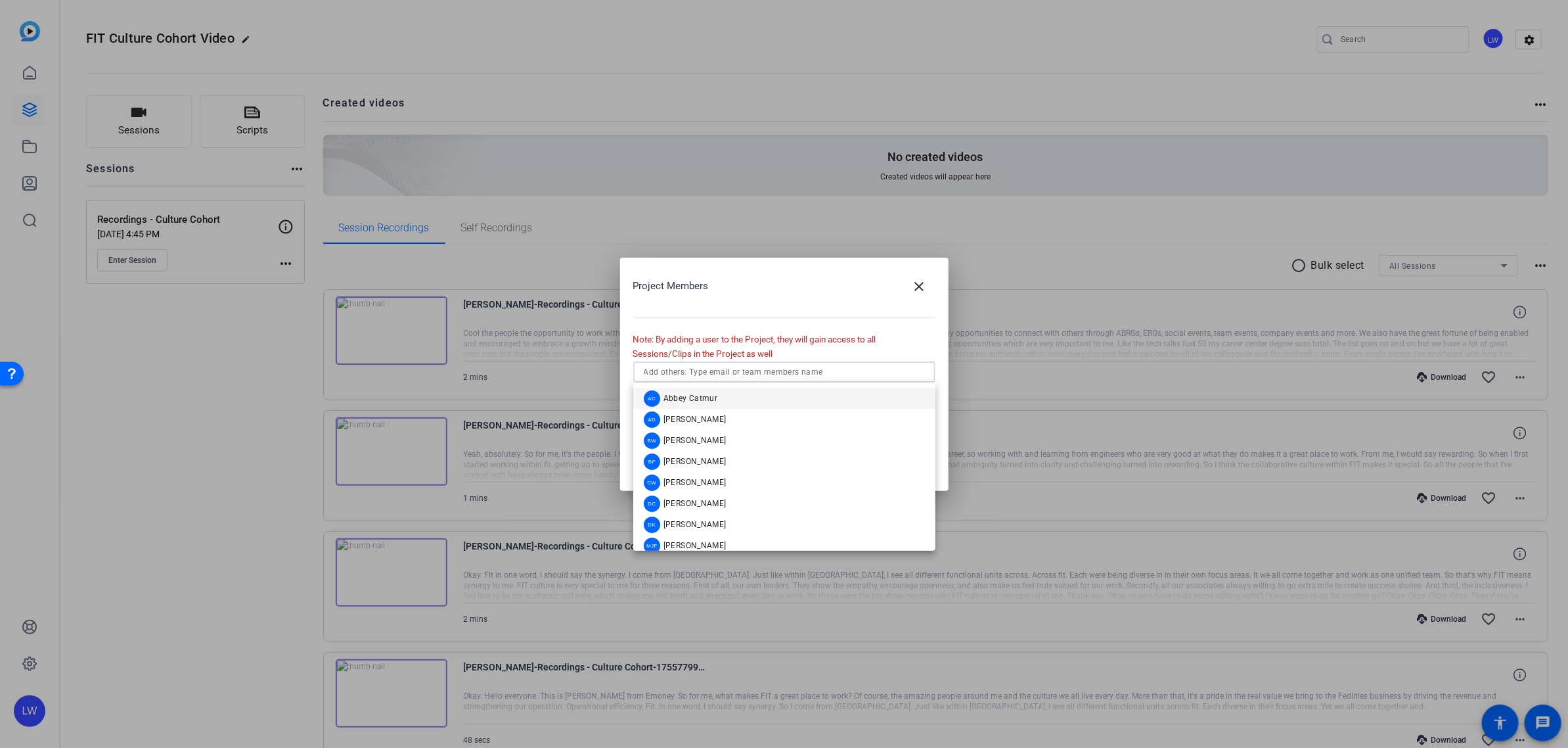
click at [760, 368] on input "text" at bounding box center [784, 372] width 281 height 16
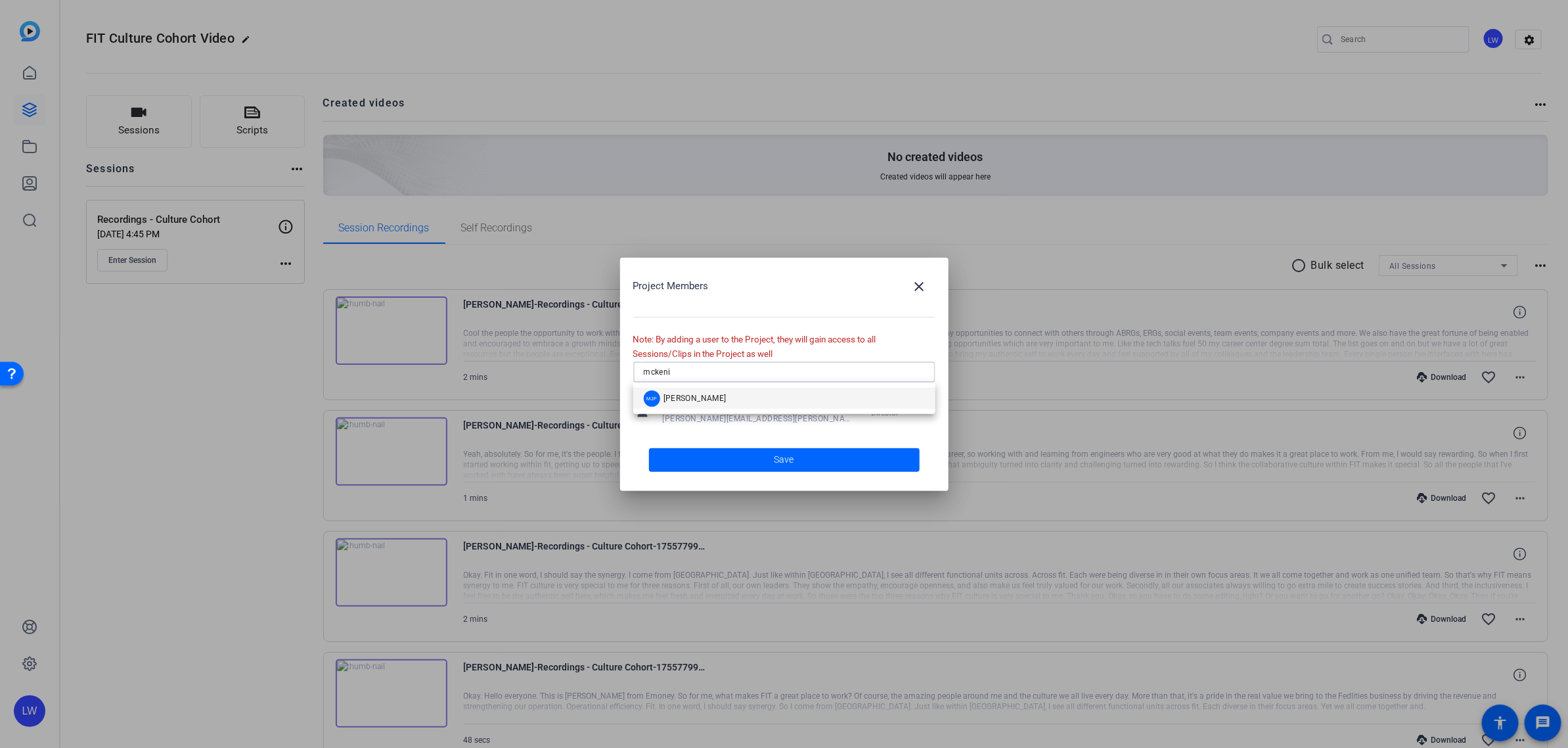
type input "mckeni"
click at [744, 395] on div "MJF McKeni [PERSON_NAME]" at bounding box center [784, 398] width 302 height 31
click at [727, 402] on span "[PERSON_NAME]" at bounding box center [695, 398] width 63 height 10
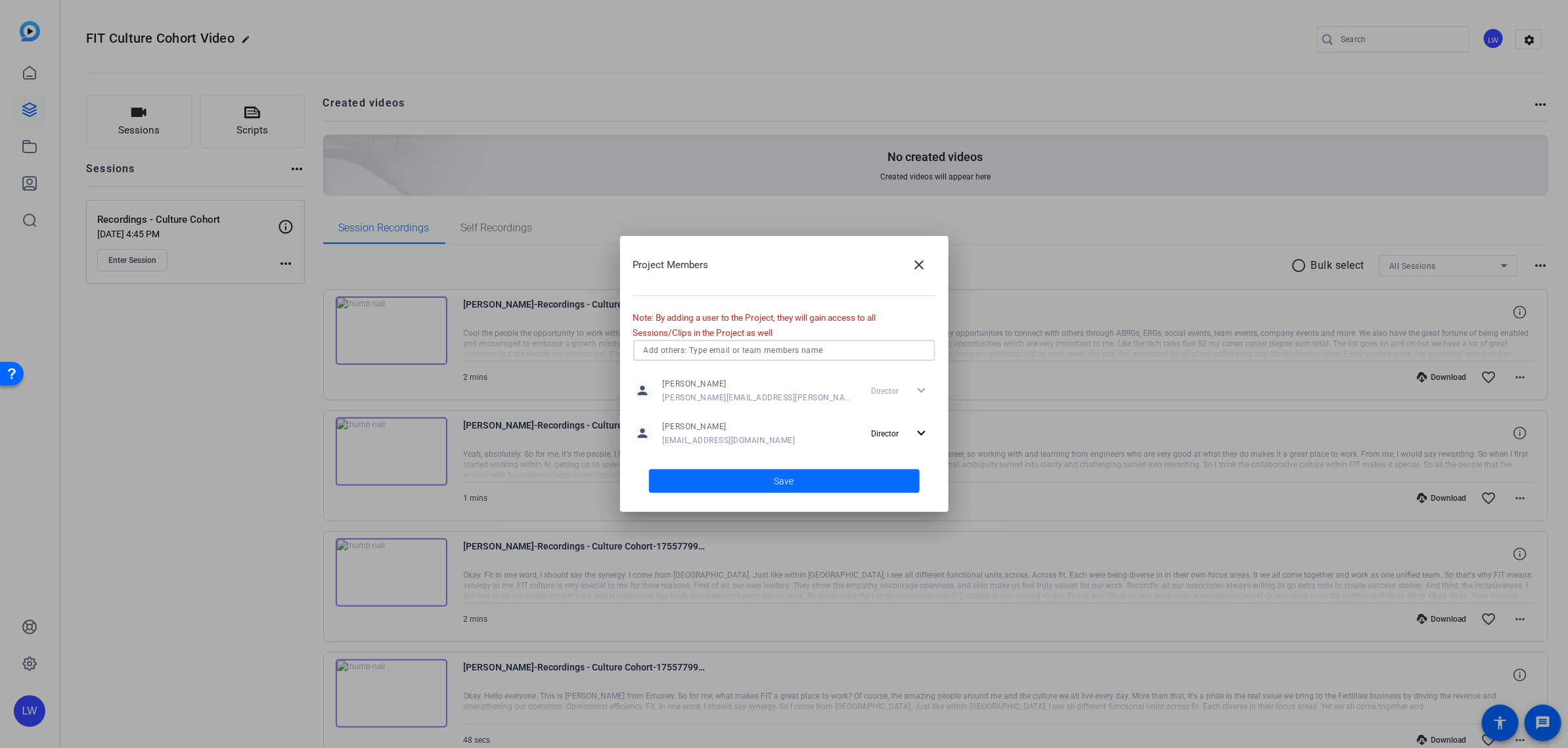
click at [752, 478] on span at bounding box center [785, 480] width 271 height 31
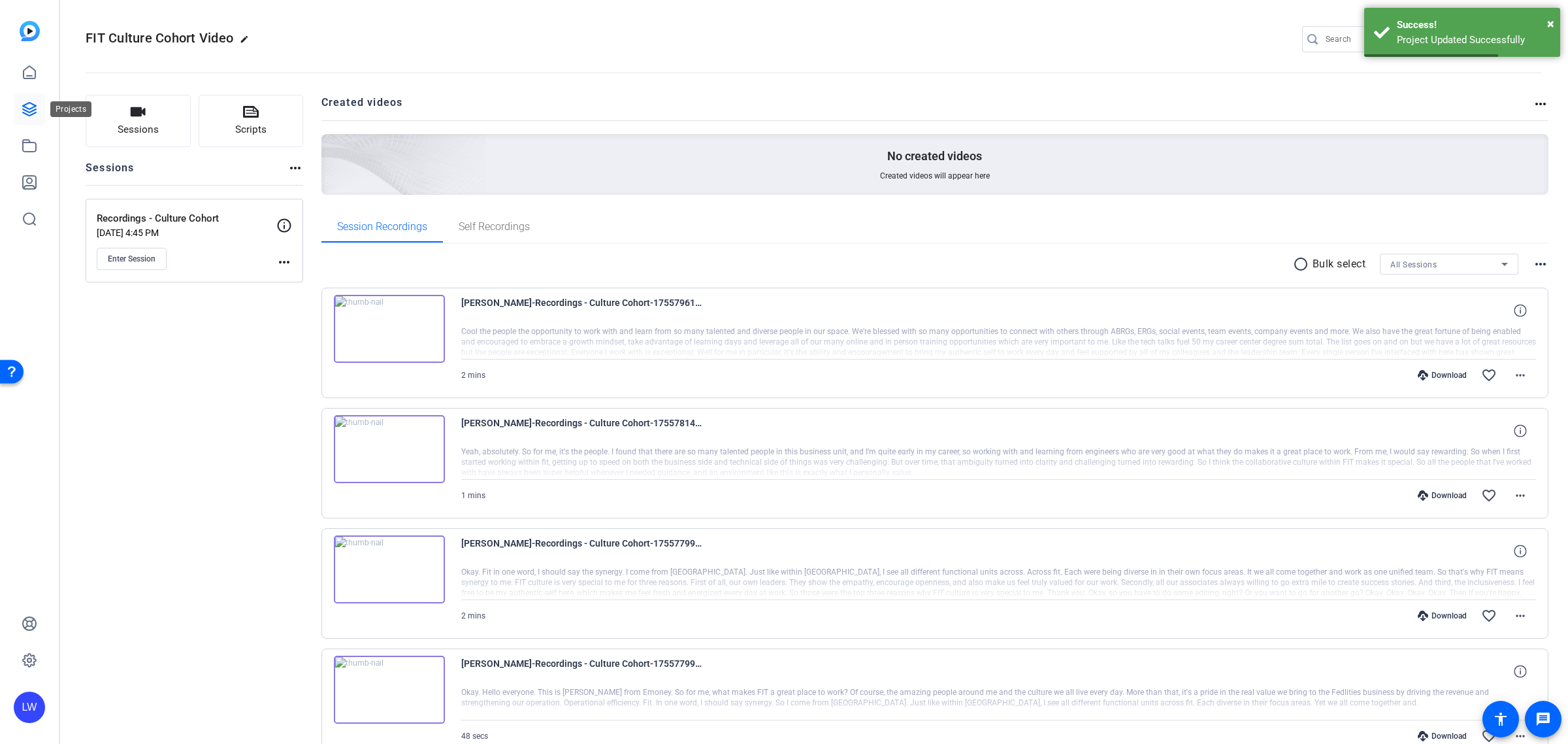
click at [37, 116] on icon at bounding box center [29, 109] width 16 height 16
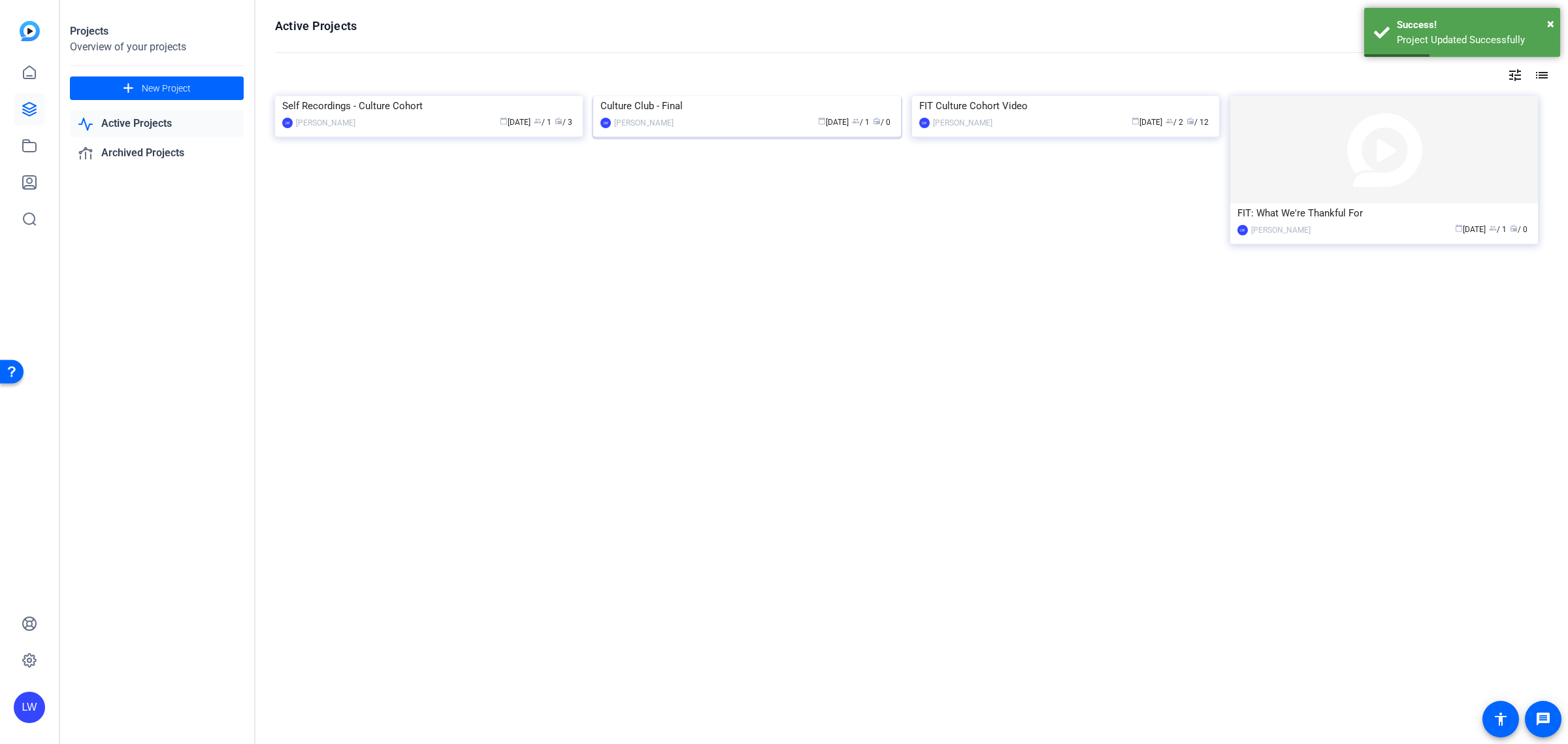
click at [694, 130] on div "calendar_today [DATE] group / 1 radio / 0" at bounding box center [787, 122] width 213 height 13
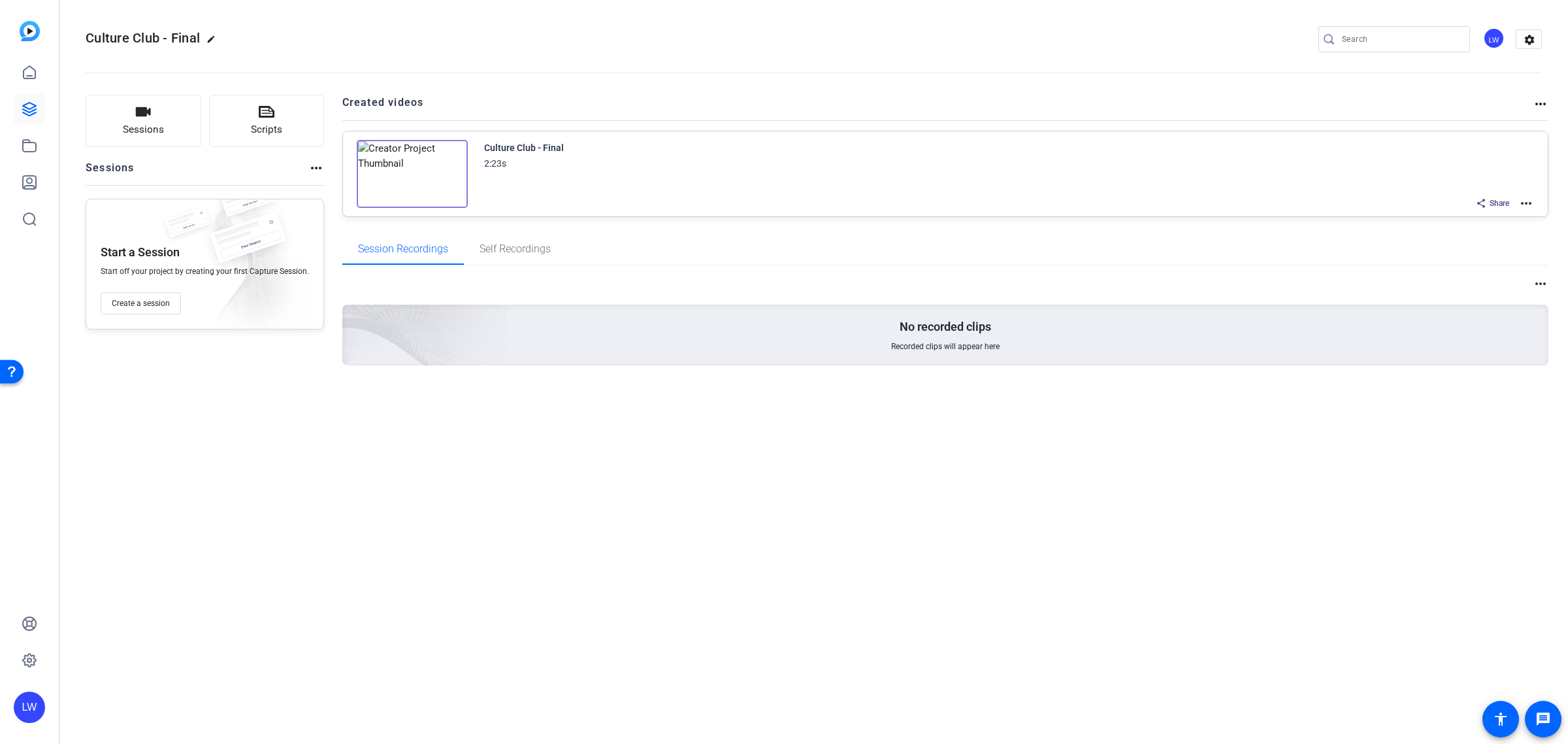
click at [1496, 41] on div "LW" at bounding box center [1494, 38] width 22 height 22
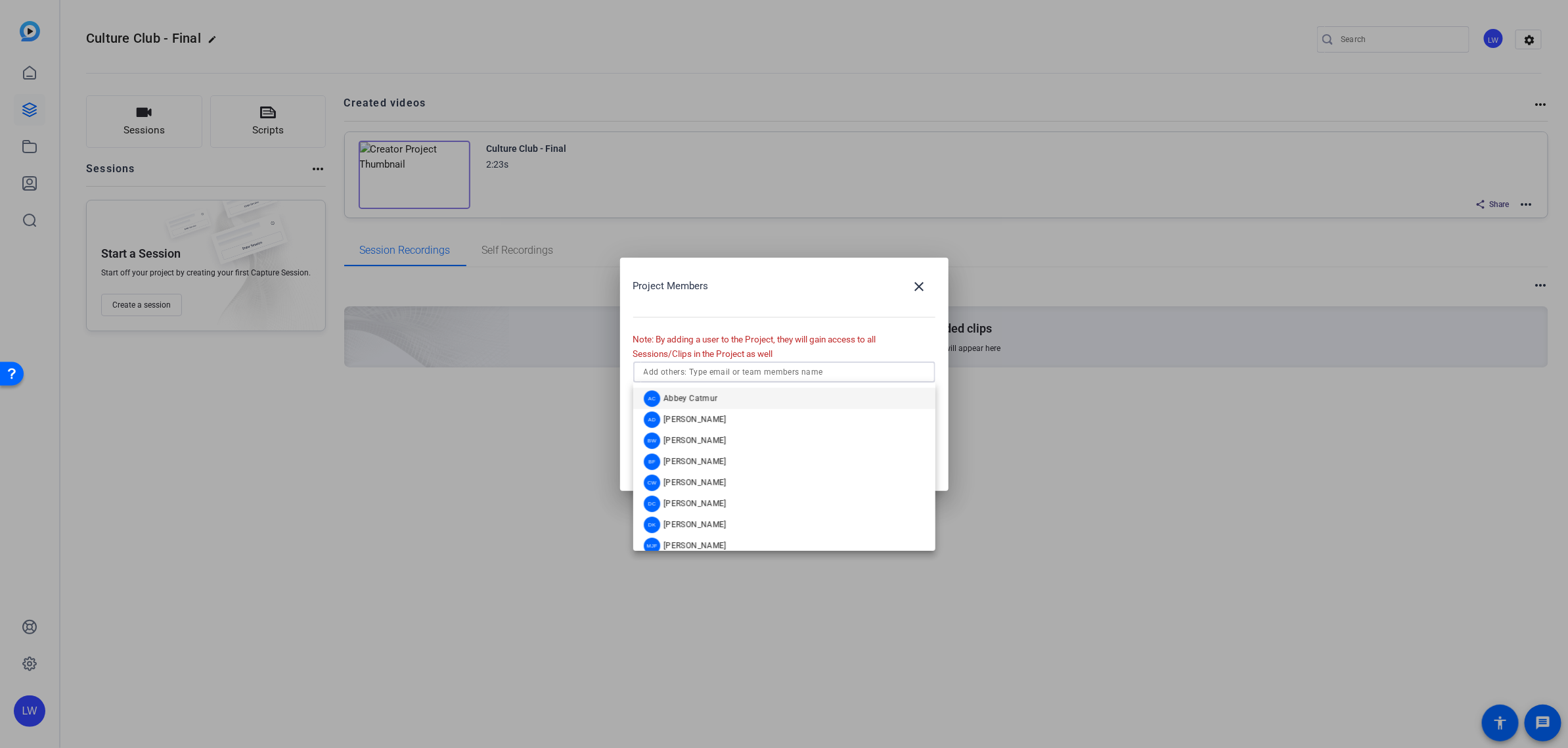
click at [720, 371] on input "text" at bounding box center [784, 372] width 281 height 16
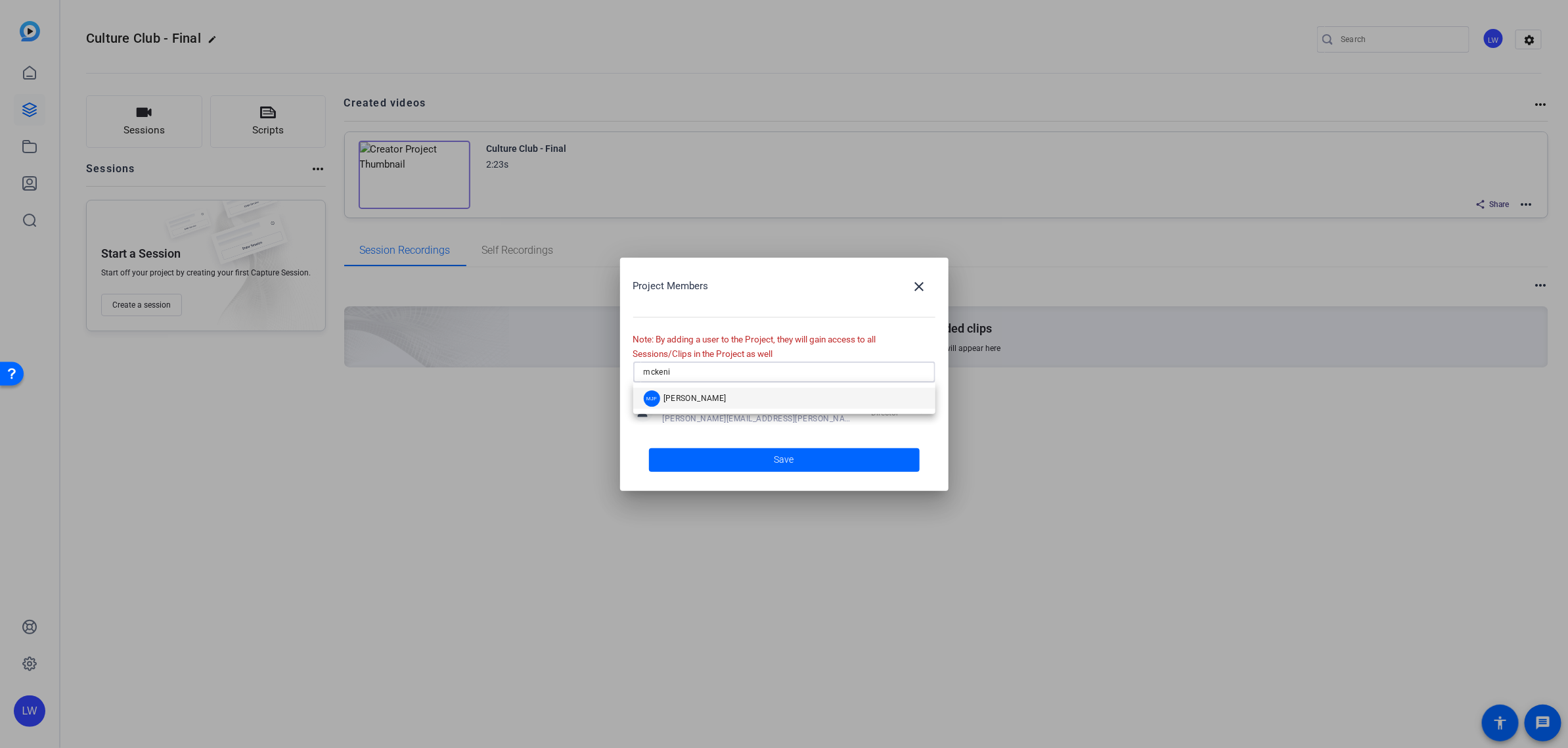
type input "mckeni"
click at [722, 401] on span "[PERSON_NAME]" at bounding box center [695, 398] width 63 height 10
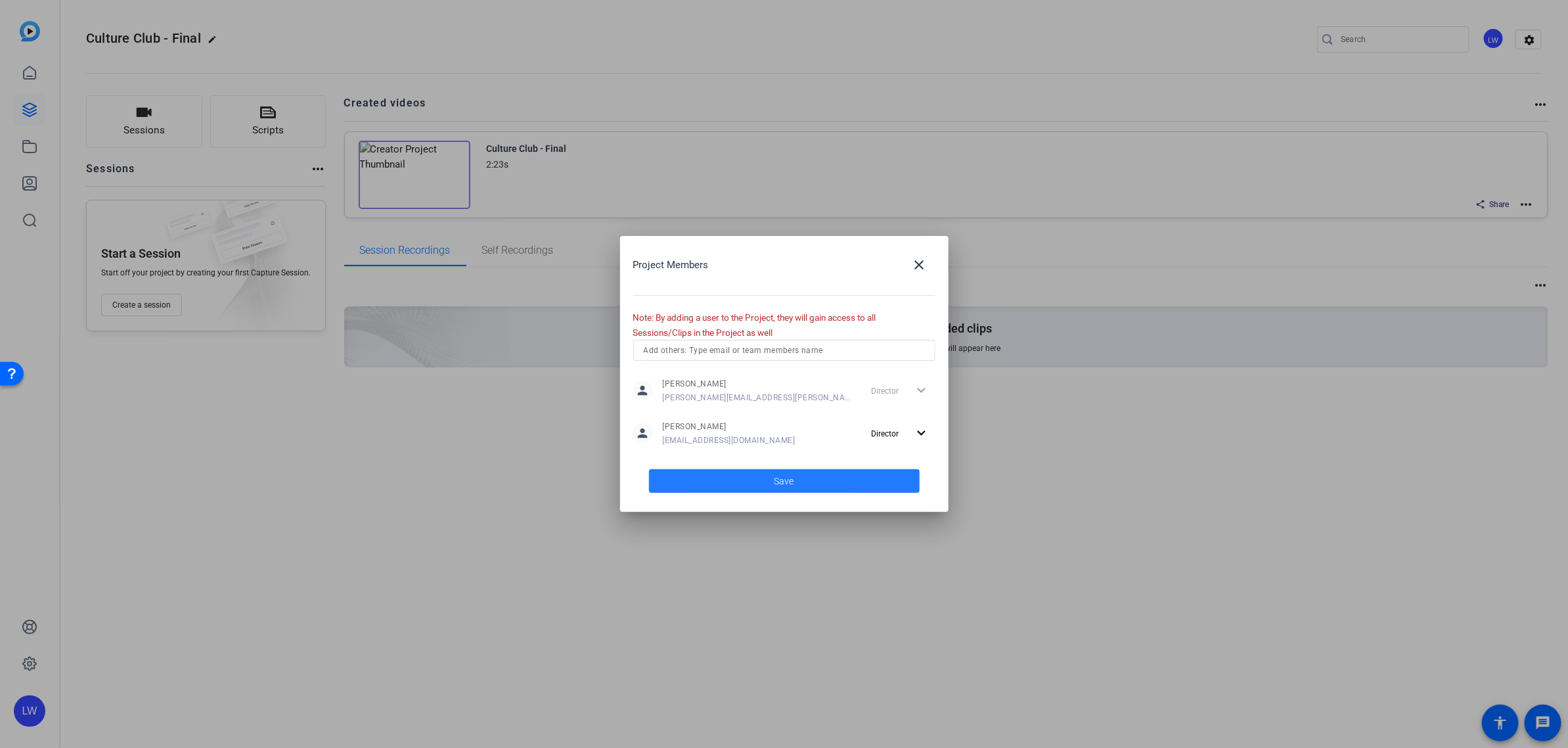
click at [720, 476] on span at bounding box center [785, 480] width 271 height 31
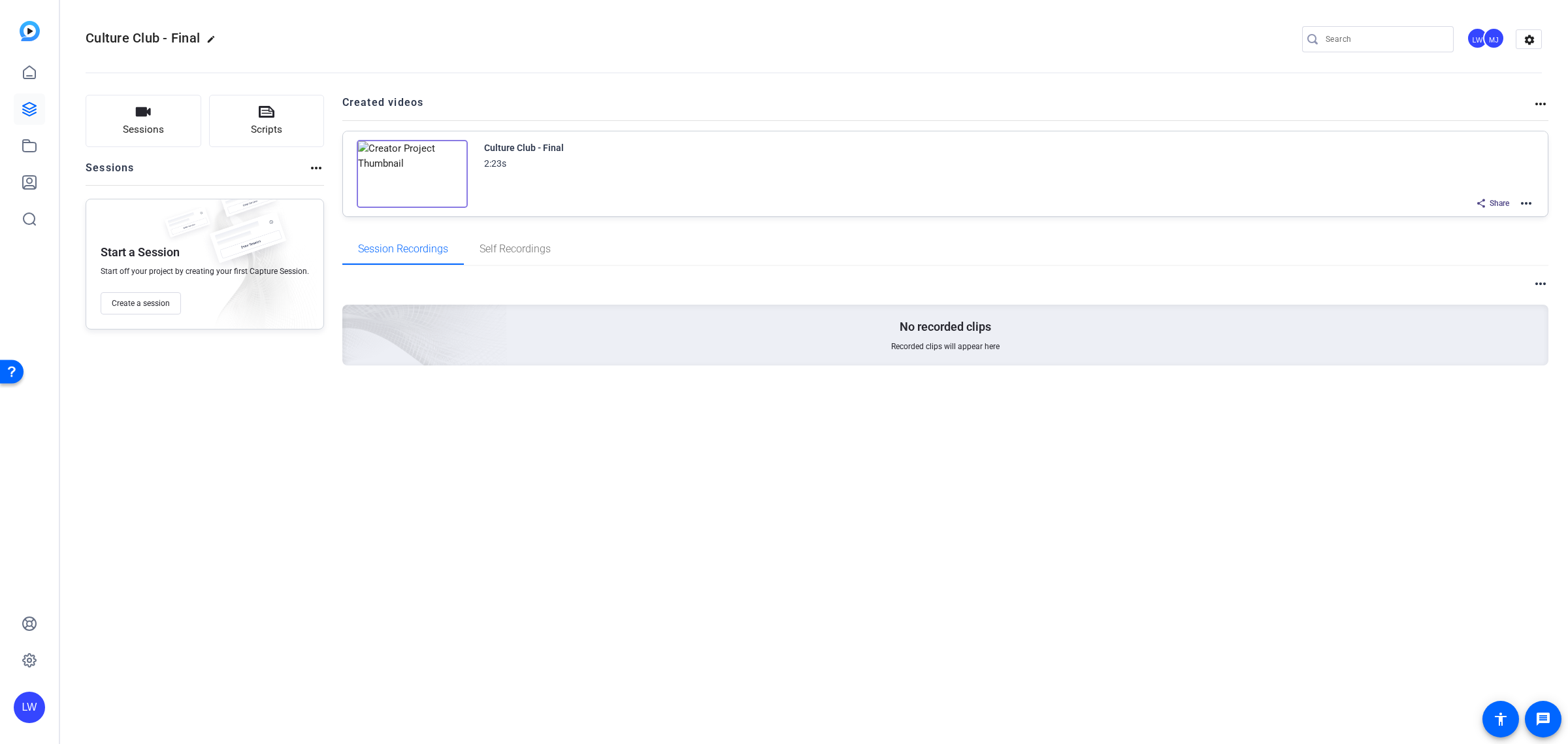
click at [512, 612] on div "Culture Club - Final edit LW MJ settings Sessions Scripts Sessions more_horiz S…" at bounding box center [813, 372] width 1509 height 744
click at [1437, 520] on div "Culture Club - Final edit LW MJ settings Sessions Scripts Sessions more_horiz S…" at bounding box center [813, 372] width 1509 height 744
